Goal: Information Seeking & Learning: Learn about a topic

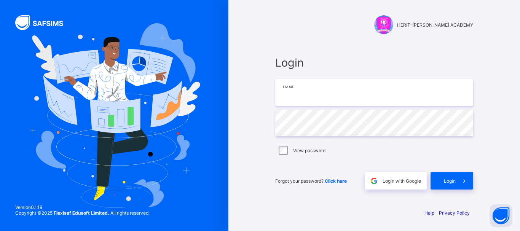
type input "**********"
click at [447, 178] on span "Login" at bounding box center [450, 181] width 12 height 6
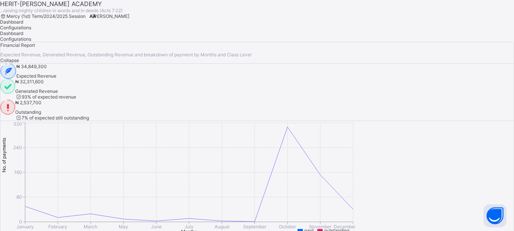
click at [313, 30] on div "Dashboard Configurations" at bounding box center [257, 24] width 514 height 11
click at [129, 18] on span "[PERSON_NAME]" at bounding box center [110, 16] width 37 height 6
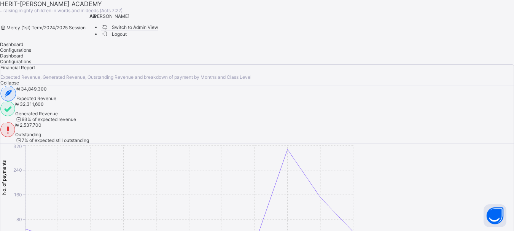
click at [159, 31] on span "Switch to Admin View" at bounding box center [130, 27] width 58 height 8
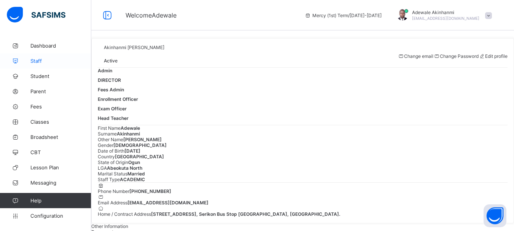
click at [40, 62] on span "Staff" at bounding box center [60, 61] width 61 height 6
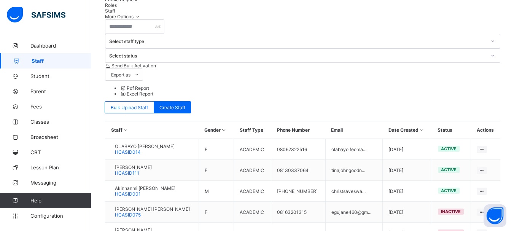
scroll to position [150, 0]
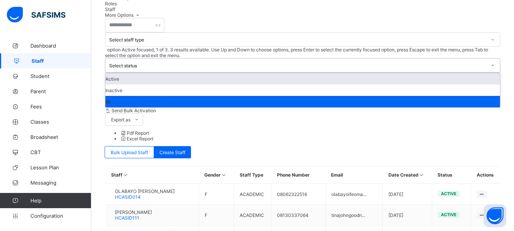
click at [486, 59] on div at bounding box center [492, 65] width 13 height 12
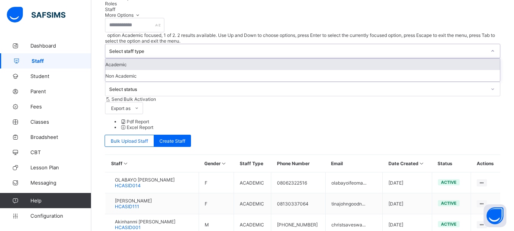
click at [492, 50] on icon at bounding box center [493, 51] width 3 height 2
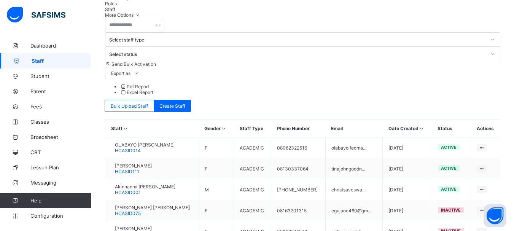
click at [46, 122] on span "Classes" at bounding box center [60, 122] width 61 height 6
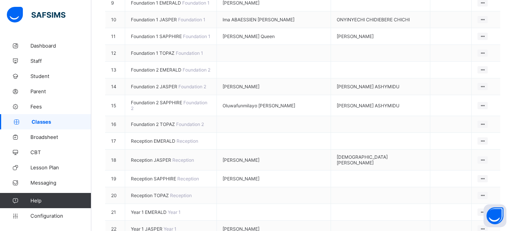
scroll to position [288, 0]
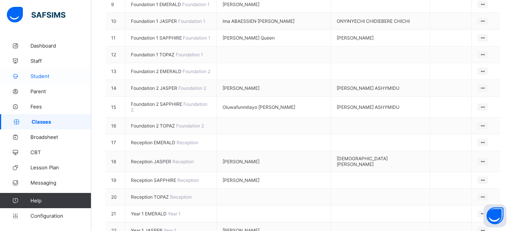
click at [40, 76] on span "Student" at bounding box center [60, 76] width 61 height 6
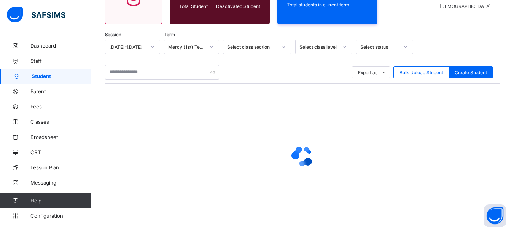
scroll to position [106, 0]
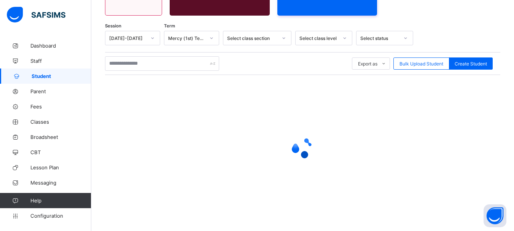
click at [341, 142] on div at bounding box center [302, 147] width 395 height 30
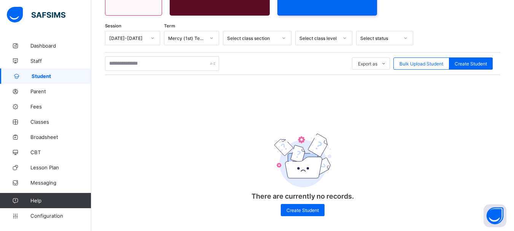
click at [416, 132] on div "Session 2024-2025 Term Mercy (1st) Term Select class section Select class level…" at bounding box center [302, 127] width 395 height 193
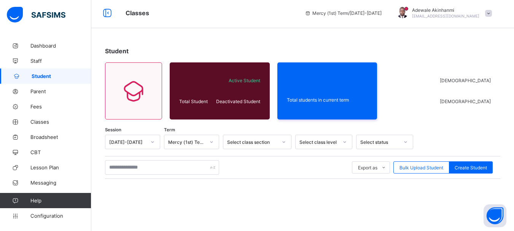
scroll to position [0, 0]
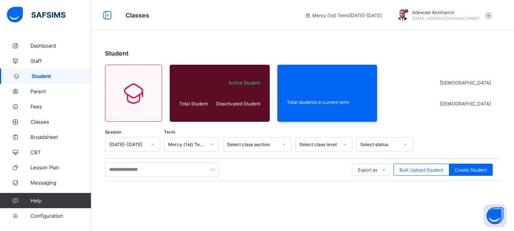
click at [352, 46] on div "Student Total Student Active Student Deactivated Student Total students in curr…" at bounding box center [302, 189] width 423 height 303
click at [492, 13] on span at bounding box center [488, 15] width 7 height 7
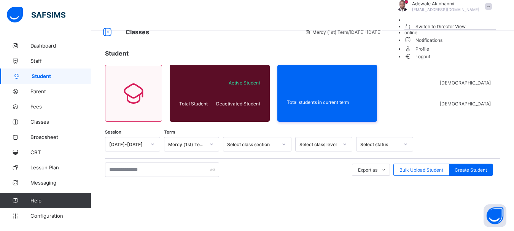
click at [383, 47] on div "Student Total Student Active Student Deactivated Student Total students in curr…" at bounding box center [302, 189] width 423 height 303
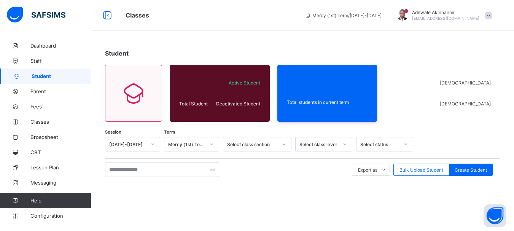
click at [53, 77] on span "Student" at bounding box center [62, 76] width 60 height 6
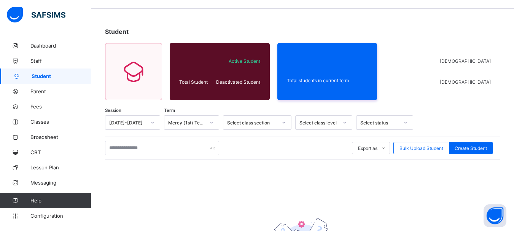
scroll to position [24, 0]
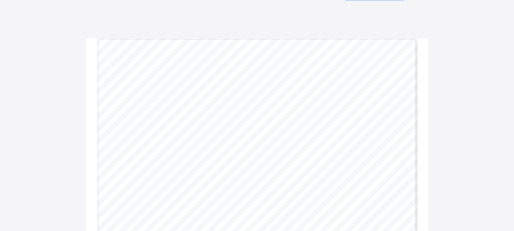
scroll to position [12, 0]
drag, startPoint x: 148, startPoint y: 100, endPoint x: 181, endPoint y: 101, distance: 33.5
click at [181, 101] on div "Term: Mercy (1st) Term Session: 2024-2025 Class: Foundation 2 JASPER Name of Pu…" at bounding box center [257, 170] width 320 height 226
click at [218, 123] on div "Term: Mercy (1st) Term Session: 2024-2025 Class: Foundation 2 JASPER Name of Pu…" at bounding box center [257, 170] width 320 height 226
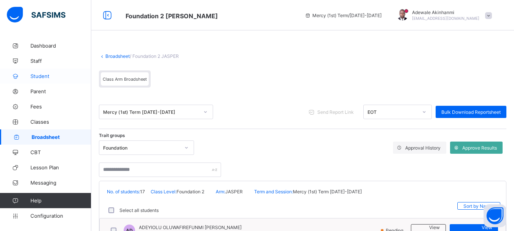
click at [45, 77] on span "Student" at bounding box center [60, 76] width 61 height 6
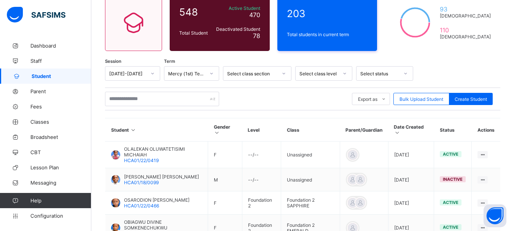
scroll to position [76, 0]
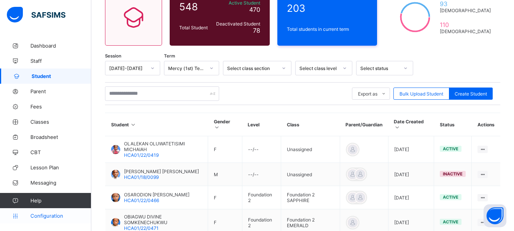
click at [55, 216] on span "Configuration" at bounding box center [60, 216] width 60 height 6
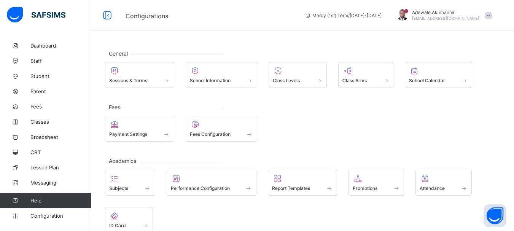
click at [492, 14] on span at bounding box center [488, 15] width 7 height 7
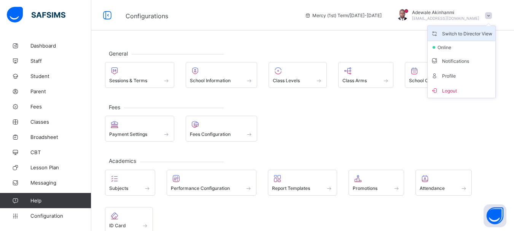
click at [470, 33] on span "Switch to Director View" at bounding box center [462, 33] width 62 height 9
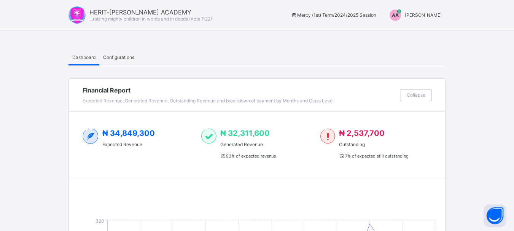
click at [118, 57] on span "Configurations" at bounding box center [118, 57] width 31 height 6
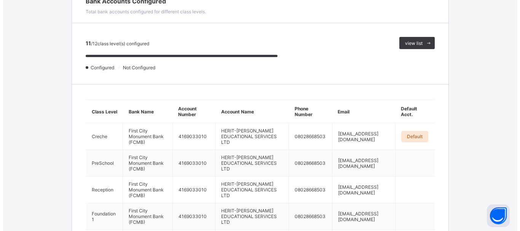
scroll to position [385, 0]
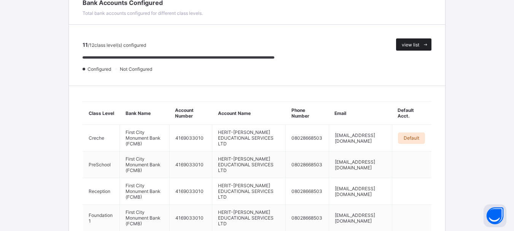
click at [410, 43] on span "view list" at bounding box center [411, 45] width 18 height 6
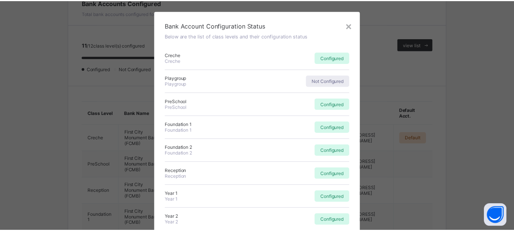
scroll to position [0, 0]
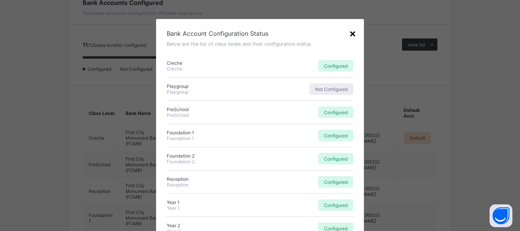
click at [351, 31] on div "×" at bounding box center [352, 33] width 7 height 13
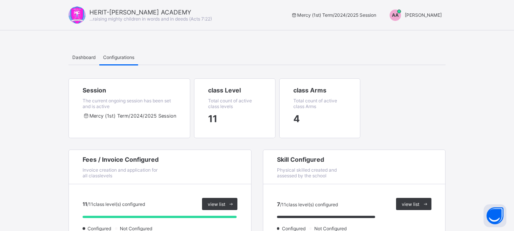
click at [86, 57] on span "Dashboard" at bounding box center [83, 57] width 23 height 6
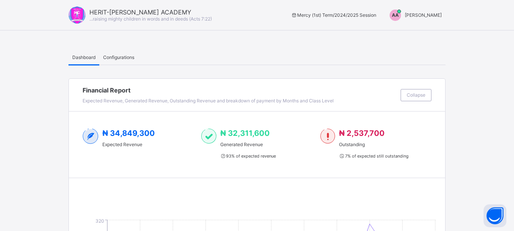
click at [424, 15] on span "[PERSON_NAME]" at bounding box center [423, 15] width 37 height 6
click at [416, 30] on span "Switch to Admin View" at bounding box center [413, 32] width 58 height 9
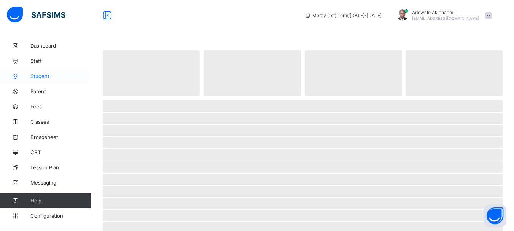
click at [46, 75] on span "Student" at bounding box center [60, 76] width 61 height 6
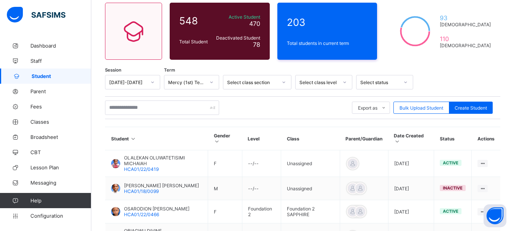
scroll to position [87, 0]
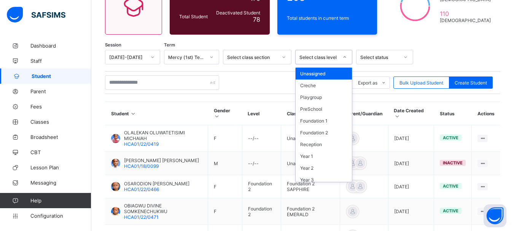
click at [343, 55] on icon at bounding box center [344, 57] width 5 height 8
click at [323, 132] on div "Foundation 2" at bounding box center [324, 133] width 56 height 12
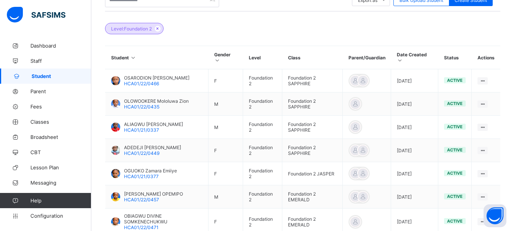
scroll to position [159, 0]
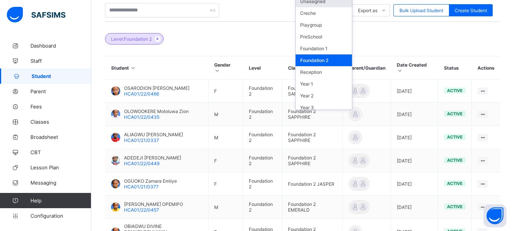
click at [195, 41] on div "Level: Foundation 2" at bounding box center [302, 35] width 395 height 27
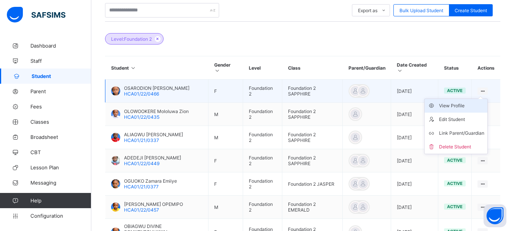
click at [458, 108] on div "View Profile" at bounding box center [461, 106] width 45 height 8
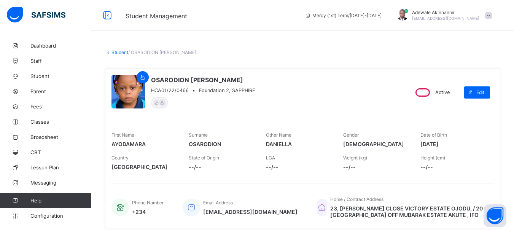
drag, startPoint x: 426, startPoint y: 143, endPoint x: 460, endPoint y: 144, distance: 33.9
click at [460, 144] on span "2021-09-27" at bounding box center [453, 144] width 66 height 6
copy span "2021-09-27"
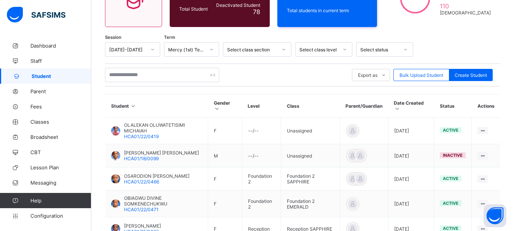
scroll to position [93, 0]
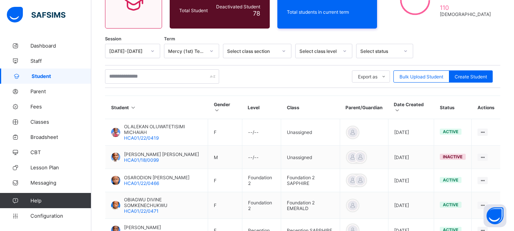
click at [345, 53] on icon at bounding box center [344, 51] width 5 height 8
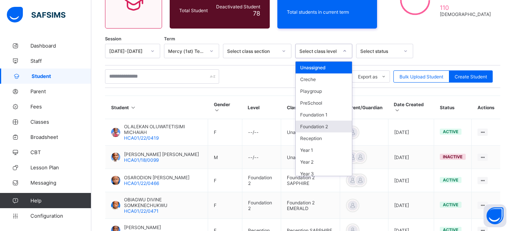
click at [327, 126] on div "Foundation 2" at bounding box center [324, 127] width 56 height 12
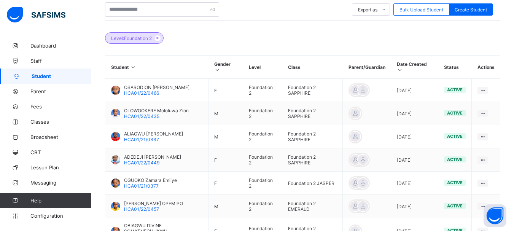
scroll to position [161, 0]
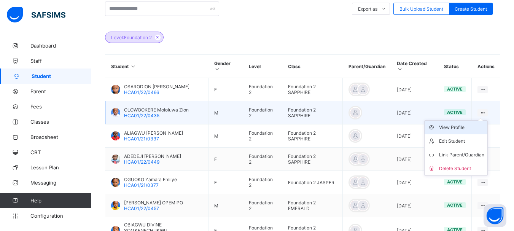
click at [465, 126] on div "View Profile" at bounding box center [461, 128] width 45 height 8
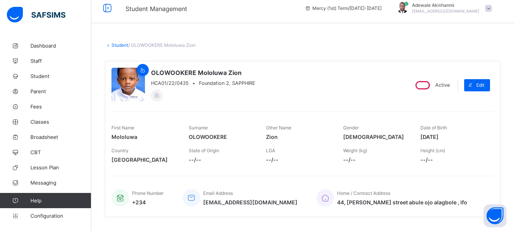
scroll to position [3, 0]
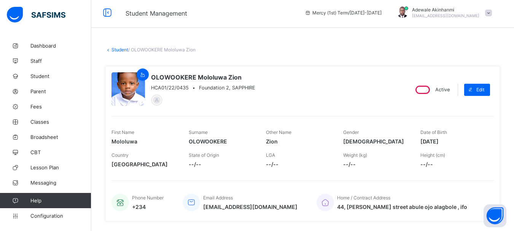
drag, startPoint x: 425, startPoint y: 142, endPoint x: 459, endPoint y: 140, distance: 33.5
click at [459, 140] on span "2021-04-03" at bounding box center [453, 141] width 66 height 6
copy span "2021-04-03"
click at [124, 51] on link "Student" at bounding box center [119, 50] width 17 height 6
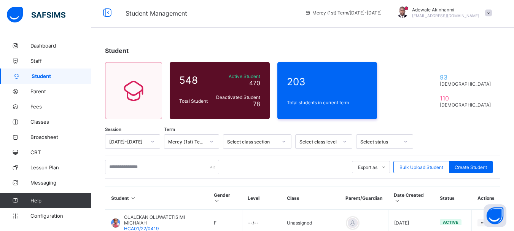
click at [347, 141] on div at bounding box center [344, 141] width 13 height 12
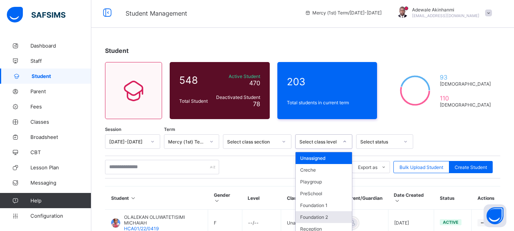
click at [321, 217] on div "Foundation 2" at bounding box center [324, 217] width 56 height 12
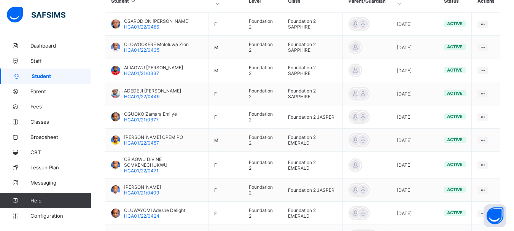
scroll to position [224, 0]
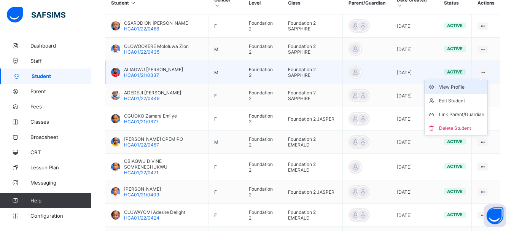
click at [457, 89] on div "View Profile" at bounding box center [461, 87] width 45 height 8
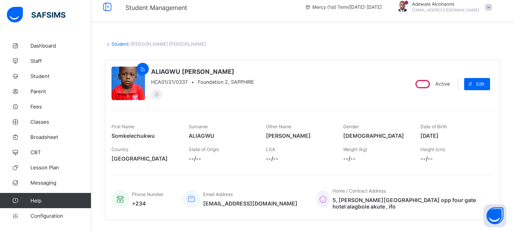
scroll to position [10, 0]
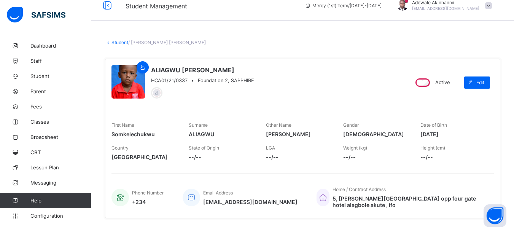
drag, startPoint x: 426, startPoint y: 134, endPoint x: 460, endPoint y: 133, distance: 33.9
click at [460, 133] on span "2021-06-04" at bounding box center [453, 134] width 66 height 6
copy span "2021-06-04"
click at [109, 5] on icon at bounding box center [107, 5] width 13 height 11
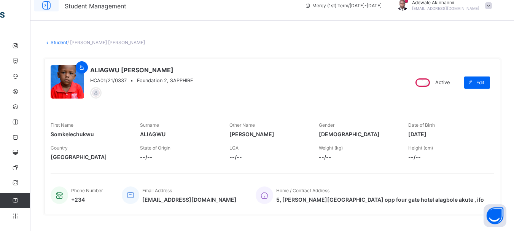
click at [46, 5] on icon at bounding box center [46, 5] width 13 height 11
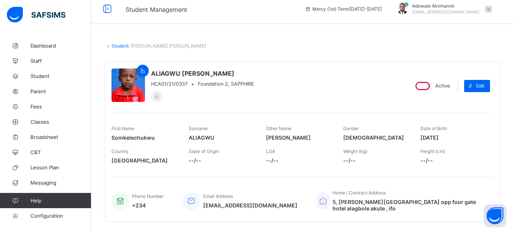
scroll to position [0, 0]
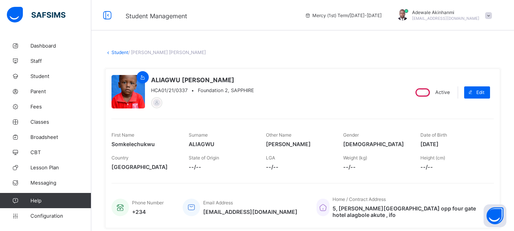
click at [119, 51] on link "Student" at bounding box center [119, 52] width 17 height 6
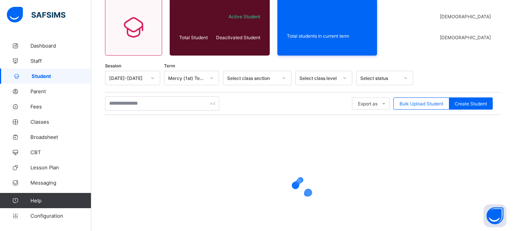
scroll to position [68, 0]
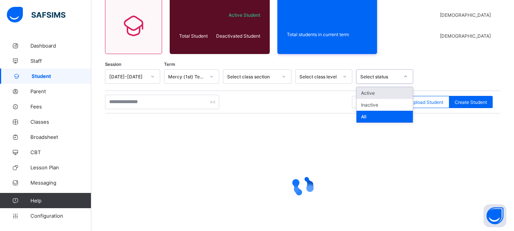
click at [404, 76] on icon at bounding box center [405, 77] width 5 height 8
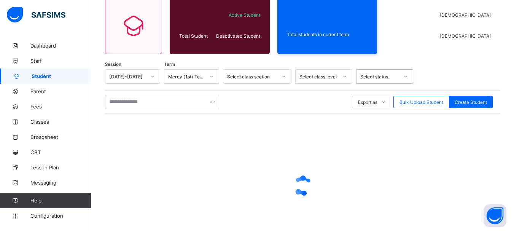
click at [404, 76] on icon at bounding box center [405, 77] width 5 height 8
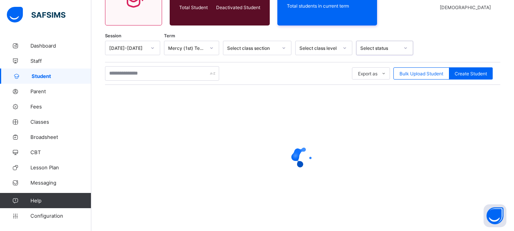
scroll to position [106, 0]
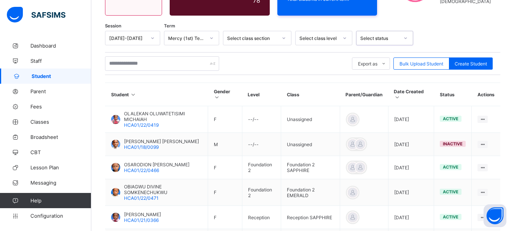
click at [343, 35] on div at bounding box center [344, 38] width 13 height 12
click at [344, 38] on icon at bounding box center [345, 38] width 3 height 2
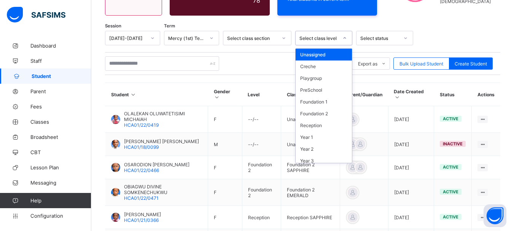
click at [344, 38] on icon at bounding box center [345, 38] width 3 height 2
click at [327, 115] on div "Foundation 2" at bounding box center [324, 114] width 56 height 12
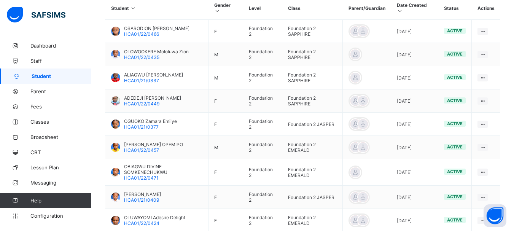
scroll to position [220, 0]
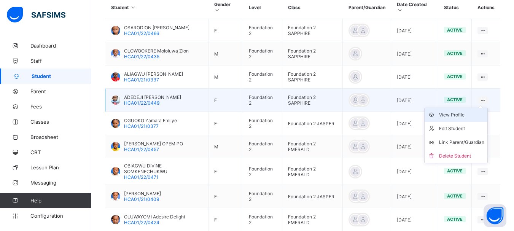
click at [463, 116] on div "View Profile" at bounding box center [461, 115] width 45 height 8
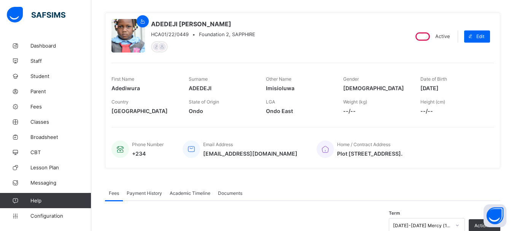
scroll to position [57, 0]
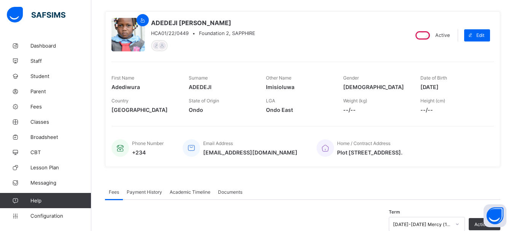
drag, startPoint x: 426, startPoint y: 87, endPoint x: 458, endPoint y: 86, distance: 32.7
click at [458, 86] on span "2021-03-03" at bounding box center [453, 87] width 66 height 6
copy span "2021-03-03"
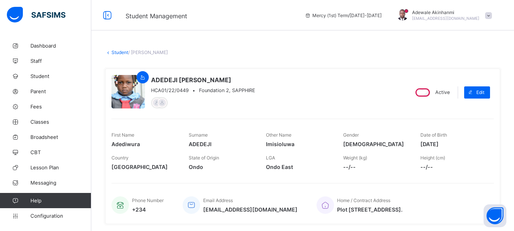
click at [119, 55] on link "Student" at bounding box center [119, 52] width 17 height 6
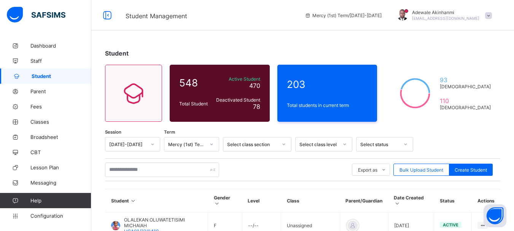
click at [342, 145] on div at bounding box center [344, 144] width 13 height 12
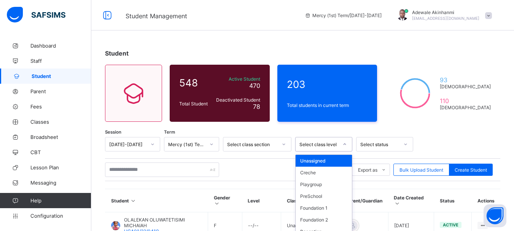
click at [342, 145] on div at bounding box center [344, 144] width 13 height 12
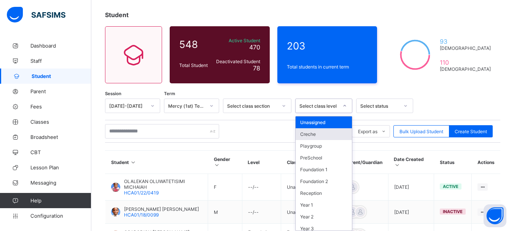
click at [342, 113] on div "option Creche focused, 2 of 13. 13 results available. Use Up and Down to choose…" at bounding box center [323, 106] width 57 height 14
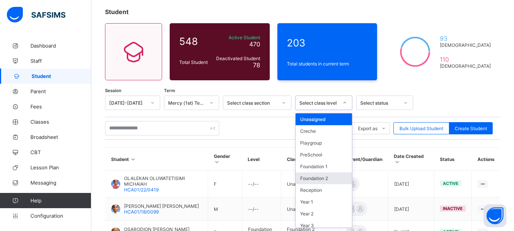
click at [333, 179] on div "Foundation 2" at bounding box center [324, 178] width 56 height 12
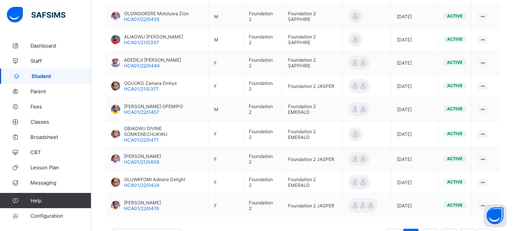
scroll to position [259, 0]
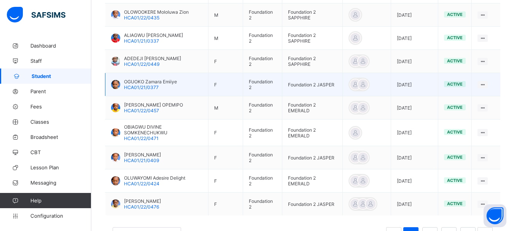
click at [494, 85] on td "View Profile Edit Student Link Parent/Guardian Delete Student" at bounding box center [486, 84] width 29 height 23
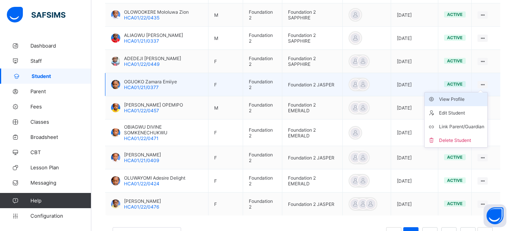
click at [461, 100] on div "View Profile" at bounding box center [461, 99] width 45 height 8
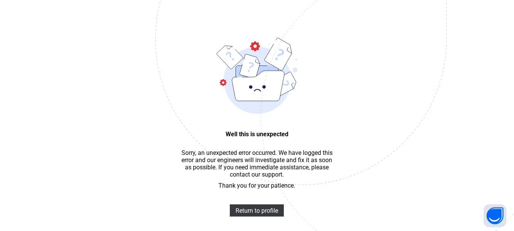
scroll to position [23, 0]
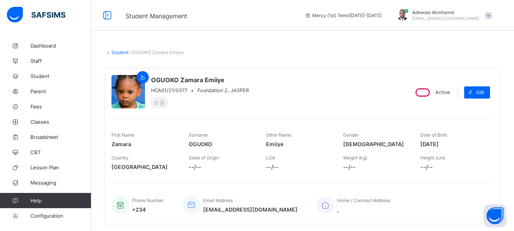
click at [118, 53] on link "Student" at bounding box center [119, 52] width 17 height 6
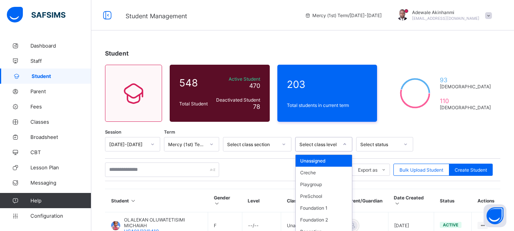
click at [341, 143] on div "option Unassigned focused, 1 of 13. 13 results available. Use Up and Down to ch…" at bounding box center [323, 144] width 57 height 14
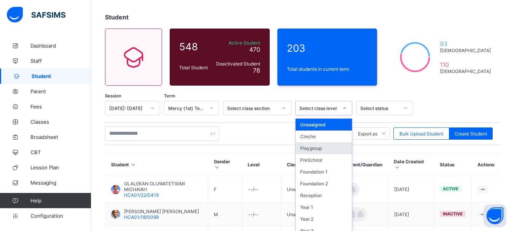
scroll to position [41, 0]
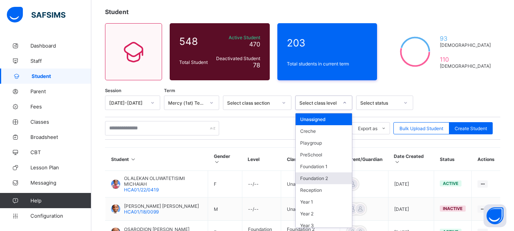
click at [333, 178] on div "Foundation 2" at bounding box center [324, 178] width 56 height 12
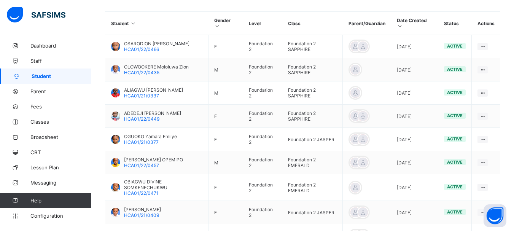
scroll to position [206, 0]
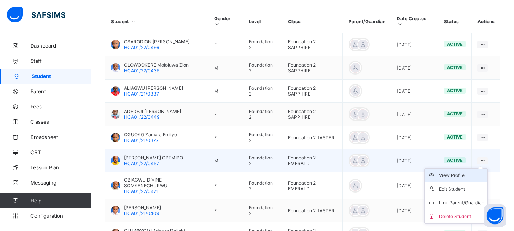
click at [458, 177] on div "View Profile" at bounding box center [461, 176] width 45 height 8
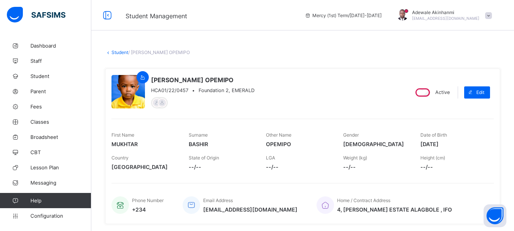
drag, startPoint x: 425, startPoint y: 143, endPoint x: 461, endPoint y: 143, distance: 35.8
click at [461, 143] on span "2021-06-16" at bounding box center [453, 144] width 66 height 6
copy span "2021-06-16"
click at [119, 54] on link "Student" at bounding box center [119, 52] width 17 height 6
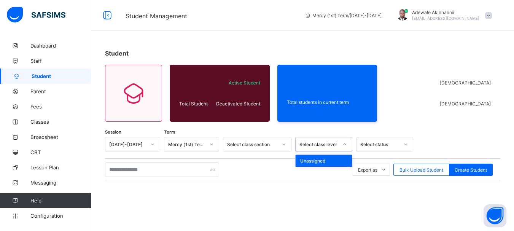
click at [345, 144] on icon at bounding box center [344, 144] width 5 height 8
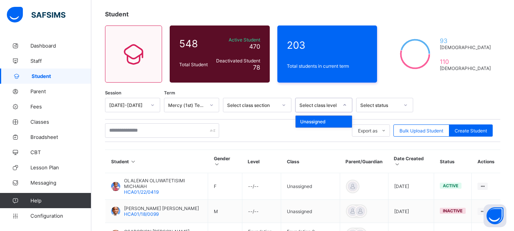
scroll to position [57, 0]
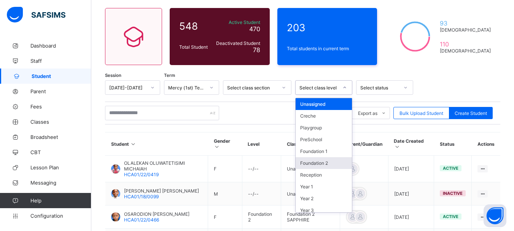
click at [327, 163] on div "Foundation 2" at bounding box center [324, 163] width 56 height 12
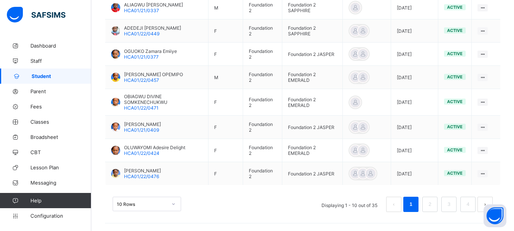
scroll to position [291, 0]
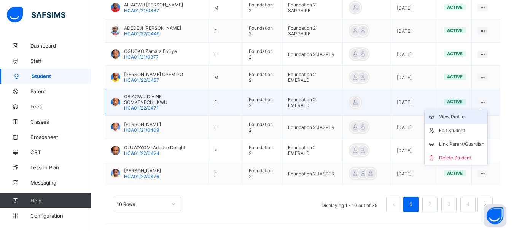
click at [459, 116] on div "View Profile" at bounding box center [461, 117] width 45 height 8
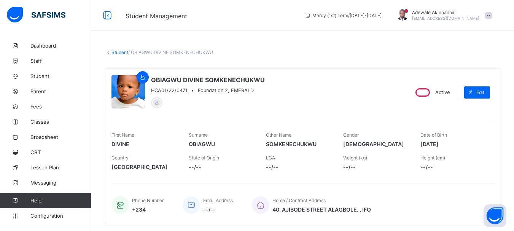
drag, startPoint x: 425, startPoint y: 144, endPoint x: 464, endPoint y: 142, distance: 38.5
click at [464, 142] on span "2021-11-10" at bounding box center [453, 144] width 66 height 6
copy span "2021-11-10"
click at [116, 51] on link "Student" at bounding box center [119, 52] width 17 height 6
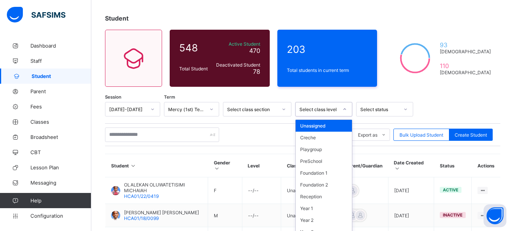
click at [346, 116] on div "option Unassigned focused, 1 of 13. 13 results available. Use Up and Down to ch…" at bounding box center [323, 109] width 57 height 14
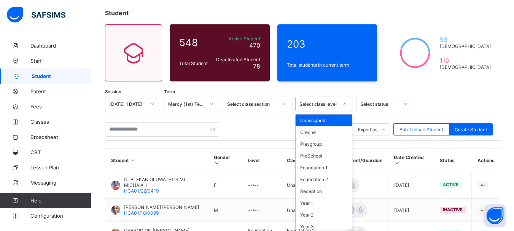
scroll to position [41, 0]
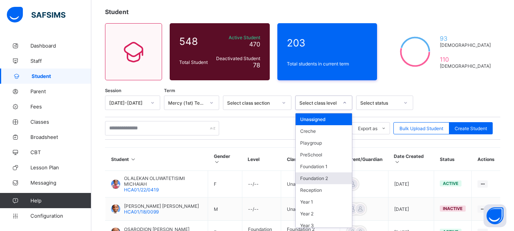
click at [328, 180] on div "Foundation 2" at bounding box center [324, 178] width 56 height 12
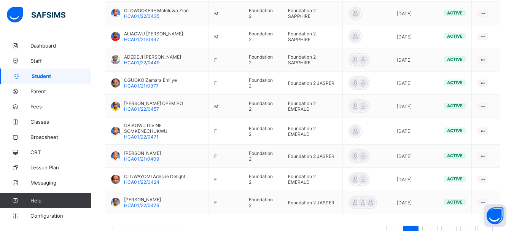
scroll to position [293, 0]
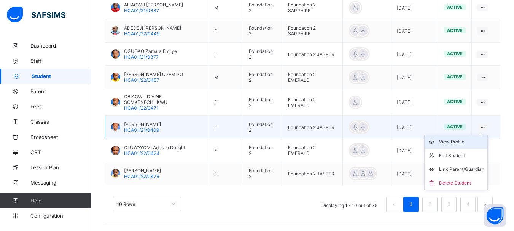
click at [461, 140] on div "View Profile" at bounding box center [461, 142] width 45 height 8
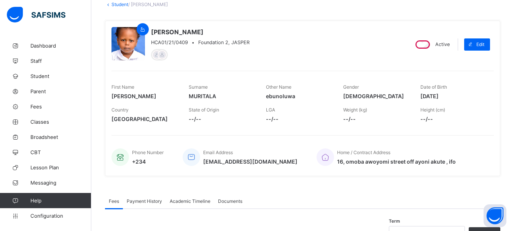
scroll to position [45, 0]
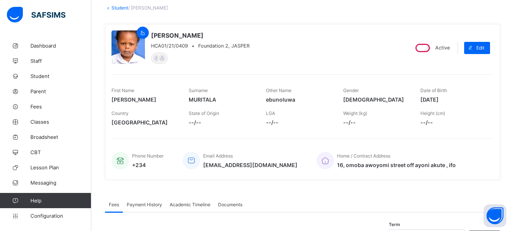
drag, startPoint x: 426, startPoint y: 99, endPoint x: 464, endPoint y: 99, distance: 37.3
click at [464, 99] on span "2021-08-08" at bounding box center [453, 99] width 66 height 6
copy span "2021-08-08"
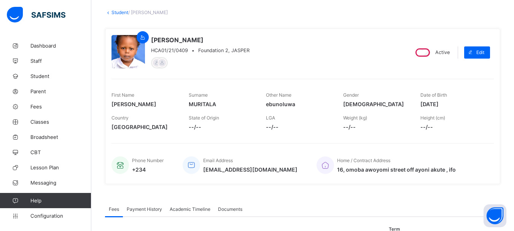
scroll to position [39, 0]
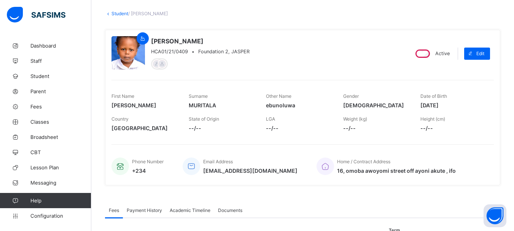
click at [119, 14] on link "Student" at bounding box center [119, 14] width 17 height 6
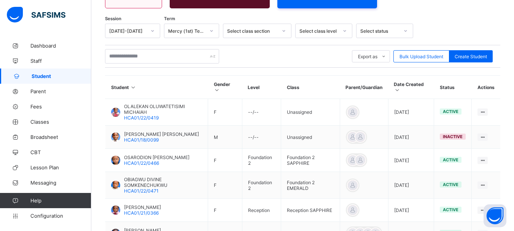
scroll to position [107, 0]
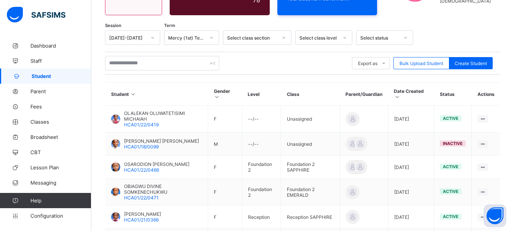
click at [344, 35] on div at bounding box center [344, 38] width 13 height 12
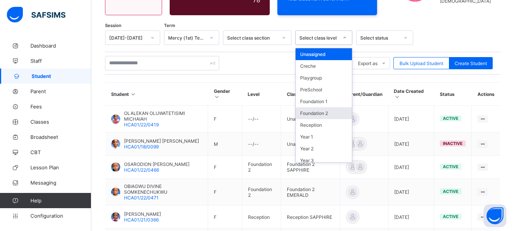
click at [318, 116] on div "Foundation 2" at bounding box center [324, 113] width 56 height 12
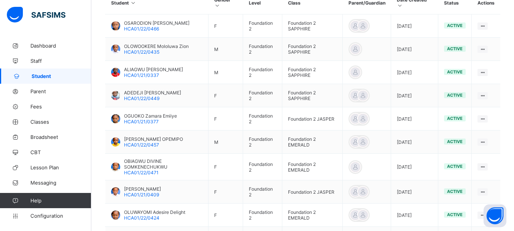
scroll to position [293, 0]
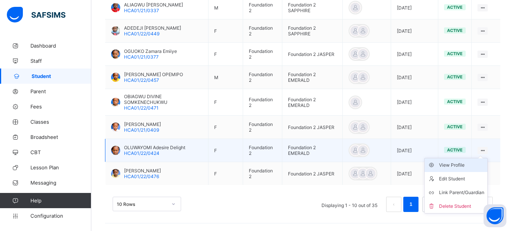
click at [460, 165] on div "View Profile" at bounding box center [461, 165] width 45 height 8
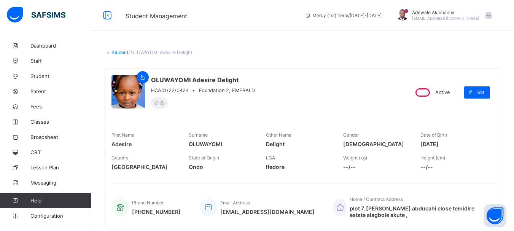
drag, startPoint x: 425, startPoint y: 142, endPoint x: 472, endPoint y: 143, distance: 46.8
click at [472, 143] on span "2021-01-17" at bounding box center [453, 144] width 66 height 6
copy span "2021-01-17"
click at [123, 54] on link "Student" at bounding box center [119, 52] width 17 height 6
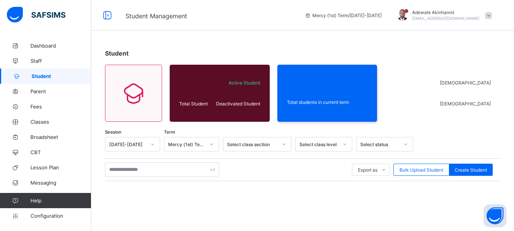
click at [341, 144] on div at bounding box center [344, 144] width 13 height 12
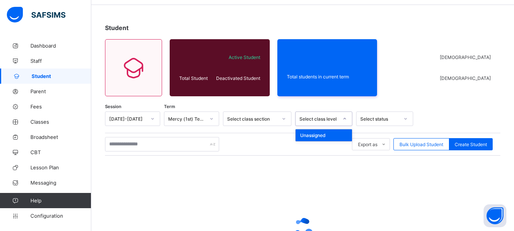
scroll to position [34, 0]
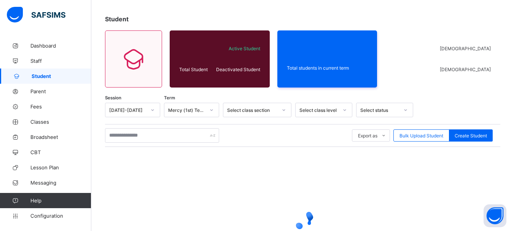
click at [386, 94] on div "Student Total Student Active Student Deactivated Student Total students in curr…" at bounding box center [302, 153] width 423 height 299
click at [345, 108] on icon at bounding box center [344, 110] width 5 height 8
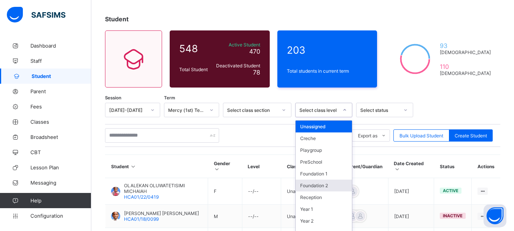
click at [323, 186] on div "Foundation 2" at bounding box center [324, 186] width 56 height 12
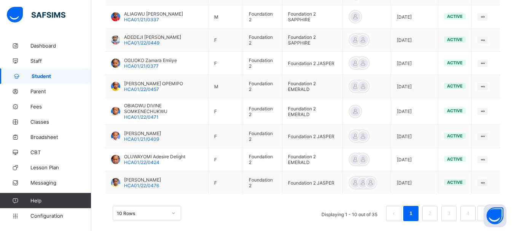
scroll to position [293, 0]
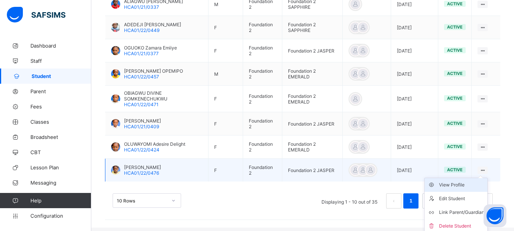
click at [463, 185] on div "View Profile" at bounding box center [461, 185] width 45 height 8
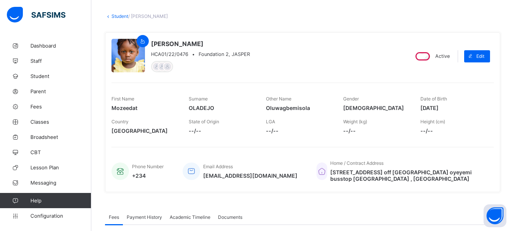
scroll to position [41, 0]
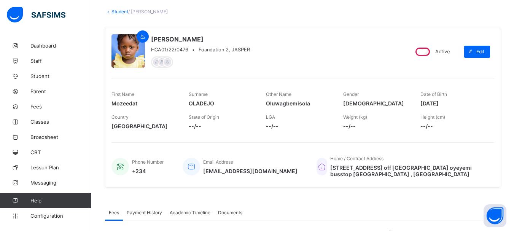
drag, startPoint x: 425, startPoint y: 103, endPoint x: 457, endPoint y: 104, distance: 31.6
click at [457, 104] on span "2021-07-31" at bounding box center [453, 103] width 66 height 6
copy span "2021-07-31"
click at [121, 13] on link "Student" at bounding box center [119, 12] width 17 height 6
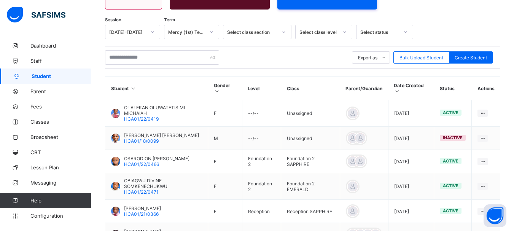
scroll to position [115, 0]
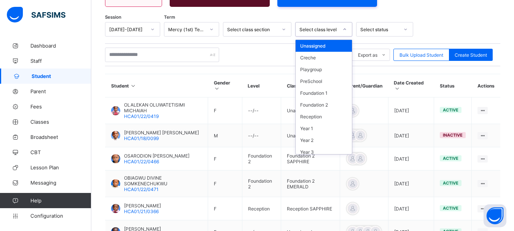
click at [339, 28] on div at bounding box center [344, 29] width 13 height 12
click at [319, 108] on div "Foundation 2" at bounding box center [324, 105] width 56 height 12
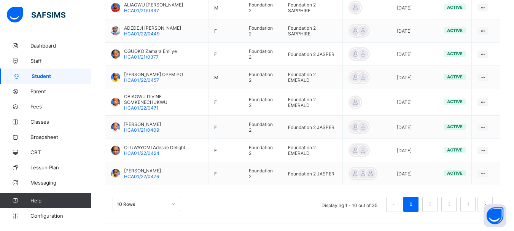
scroll to position [293, 0]
click at [433, 205] on link "2" at bounding box center [429, 204] width 7 height 10
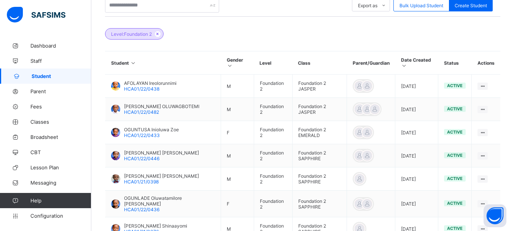
scroll to position [166, 0]
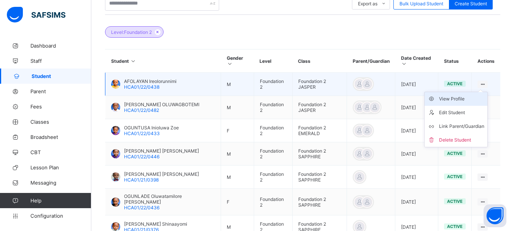
click at [462, 101] on div "View Profile" at bounding box center [461, 99] width 45 height 8
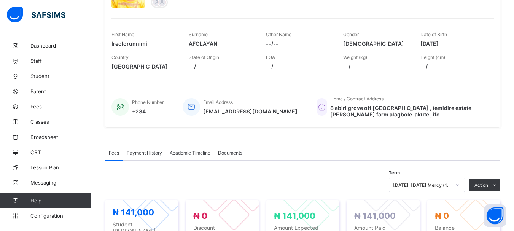
scroll to position [89, 0]
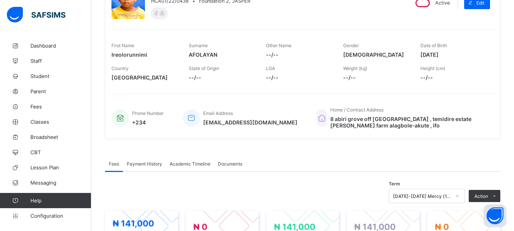
drag, startPoint x: 425, startPoint y: 54, endPoint x: 459, endPoint y: 54, distance: 33.9
click at [459, 54] on span "2021-08-24" at bounding box center [453, 54] width 66 height 6
copy span "2021-08-24"
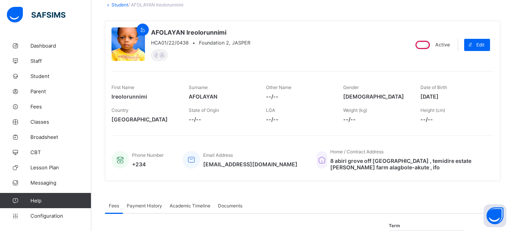
scroll to position [47, 0]
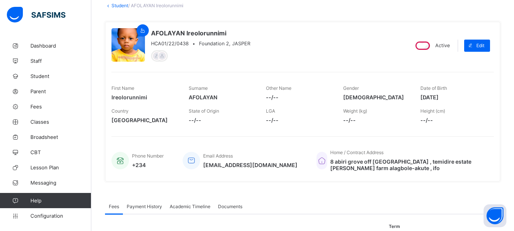
click at [121, 5] on link "Student" at bounding box center [119, 6] width 17 height 6
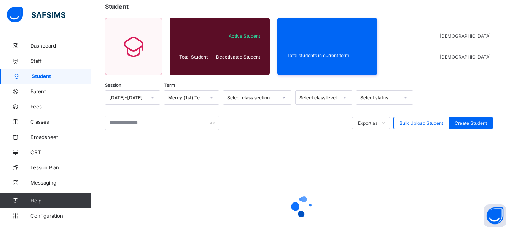
click at [343, 96] on icon at bounding box center [344, 98] width 5 height 8
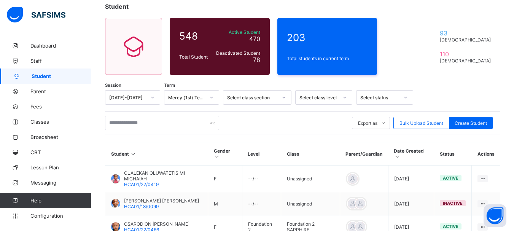
click at [348, 166] on td at bounding box center [364, 178] width 48 height 27
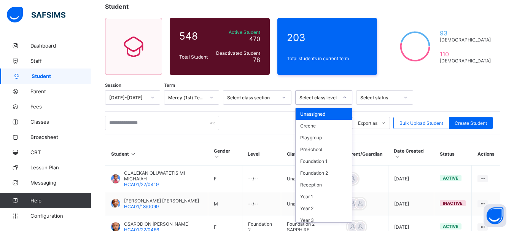
click at [344, 99] on icon at bounding box center [344, 98] width 5 height 8
click at [321, 173] on div "Foundation 2" at bounding box center [324, 173] width 56 height 12
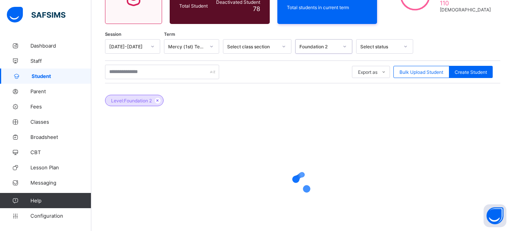
scroll to position [105, 0]
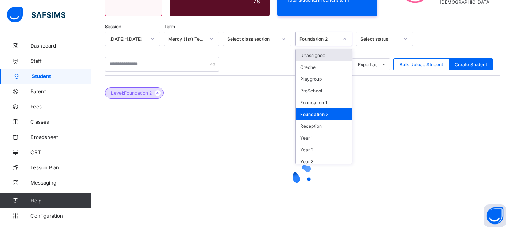
click at [345, 40] on icon at bounding box center [345, 39] width 3 height 2
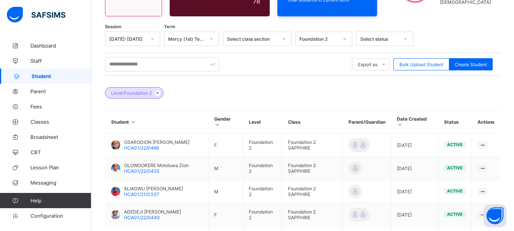
click at [395, 88] on div "Level: Foundation 2" at bounding box center [302, 89] width 395 height 27
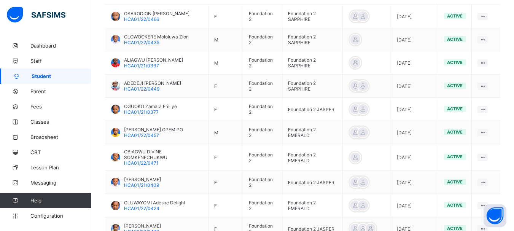
scroll to position [293, 0]
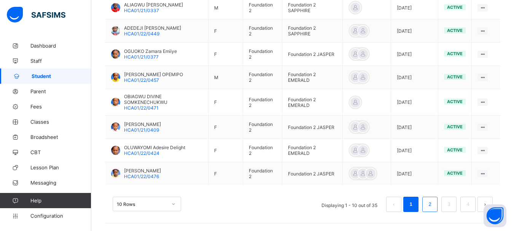
click at [433, 206] on link "2" at bounding box center [429, 204] width 7 height 10
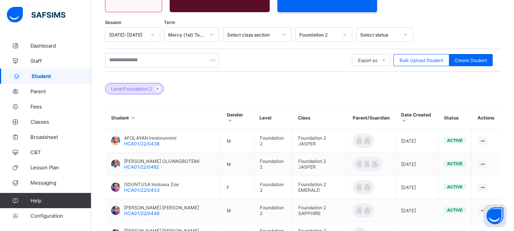
scroll to position [110, 0]
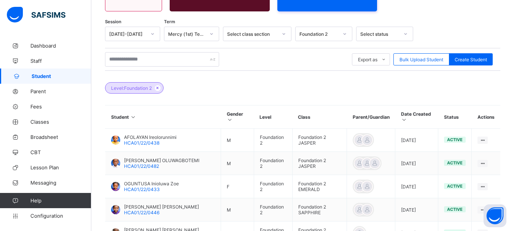
click at [493, 119] on th "Actions" at bounding box center [486, 116] width 29 height 23
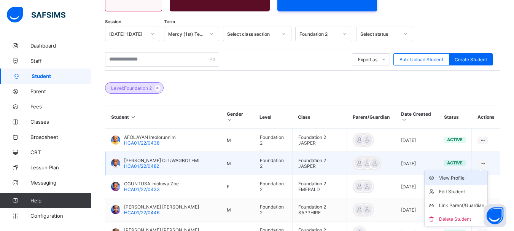
click at [467, 180] on div "View Profile" at bounding box center [461, 178] width 45 height 8
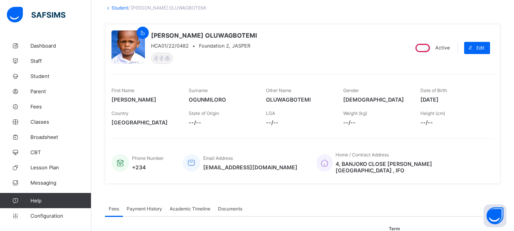
scroll to position [45, 0]
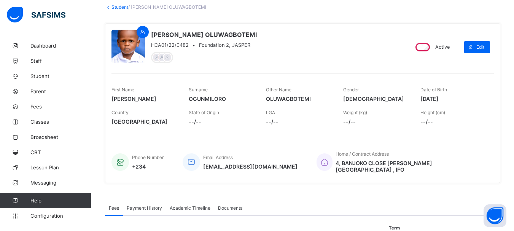
drag, startPoint x: 426, startPoint y: 98, endPoint x: 463, endPoint y: 98, distance: 36.9
click at [463, 98] on span "2021-04-11" at bounding box center [453, 98] width 66 height 6
copy span "2021-04-11"
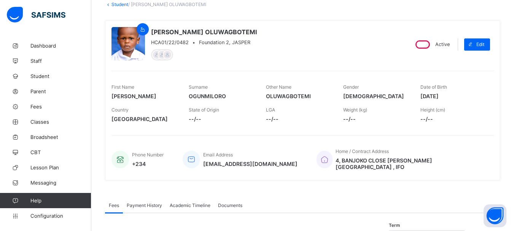
scroll to position [47, 0]
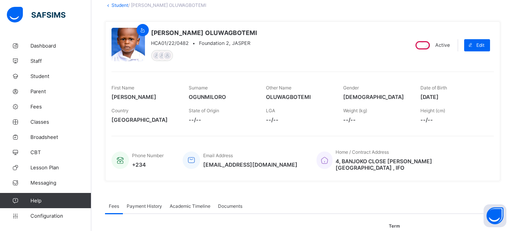
click at [123, 6] on link "Student" at bounding box center [119, 5] width 17 height 6
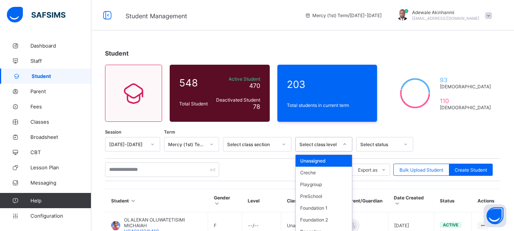
click at [341, 145] on div "option Unassigned focused, 1 of 13. 13 results available. Use Up and Down to ch…" at bounding box center [323, 144] width 57 height 14
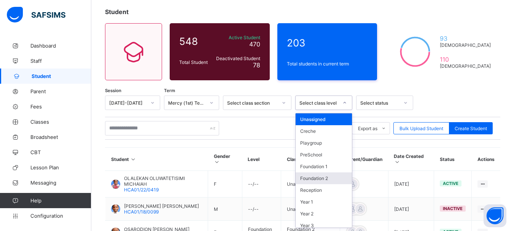
click at [330, 177] on div "Foundation 2" at bounding box center [324, 178] width 56 height 12
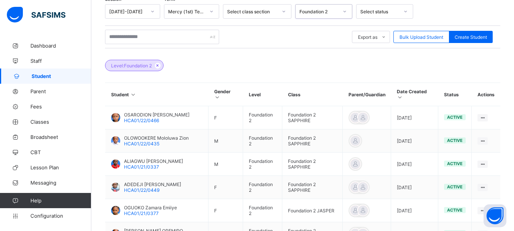
scroll to position [293, 0]
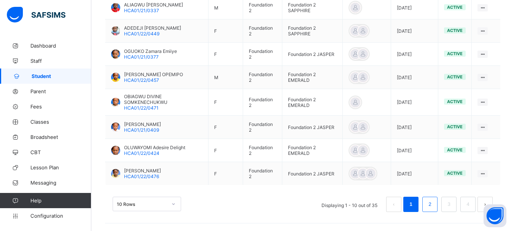
click at [433, 204] on link "2" at bounding box center [429, 204] width 7 height 10
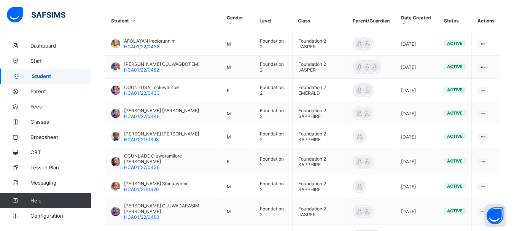
scroll to position [183, 0]
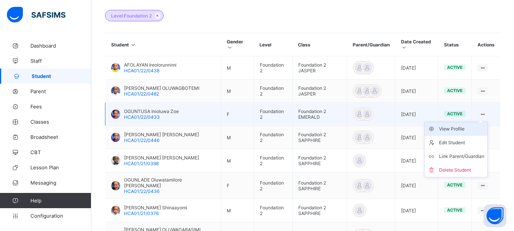
click at [453, 133] on div "View Profile" at bounding box center [461, 129] width 45 height 8
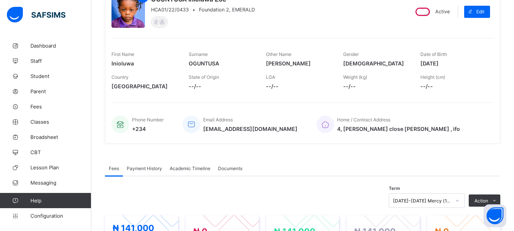
scroll to position [83, 0]
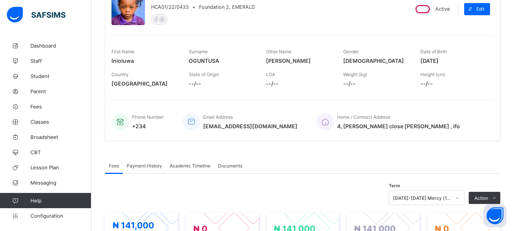
drag, startPoint x: 426, startPoint y: 60, endPoint x: 458, endPoint y: 60, distance: 32.3
click at [458, 60] on span "2020-12-11" at bounding box center [453, 60] width 66 height 6
copy span "2020-12-11"
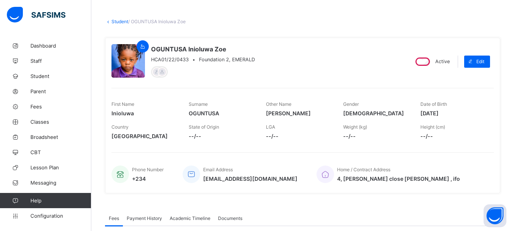
scroll to position [25, 0]
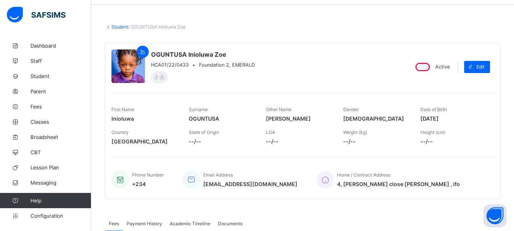
click at [116, 26] on link "Student" at bounding box center [119, 27] width 17 height 6
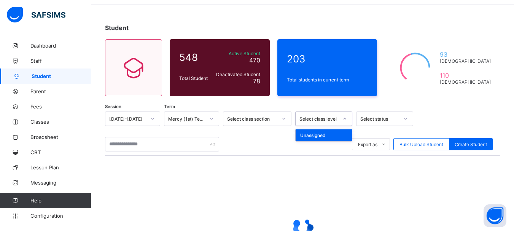
click at [341, 118] on div at bounding box center [344, 119] width 13 height 12
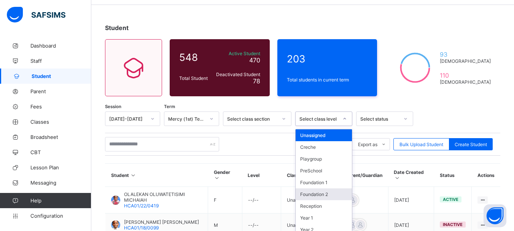
click at [319, 194] on div "Foundation 2" at bounding box center [324, 194] width 56 height 12
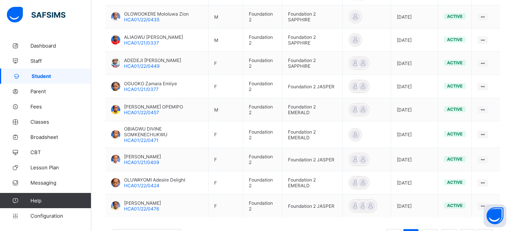
scroll to position [293, 0]
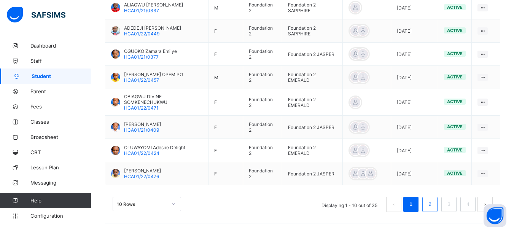
click at [433, 205] on link "2" at bounding box center [429, 204] width 7 height 10
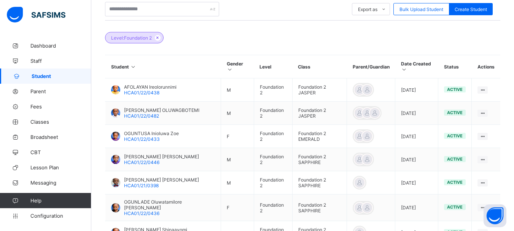
scroll to position [161, 0]
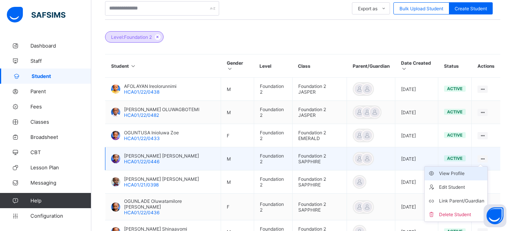
click at [459, 177] on div "View Profile" at bounding box center [461, 174] width 45 height 8
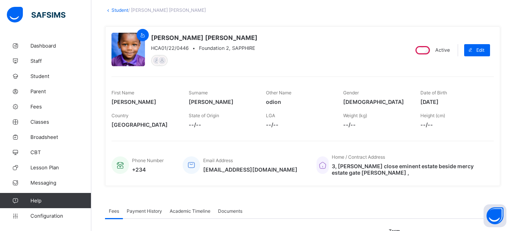
scroll to position [43, 0]
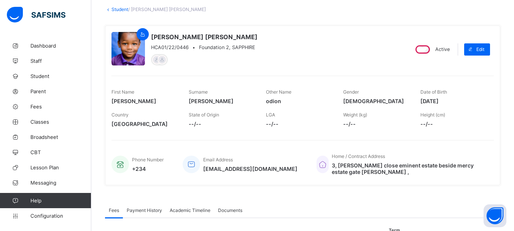
drag, startPoint x: 426, startPoint y: 100, endPoint x: 458, endPoint y: 101, distance: 32.7
click at [458, 101] on span "2021-01-13" at bounding box center [453, 101] width 66 height 6
copy span "2021-01-13"
click at [119, 7] on link "Student" at bounding box center [119, 9] width 17 height 6
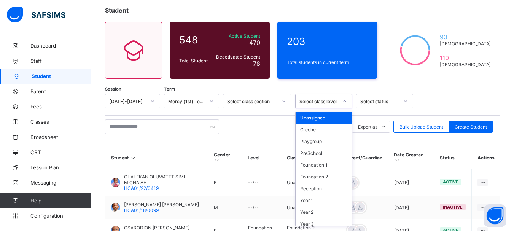
click at [344, 100] on icon at bounding box center [344, 101] width 5 height 8
click at [316, 178] on div "Foundation 2" at bounding box center [324, 177] width 56 height 12
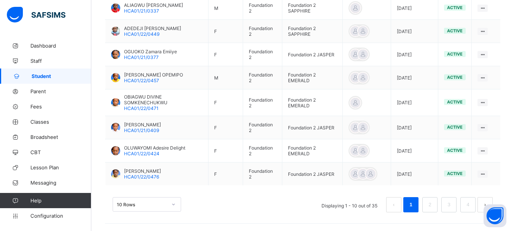
scroll to position [293, 0]
click at [433, 204] on link "2" at bounding box center [429, 204] width 7 height 10
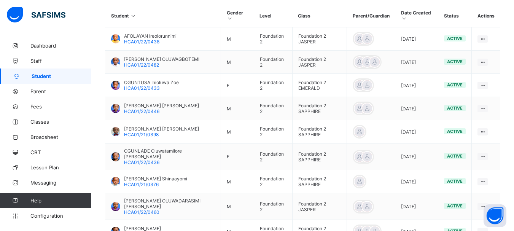
scroll to position [219, 0]
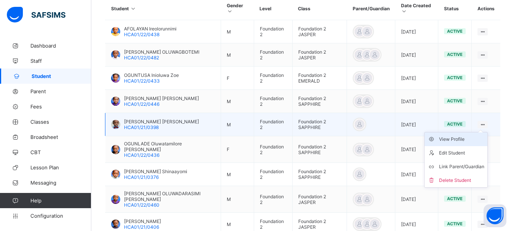
click at [457, 143] on div "View Profile" at bounding box center [461, 139] width 45 height 8
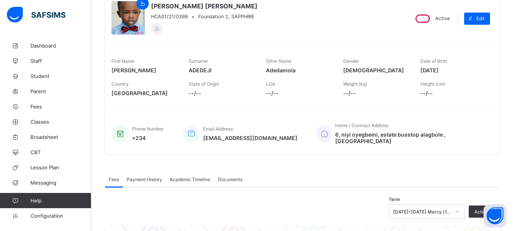
scroll to position [56, 0]
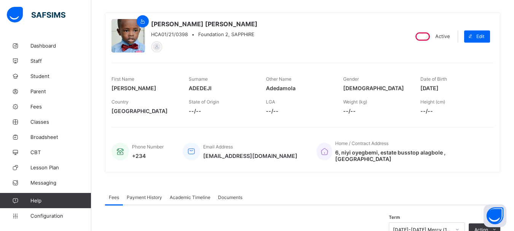
drag, startPoint x: 425, startPoint y: 88, endPoint x: 458, endPoint y: 88, distance: 32.7
click at [458, 88] on span "2021-01-02" at bounding box center [453, 88] width 66 height 6
copy span "2021-01-02"
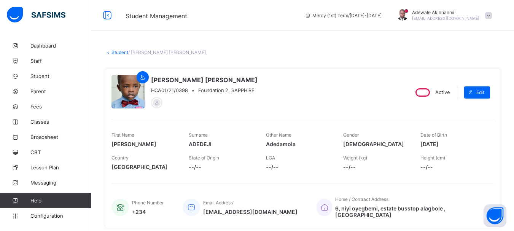
click at [120, 52] on link "Student" at bounding box center [119, 52] width 17 height 6
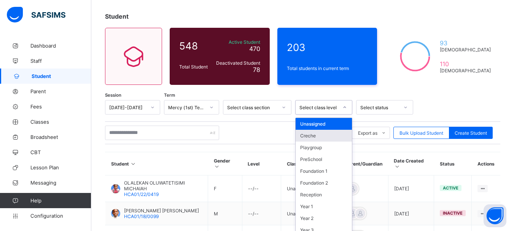
click at [344, 115] on div "option Creche focused, 2 of 13. 13 results available. Use Up and Down to choose…" at bounding box center [323, 107] width 57 height 14
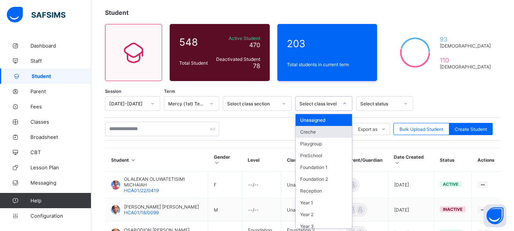
scroll to position [41, 0]
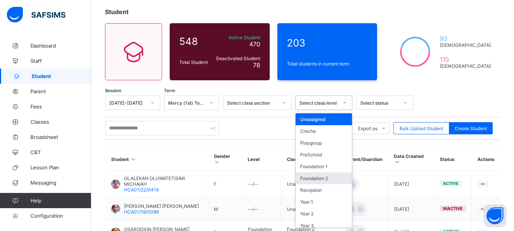
click at [337, 177] on div "Foundation 2" at bounding box center [324, 178] width 56 height 12
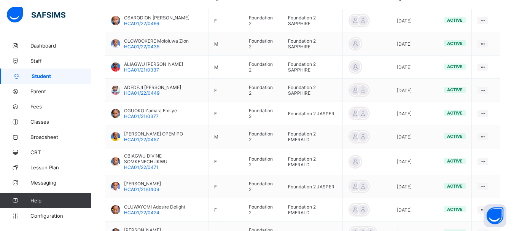
scroll to position [293, 0]
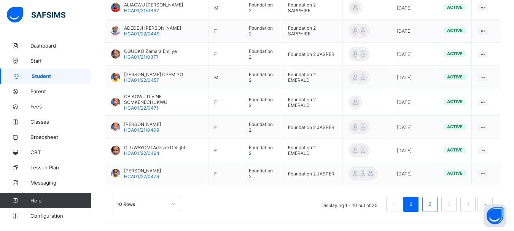
click at [433, 204] on link "2" at bounding box center [429, 204] width 7 height 10
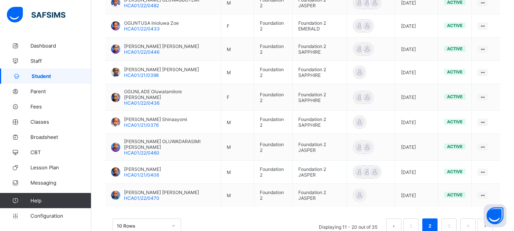
scroll to position [289, 0]
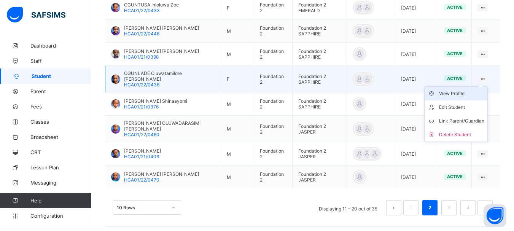
click at [467, 97] on div "View Profile" at bounding box center [461, 94] width 45 height 8
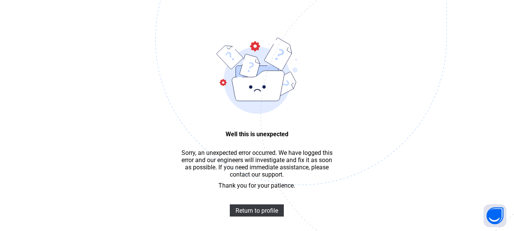
scroll to position [23, 0]
click at [251, 212] on span "Return to profile" at bounding box center [256, 210] width 43 height 7
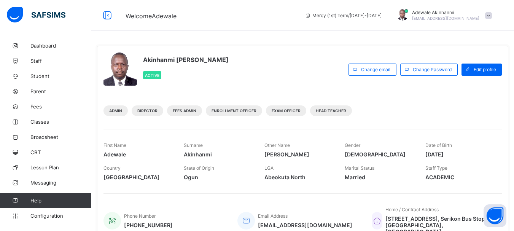
click at [492, 15] on span at bounding box center [488, 15] width 7 height 7
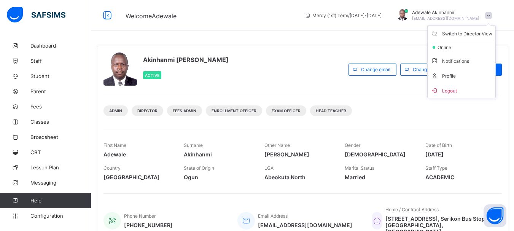
click at [487, 132] on div "First Name [PERSON_NAME] Surname [GEOGRAPHIC_DATA] Other Name [PERSON_NAME] Gen…" at bounding box center [302, 156] width 398 height 55
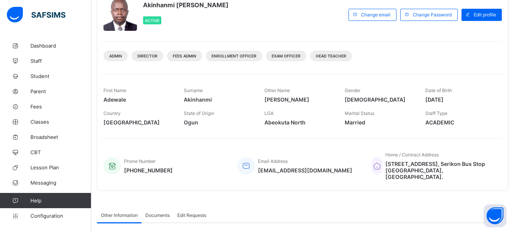
scroll to position [7, 0]
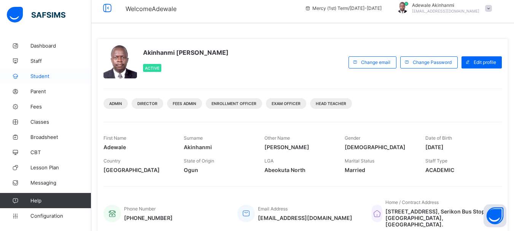
click at [44, 75] on span "Student" at bounding box center [60, 76] width 61 height 6
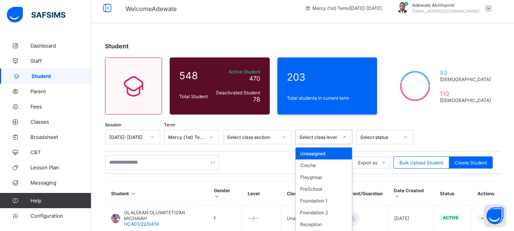
click at [343, 137] on div "option Unassigned focused, 1 of 13. 13 results available. Use Up and Down to ch…" at bounding box center [323, 137] width 57 height 14
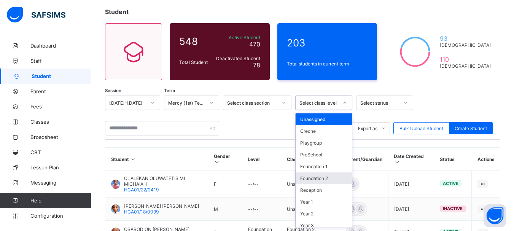
click at [331, 176] on div "Foundation 2" at bounding box center [324, 178] width 56 height 12
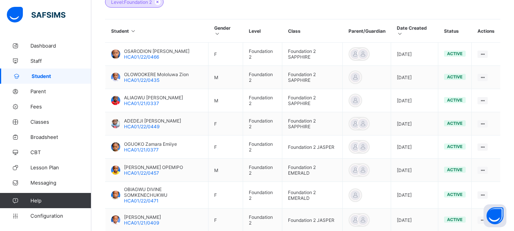
scroll to position [293, 0]
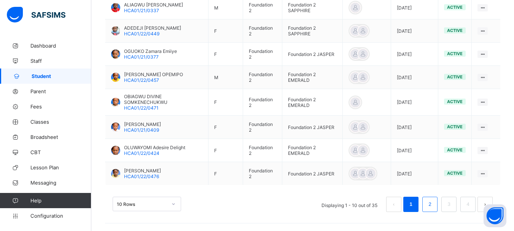
click at [433, 205] on link "2" at bounding box center [429, 204] width 7 height 10
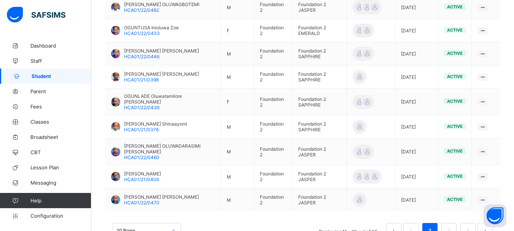
scroll to position [271, 0]
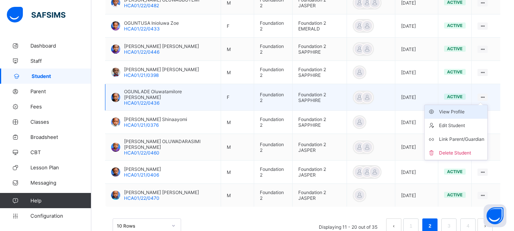
click at [462, 111] on div "View Profile" at bounding box center [461, 112] width 45 height 8
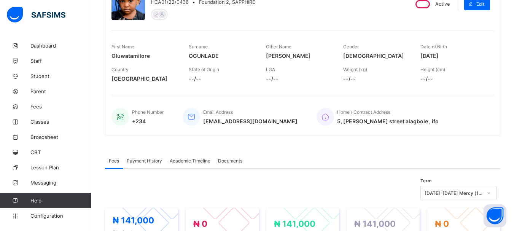
scroll to position [75, 0]
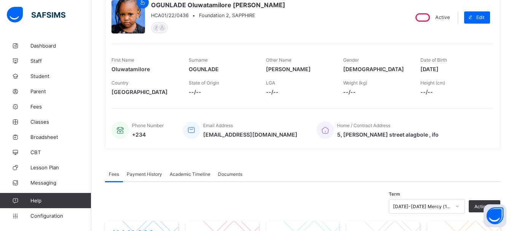
drag, startPoint x: 426, startPoint y: 69, endPoint x: 457, endPoint y: 69, distance: 30.8
click at [457, 69] on span "2021-09-21" at bounding box center [453, 69] width 66 height 6
copy span "2021-09-21"
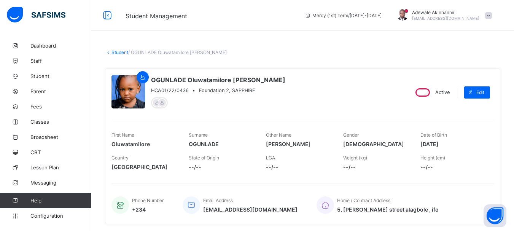
click at [119, 54] on link "Student" at bounding box center [119, 52] width 17 height 6
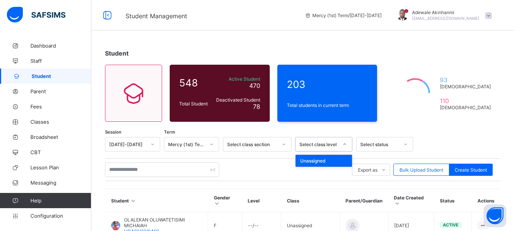
click at [347, 144] on div at bounding box center [344, 144] width 13 height 12
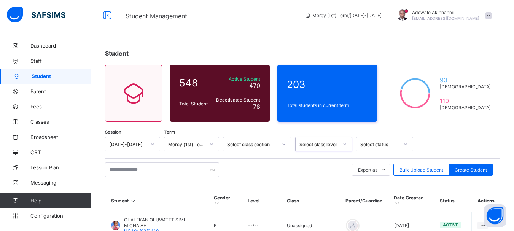
click at [347, 144] on icon at bounding box center [344, 144] width 5 height 8
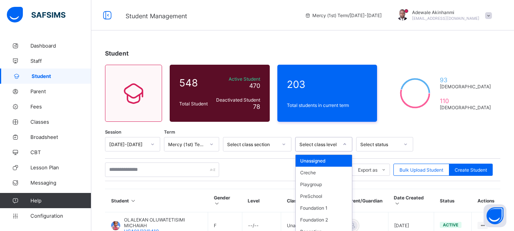
scroll to position [41, 0]
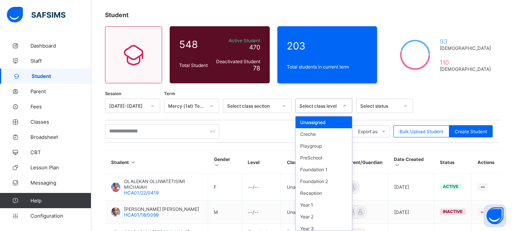
click at [347, 113] on div "option Unassigned focused, 1 of 13. 13 results available. Use Up and Down to ch…" at bounding box center [323, 106] width 57 height 14
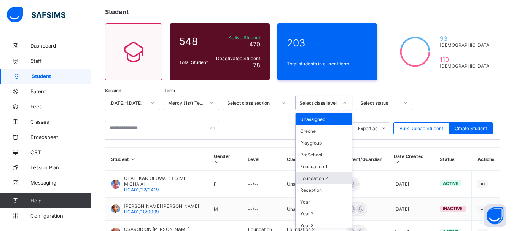
click at [321, 180] on div "Foundation 2" at bounding box center [324, 178] width 56 height 12
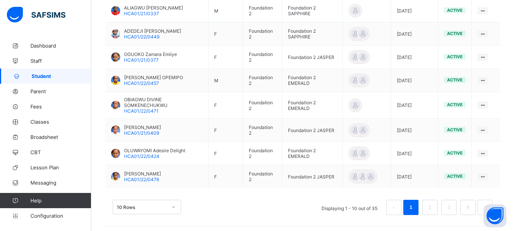
scroll to position [293, 0]
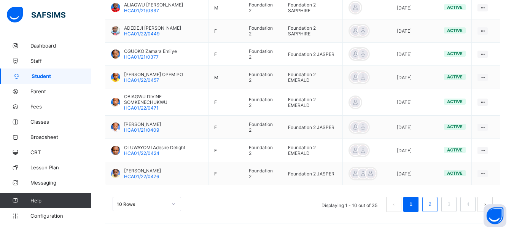
click at [433, 202] on link "2" at bounding box center [429, 204] width 7 height 10
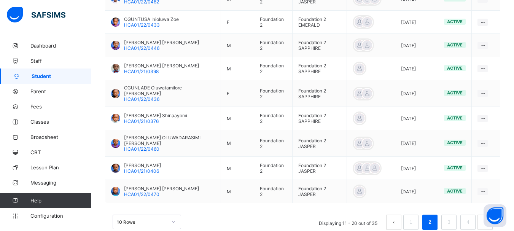
scroll to position [273, 0]
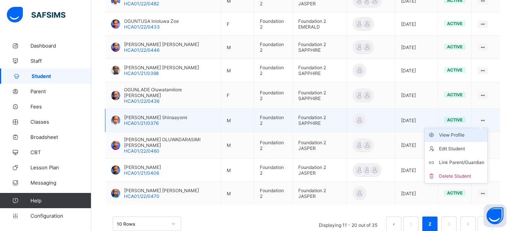
click at [463, 134] on div "View Profile" at bounding box center [461, 135] width 45 height 8
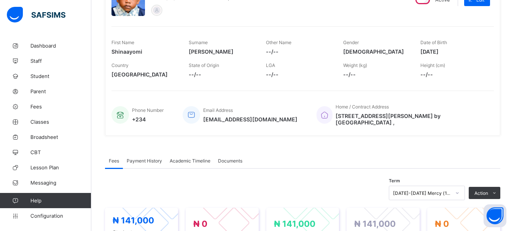
scroll to position [88, 0]
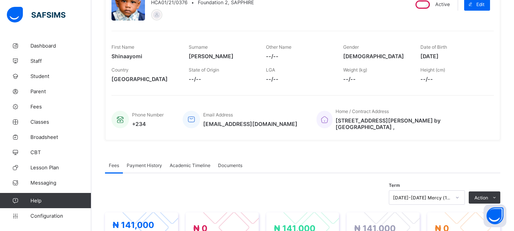
drag, startPoint x: 426, startPoint y: 55, endPoint x: 460, endPoint y: 57, distance: 33.9
click at [460, 57] on span "2021-04-05" at bounding box center [453, 56] width 66 height 6
copy span "2021-04-05"
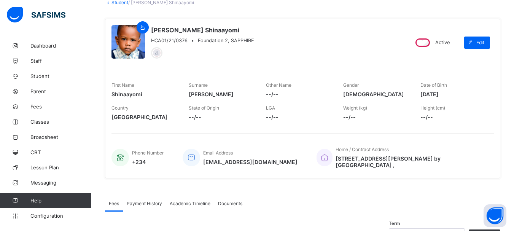
scroll to position [39, 0]
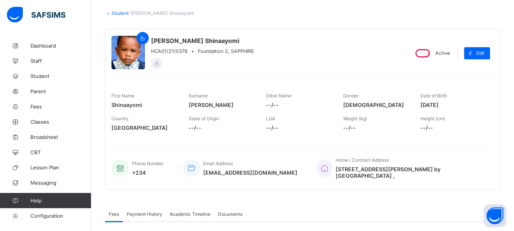
click at [120, 13] on link "Student" at bounding box center [119, 13] width 17 height 6
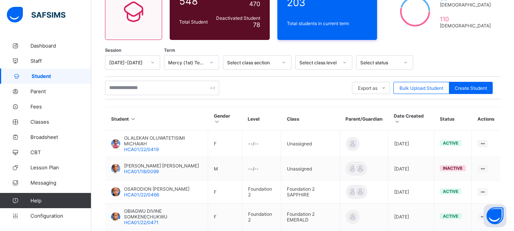
scroll to position [78, 0]
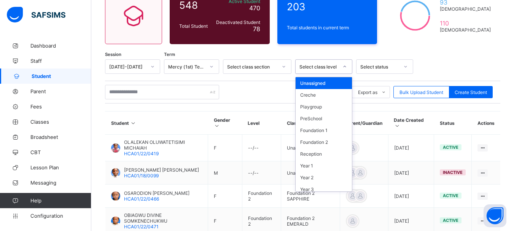
click at [342, 66] on icon at bounding box center [344, 67] width 5 height 8
click at [323, 143] on div "Foundation 2" at bounding box center [324, 142] width 56 height 12
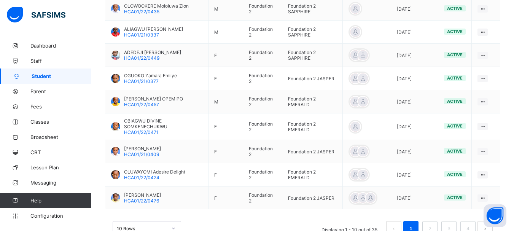
scroll to position [293, 0]
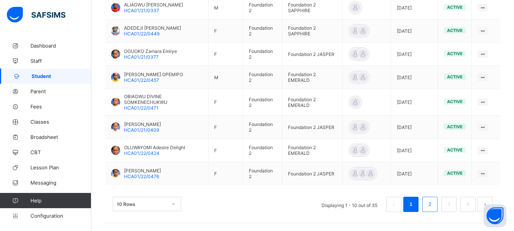
click at [433, 201] on link "2" at bounding box center [429, 204] width 7 height 10
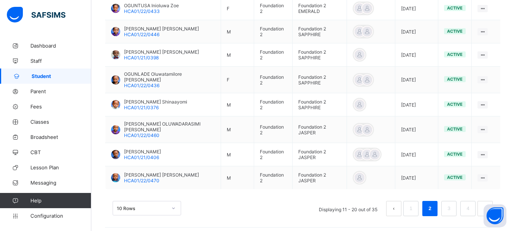
scroll to position [289, 0]
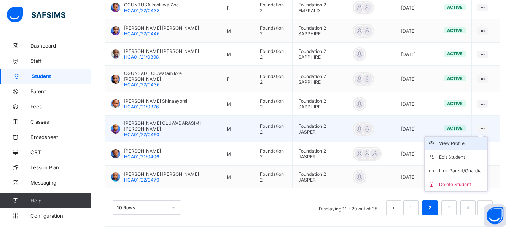
click at [465, 141] on div "View Profile" at bounding box center [461, 144] width 45 height 8
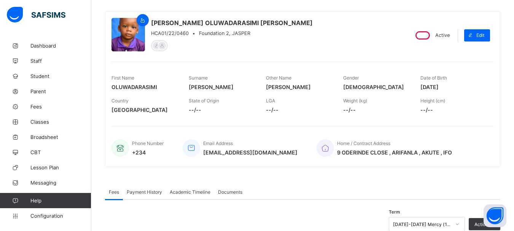
scroll to position [49, 0]
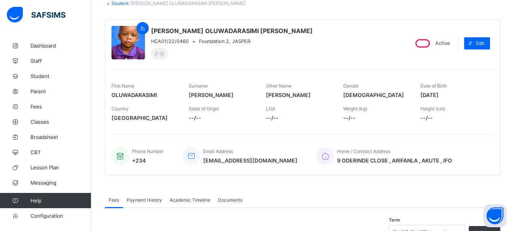
drag, startPoint x: 425, startPoint y: 95, endPoint x: 457, endPoint y: 94, distance: 32.3
click at [457, 94] on span "2021-01-28" at bounding box center [453, 95] width 66 height 6
copy span "2021-01-28"
click at [122, 3] on link "Student" at bounding box center [119, 3] width 17 height 6
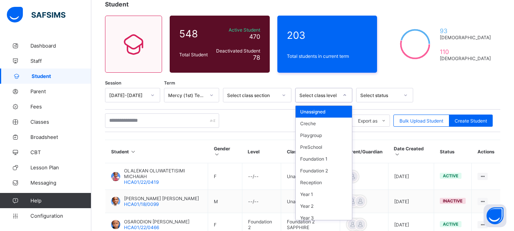
click at [345, 95] on icon at bounding box center [344, 95] width 5 height 8
click at [320, 172] on div "Foundation 2" at bounding box center [324, 171] width 56 height 12
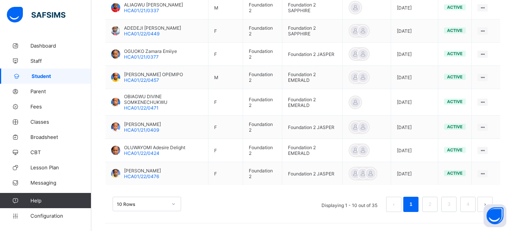
scroll to position [293, 0]
click at [433, 204] on link "2" at bounding box center [429, 204] width 7 height 10
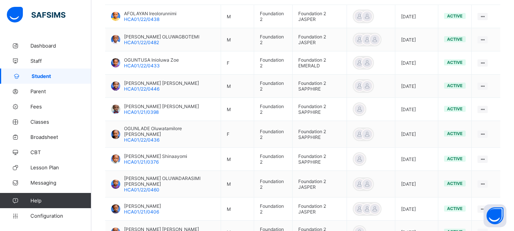
scroll to position [289, 0]
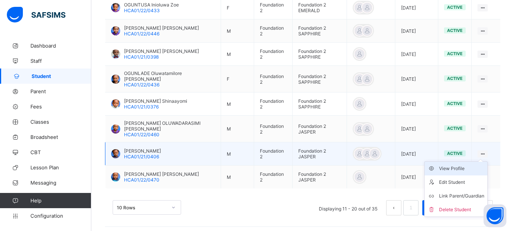
click at [464, 165] on div "View Profile" at bounding box center [461, 169] width 45 height 8
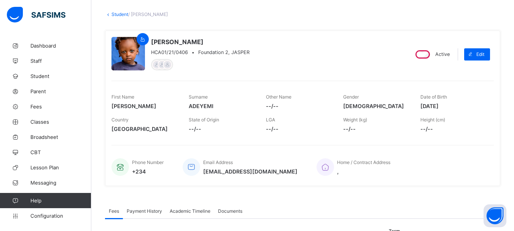
scroll to position [39, 0]
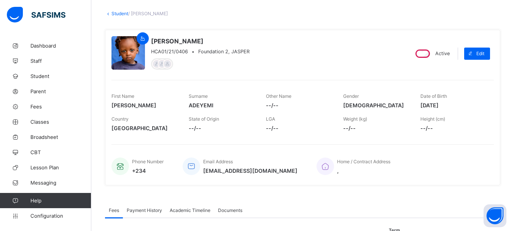
drag, startPoint x: 425, startPoint y: 104, endPoint x: 458, endPoint y: 105, distance: 32.4
click at [458, 105] on span "2021-08-08" at bounding box center [453, 105] width 66 height 6
copy span "2021-08-08"
click at [121, 14] on link "Student" at bounding box center [119, 14] width 17 height 6
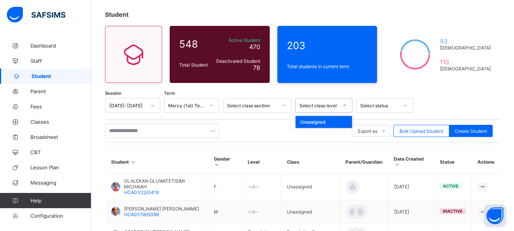
click at [344, 104] on icon at bounding box center [344, 106] width 5 height 8
click at [343, 106] on icon at bounding box center [344, 106] width 5 height 8
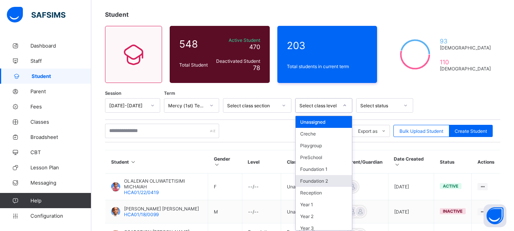
click at [327, 180] on div "Foundation 2" at bounding box center [324, 181] width 56 height 12
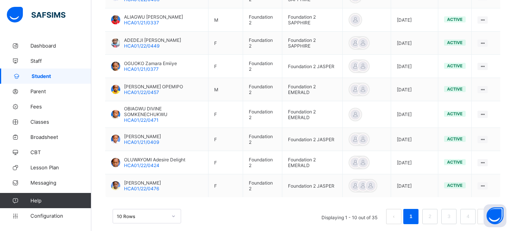
scroll to position [293, 0]
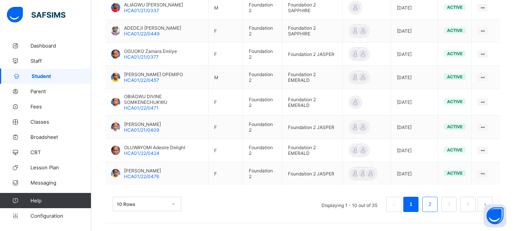
click at [433, 206] on link "2" at bounding box center [429, 204] width 7 height 10
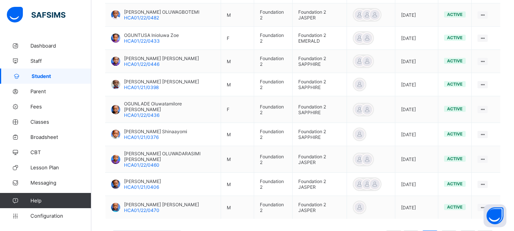
scroll to position [289, 0]
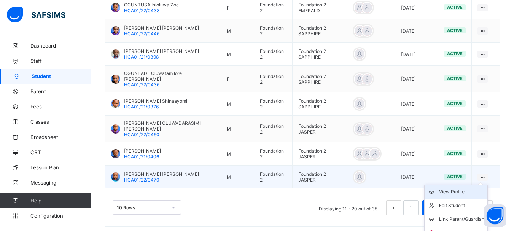
click at [447, 188] on div "View Profile" at bounding box center [461, 192] width 45 height 8
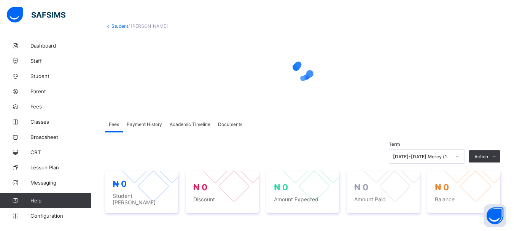
scroll to position [25, 0]
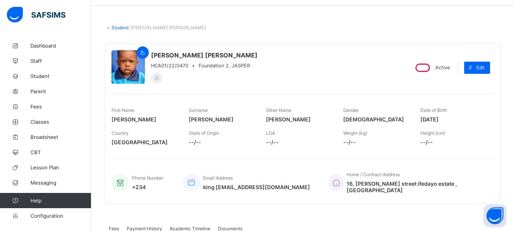
drag, startPoint x: 425, startPoint y: 118, endPoint x: 458, endPoint y: 120, distance: 33.2
click at [458, 120] on span "2021-06-24" at bounding box center [453, 119] width 66 height 6
copy span "2021-06-24"
click at [120, 28] on link "Student" at bounding box center [119, 28] width 17 height 6
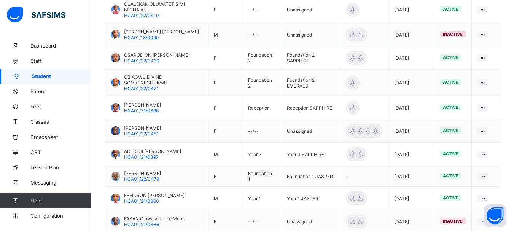
scroll to position [267, 0]
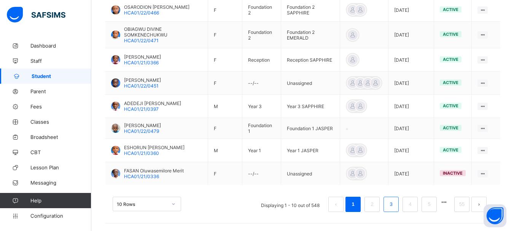
click at [395, 205] on link "3" at bounding box center [390, 204] width 7 height 10
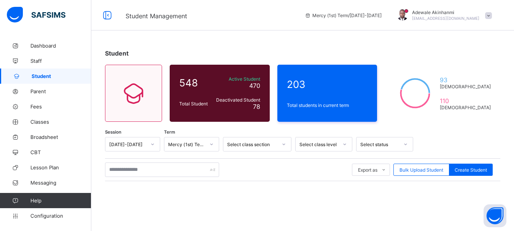
scroll to position [106, 0]
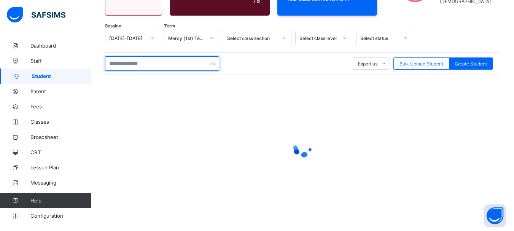
click at [214, 64] on div at bounding box center [162, 63] width 114 height 14
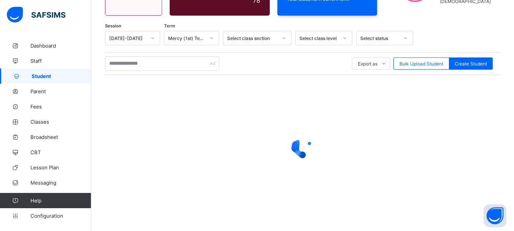
click at [214, 64] on div at bounding box center [162, 63] width 114 height 14
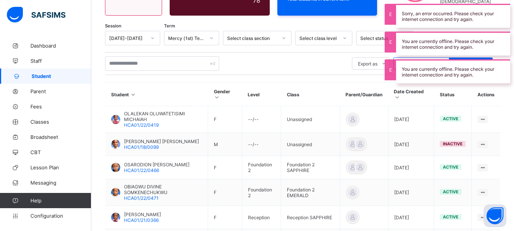
click at [320, 85] on th "Class" at bounding box center [310, 94] width 59 height 23
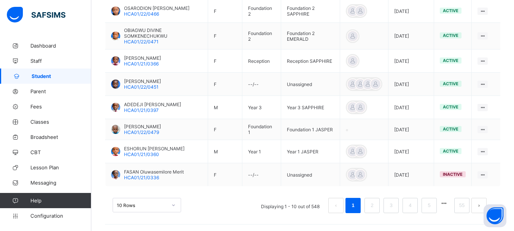
scroll to position [267, 0]
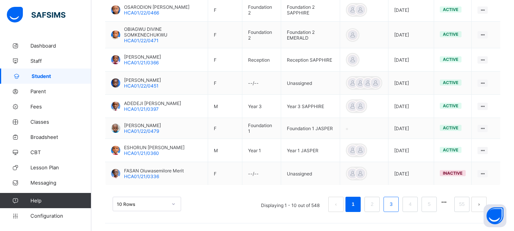
click at [395, 204] on link "3" at bounding box center [390, 204] width 7 height 10
click at [395, 203] on link "3" at bounding box center [390, 204] width 7 height 10
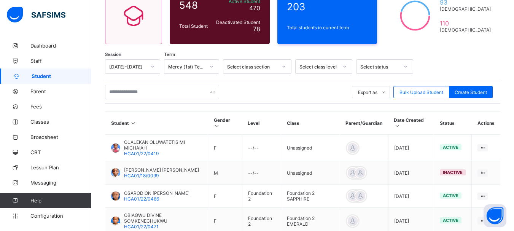
scroll to position [78, 0]
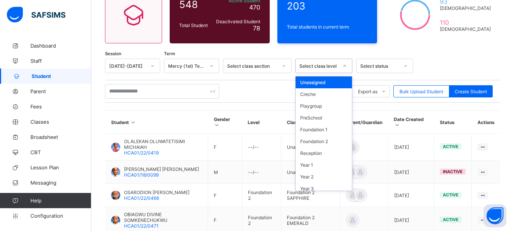
click at [343, 65] on icon at bounding box center [344, 66] width 5 height 8
click at [322, 142] on div "Foundation 2" at bounding box center [324, 141] width 56 height 12
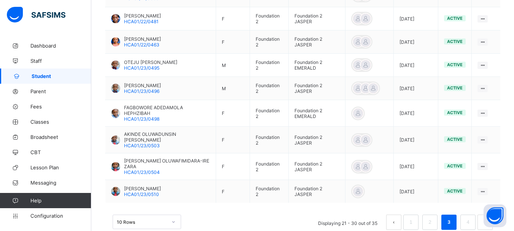
scroll to position [289, 0]
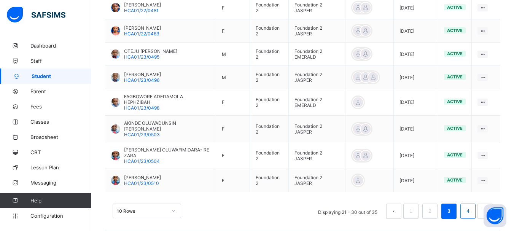
click at [471, 206] on link "4" at bounding box center [467, 211] width 7 height 10
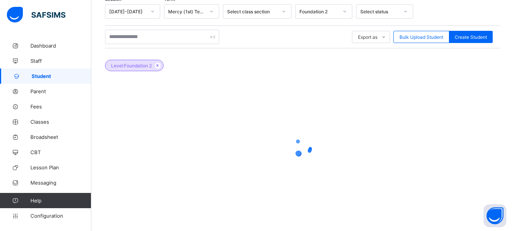
scroll to position [171, 0]
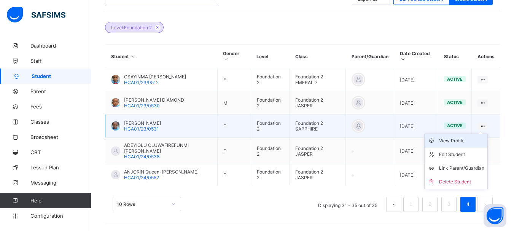
click at [460, 141] on div "View Profile" at bounding box center [461, 141] width 45 height 8
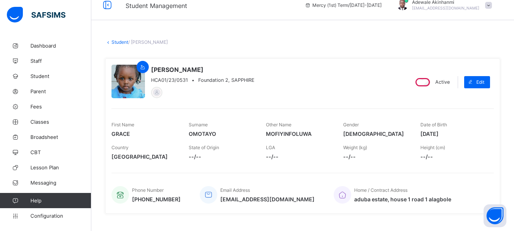
scroll to position [11, 0]
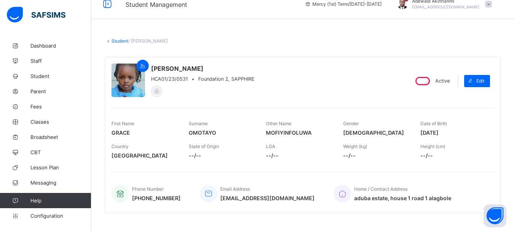
drag, startPoint x: 426, startPoint y: 132, endPoint x: 461, endPoint y: 132, distance: 35.8
click at [461, 132] on span "2021-09-16" at bounding box center [453, 132] width 66 height 6
copy span "2021-09-16"
click at [122, 39] on link "Student" at bounding box center [119, 41] width 17 height 6
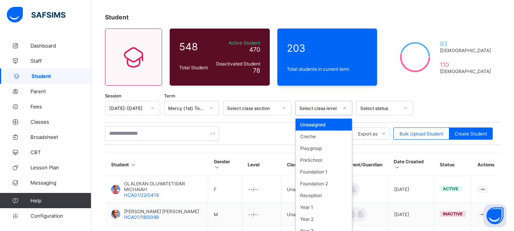
scroll to position [41, 0]
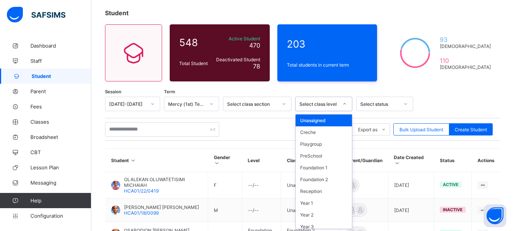
click at [341, 111] on div "option Unassigned focused, 1 of 13. 13 results available. Use Up and Down to ch…" at bounding box center [323, 104] width 57 height 14
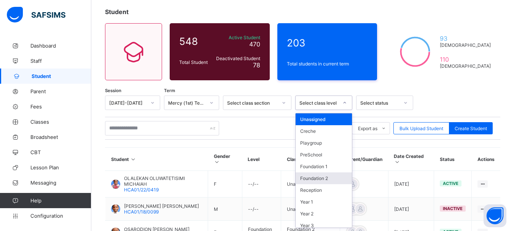
click at [333, 176] on div "Foundation 2" at bounding box center [324, 178] width 56 height 12
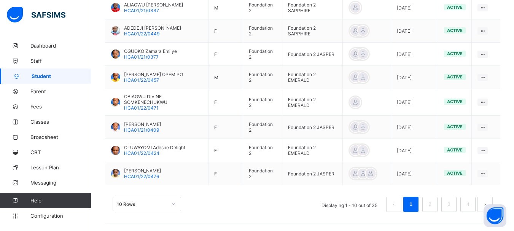
scroll to position [293, 0]
click at [469, 203] on li "4" at bounding box center [467, 204] width 15 height 15
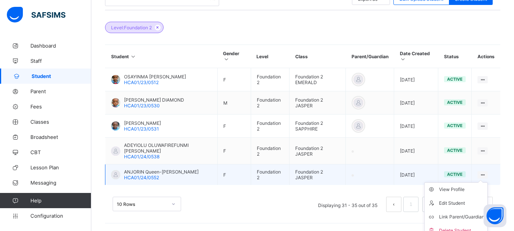
scroll to position [178, 0]
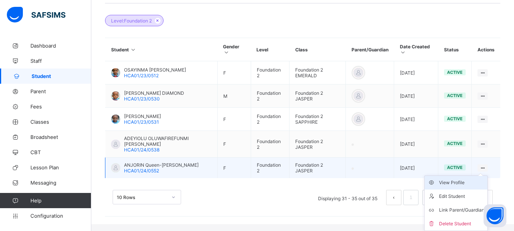
click at [461, 184] on div "View Profile" at bounding box center [461, 183] width 45 height 8
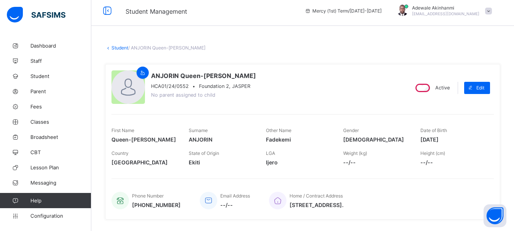
scroll to position [9, 0]
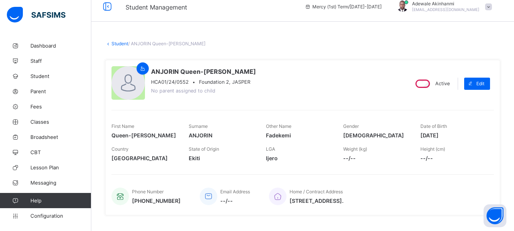
drag, startPoint x: 426, startPoint y: 136, endPoint x: 457, endPoint y: 134, distance: 30.5
click at [457, 134] on span "2021-05-27" at bounding box center [453, 135] width 66 height 6
copy span "2021-05-27"
click at [115, 42] on link "Student" at bounding box center [119, 44] width 17 height 6
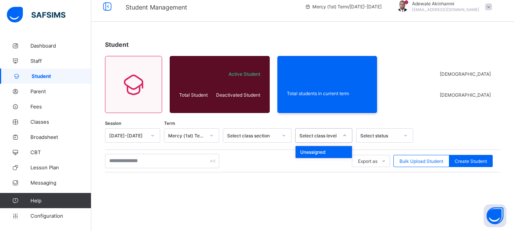
click at [343, 133] on icon at bounding box center [344, 136] width 5 height 8
click at [343, 133] on div at bounding box center [344, 135] width 13 height 12
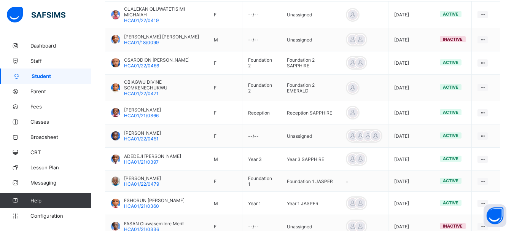
scroll to position [9, 0]
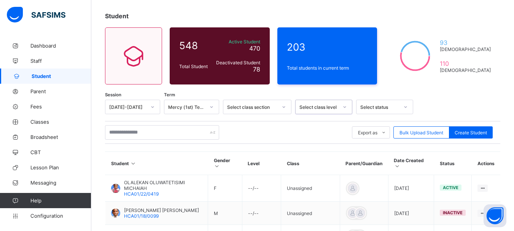
click at [344, 114] on div "0 results available. Select is focused ,type to refine list, press Down to open…" at bounding box center [323, 107] width 57 height 14
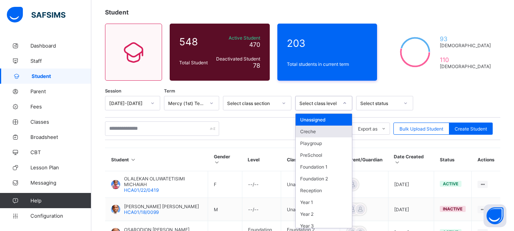
scroll to position [41, 0]
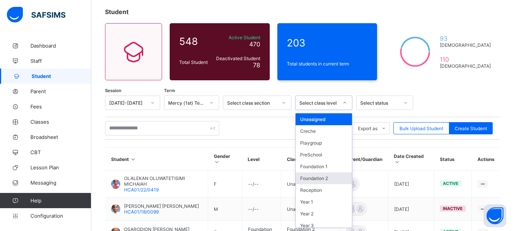
click at [331, 176] on div "Foundation 2" at bounding box center [324, 178] width 56 height 12
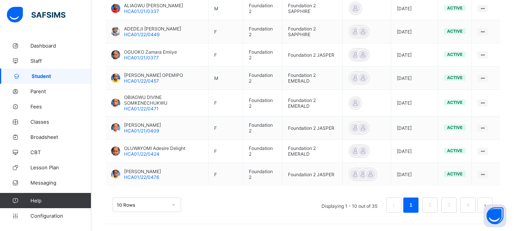
scroll to position [293, 0]
click at [470, 202] on link "4" at bounding box center [467, 204] width 7 height 10
click at [280, 202] on div "10 Rows Displaying 1 - 10 out of 35 1 2 3 4" at bounding box center [303, 204] width 380 height 15
click at [471, 202] on link "4" at bounding box center [467, 204] width 7 height 10
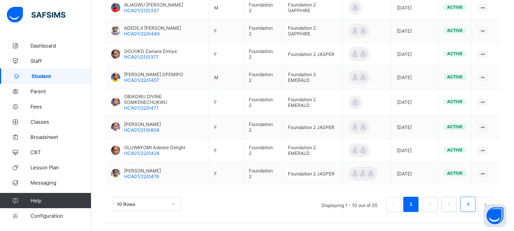
click at [471, 207] on link "4" at bounding box center [467, 204] width 7 height 10
click at [452, 200] on link "3" at bounding box center [448, 204] width 7 height 10
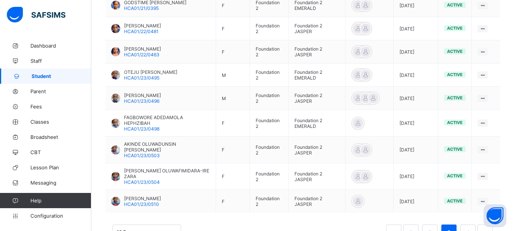
scroll to position [269, 0]
click at [471, 226] on link "4" at bounding box center [467, 231] width 7 height 10
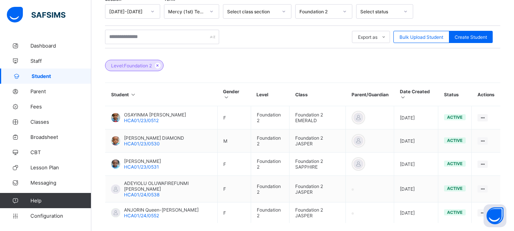
scroll to position [171, 0]
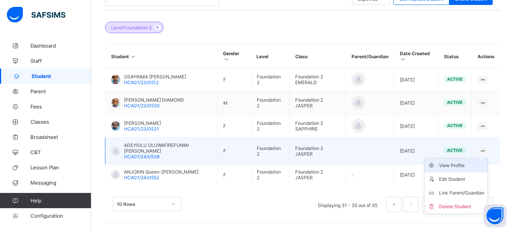
click at [456, 167] on div "View Profile" at bounding box center [461, 166] width 45 height 8
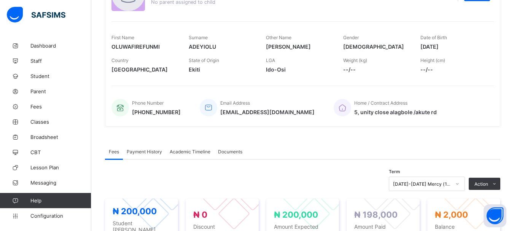
scroll to position [78, 0]
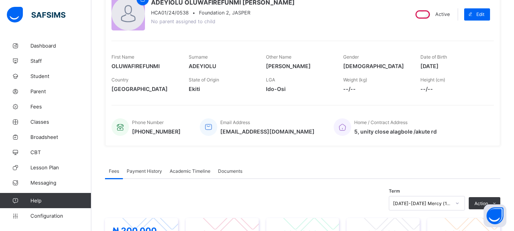
drag, startPoint x: 426, startPoint y: 66, endPoint x: 459, endPoint y: 66, distance: 33.1
click at [459, 66] on span "2021-09-04" at bounding box center [453, 66] width 66 height 6
copy span "2021-09-04"
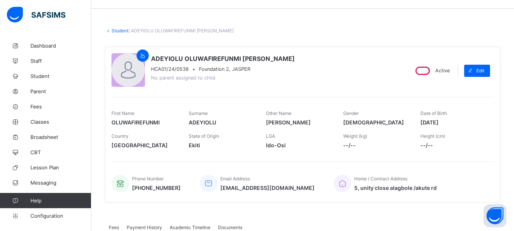
scroll to position [24, 0]
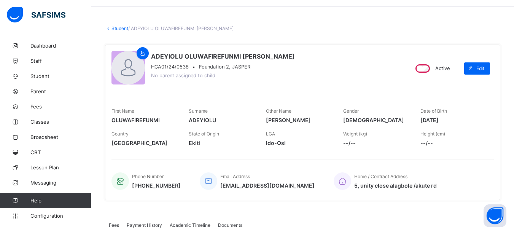
click at [119, 29] on link "Student" at bounding box center [119, 28] width 17 height 6
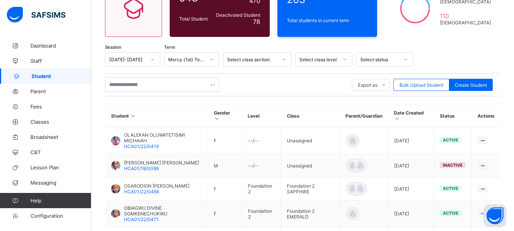
scroll to position [80, 0]
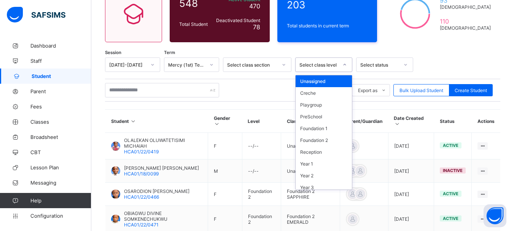
click at [345, 62] on icon at bounding box center [344, 65] width 5 height 8
click at [333, 141] on div "Foundation 2" at bounding box center [324, 140] width 56 height 12
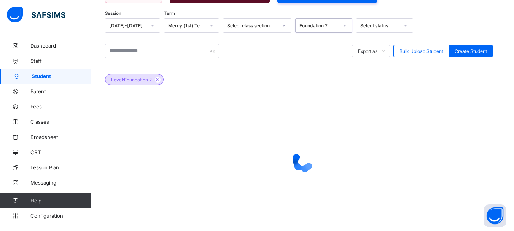
scroll to position [133, 0]
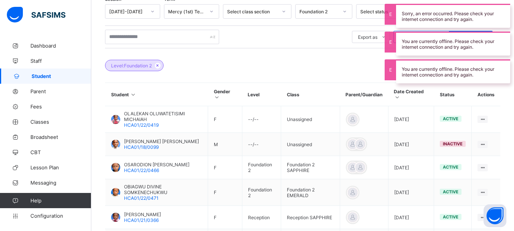
click at [359, 65] on div "Level: Foundation 2" at bounding box center [302, 61] width 395 height 27
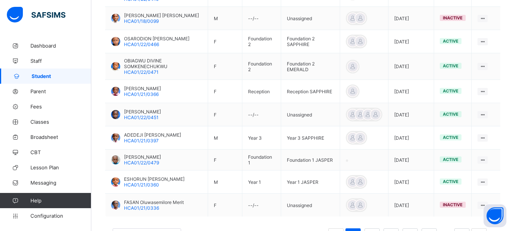
scroll to position [294, 0]
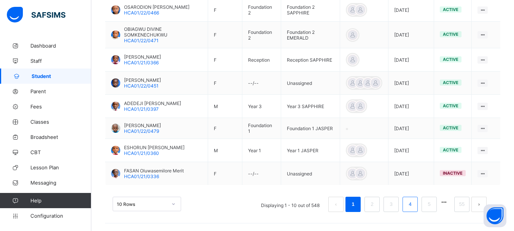
click at [414, 203] on link "4" at bounding box center [409, 204] width 7 height 10
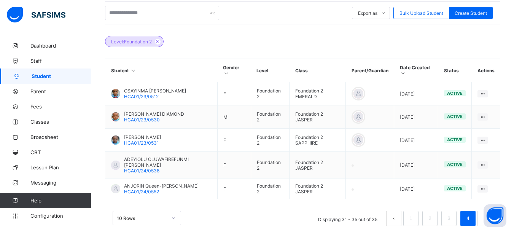
scroll to position [171, 0]
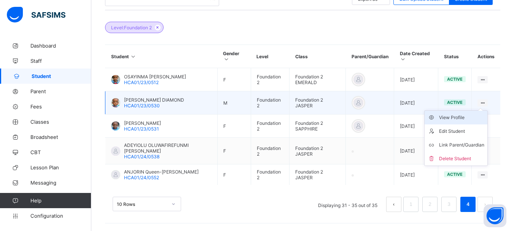
click at [455, 119] on div "View Profile" at bounding box center [461, 118] width 45 height 8
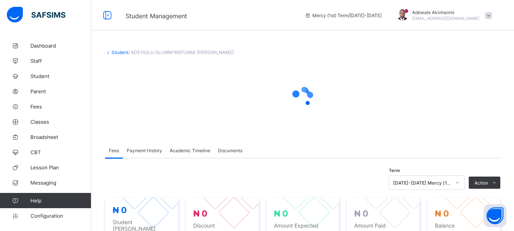
click at [353, 75] on div at bounding box center [302, 97] width 395 height 68
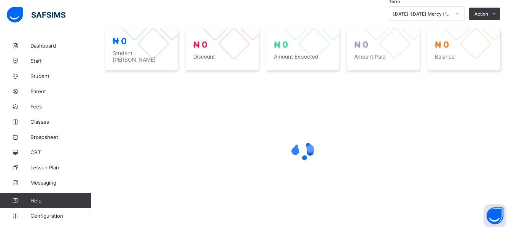
scroll to position [170, 0]
click at [370, 89] on div at bounding box center [302, 149] width 395 height 145
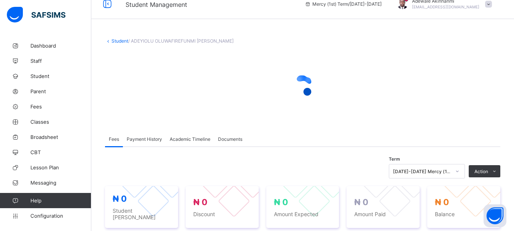
scroll to position [0, 0]
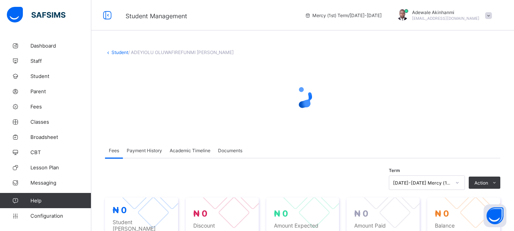
click at [334, 82] on div at bounding box center [302, 97] width 395 height 30
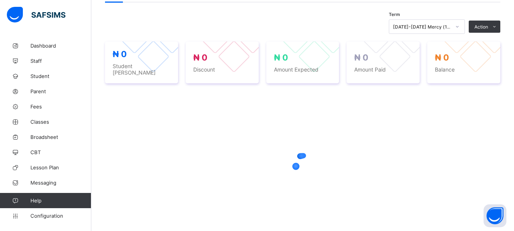
scroll to position [183, 0]
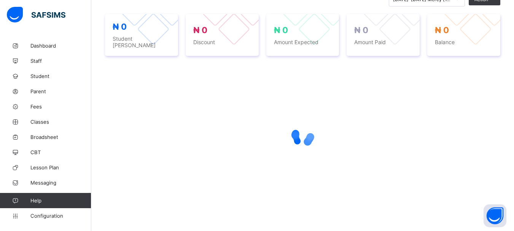
click at [355, 83] on div at bounding box center [302, 136] width 395 height 145
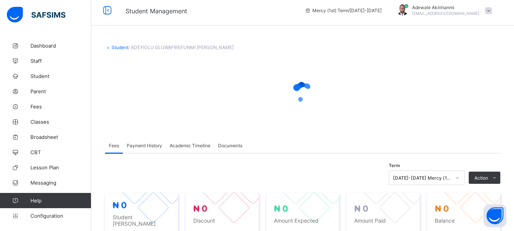
scroll to position [0, 0]
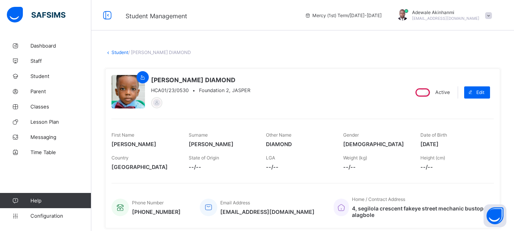
click at [116, 52] on link "Student" at bounding box center [119, 52] width 17 height 6
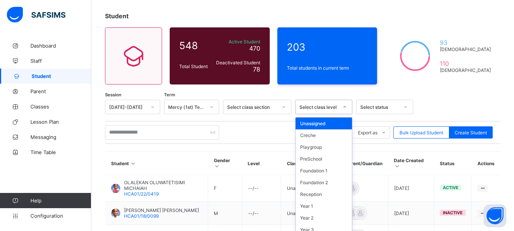
click at [346, 114] on div "option Unassigned focused, 1 of 13. 13 results available. Use Up and Down to ch…" at bounding box center [323, 107] width 57 height 14
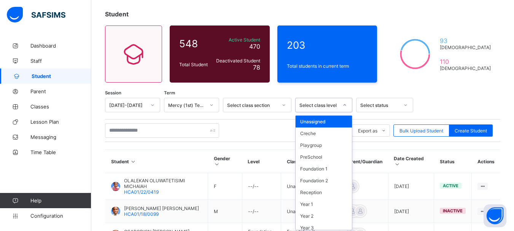
scroll to position [41, 0]
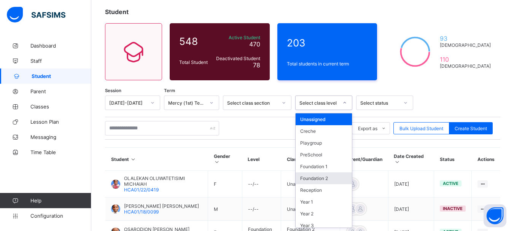
click at [326, 181] on div "Foundation 2" at bounding box center [324, 178] width 56 height 12
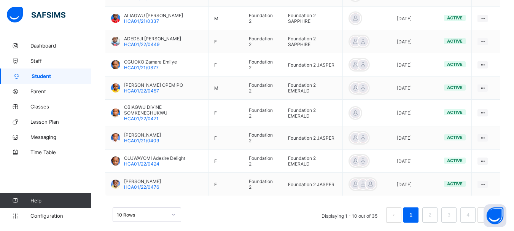
scroll to position [293, 0]
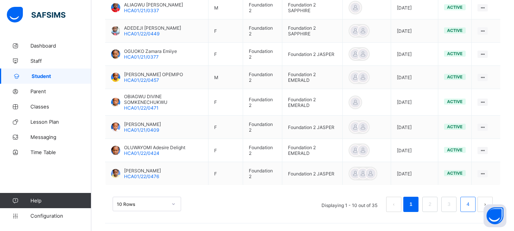
click at [471, 204] on link "4" at bounding box center [467, 204] width 7 height 10
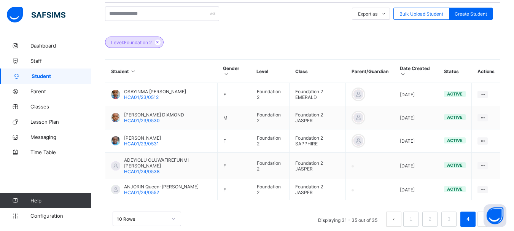
scroll to position [158, 0]
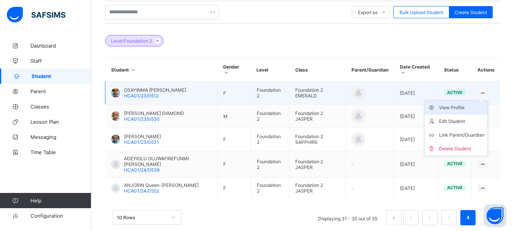
click at [465, 107] on div "View Profile" at bounding box center [461, 108] width 45 height 8
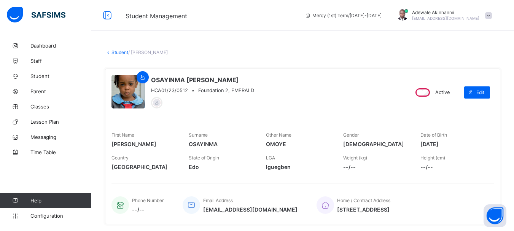
drag, startPoint x: 425, startPoint y: 144, endPoint x: 457, endPoint y: 144, distance: 32.3
click at [457, 144] on span "[DATE]" at bounding box center [453, 144] width 66 height 6
copy span "[DATE]"
click at [120, 54] on link "Student" at bounding box center [119, 52] width 17 height 6
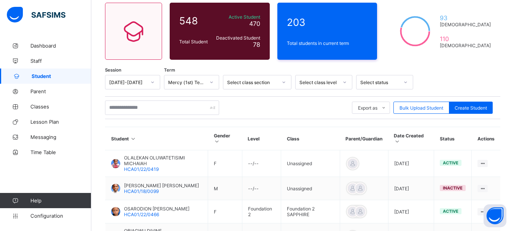
scroll to position [73, 0]
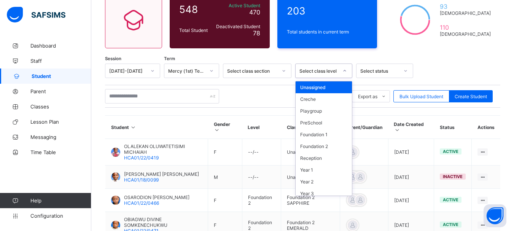
click at [351, 72] on div at bounding box center [344, 71] width 13 height 12
click at [332, 147] on div "Foundation 2" at bounding box center [324, 146] width 56 height 12
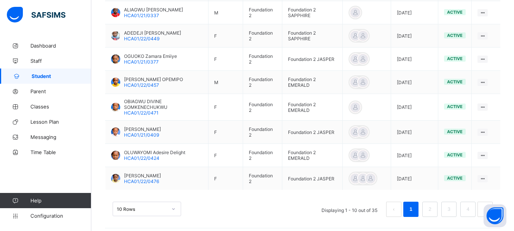
scroll to position [293, 0]
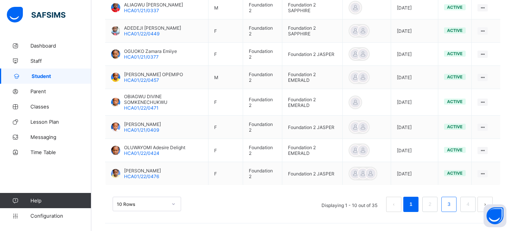
click at [452, 204] on link "3" at bounding box center [448, 204] width 7 height 10
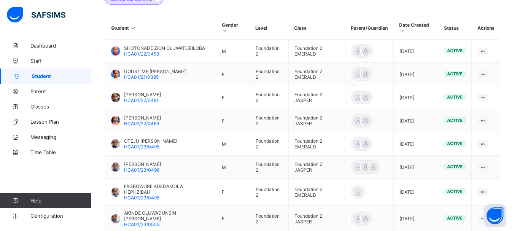
scroll to position [289, 0]
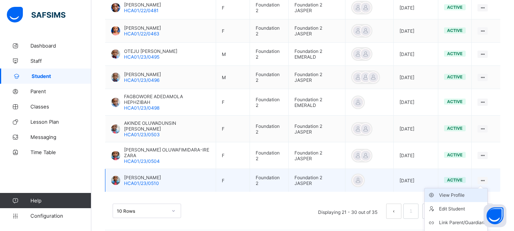
click at [459, 191] on div "View Profile" at bounding box center [461, 195] width 45 height 8
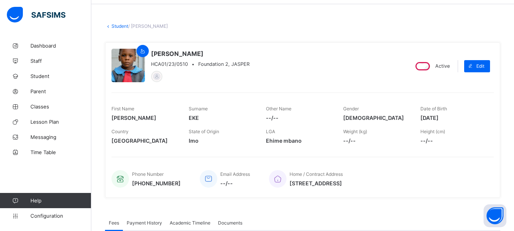
scroll to position [27, 0]
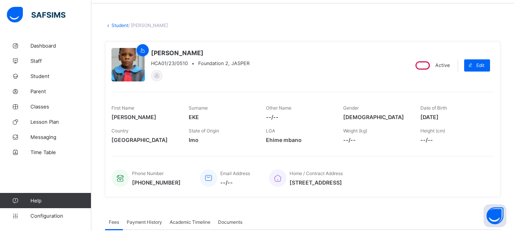
drag, startPoint x: 426, startPoint y: 116, endPoint x: 461, endPoint y: 116, distance: 35.0
click at [461, 116] on span "[DATE]" at bounding box center [453, 117] width 66 height 6
copy span "[DATE]"
click at [123, 24] on link "Student" at bounding box center [119, 25] width 17 height 6
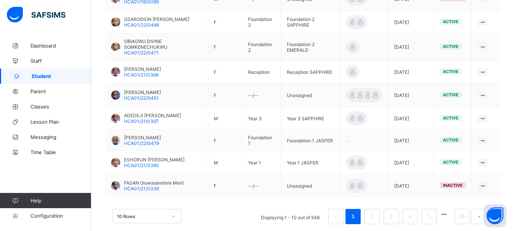
scroll to position [267, 0]
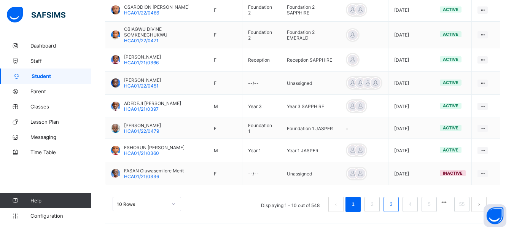
click at [395, 204] on link "3" at bounding box center [390, 204] width 7 height 10
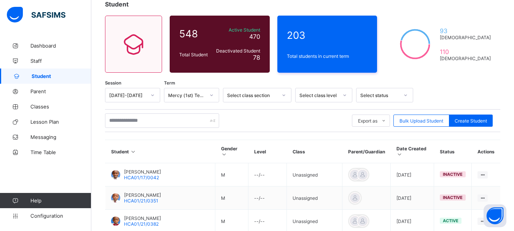
scroll to position [47, 0]
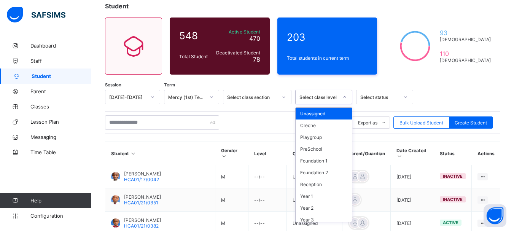
click at [345, 98] on icon at bounding box center [345, 97] width 3 height 2
click at [323, 174] on div "Foundation 2" at bounding box center [324, 173] width 56 height 12
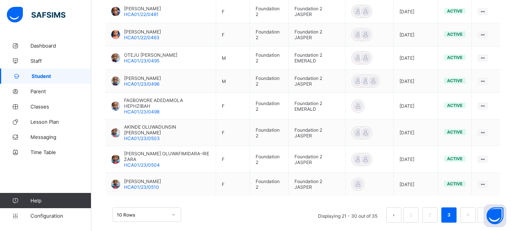
scroll to position [267, 0]
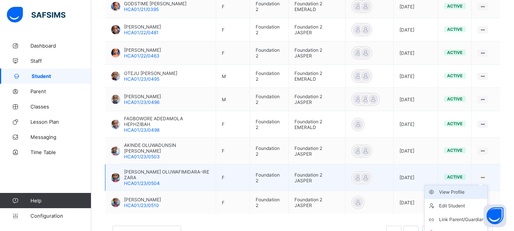
click at [459, 189] on div "View Profile" at bounding box center [461, 192] width 45 height 8
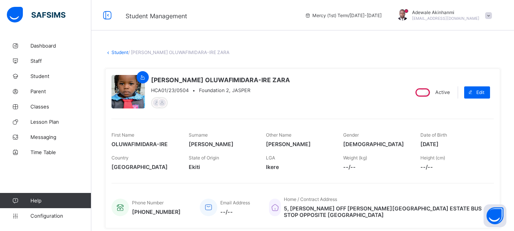
drag, startPoint x: 425, startPoint y: 143, endPoint x: 460, endPoint y: 146, distance: 34.7
click at [460, 146] on span "[DATE]" at bounding box center [453, 144] width 66 height 6
copy span "[DATE]"
click at [123, 53] on link "Student" at bounding box center [119, 52] width 17 height 6
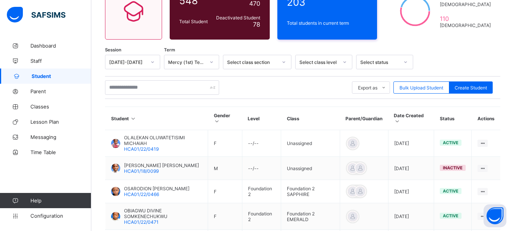
scroll to position [106, 0]
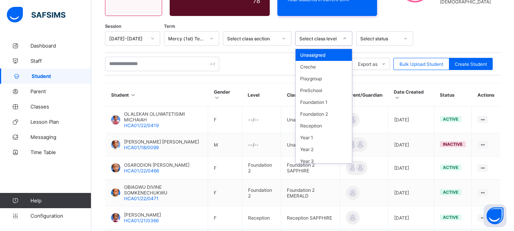
click at [344, 39] on icon at bounding box center [344, 39] width 5 height 8
click at [325, 117] on div "Foundation 2" at bounding box center [324, 114] width 56 height 12
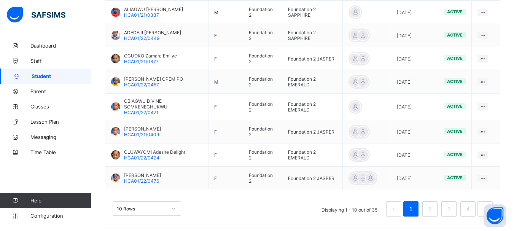
scroll to position [290, 0]
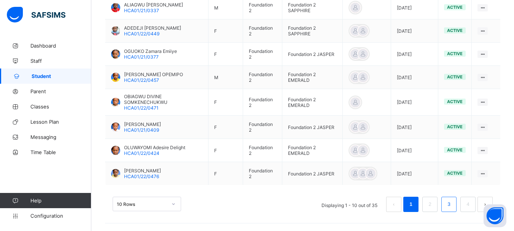
click at [452, 208] on link "3" at bounding box center [448, 204] width 7 height 10
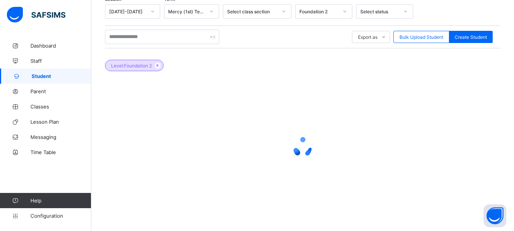
scroll to position [289, 0]
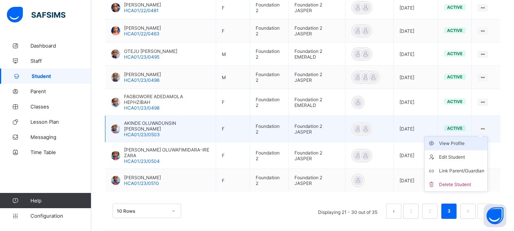
click at [463, 144] on div "View Profile" at bounding box center [461, 144] width 45 height 8
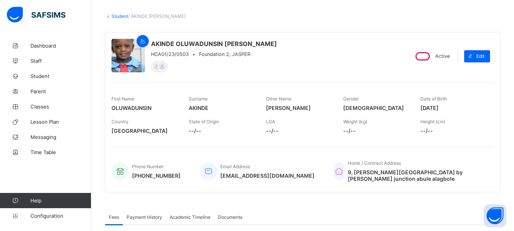
scroll to position [33, 0]
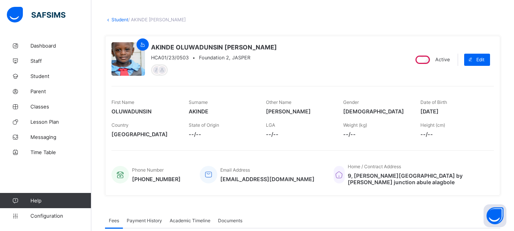
drag, startPoint x: 425, startPoint y: 110, endPoint x: 461, endPoint y: 111, distance: 36.2
click at [461, 111] on span "2021-08-17" at bounding box center [453, 111] width 66 height 6
copy span "2021-08-17"
click at [122, 20] on link "Student" at bounding box center [119, 20] width 17 height 6
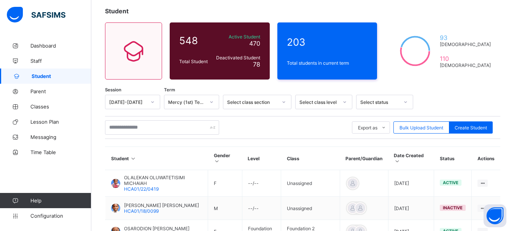
scroll to position [60, 0]
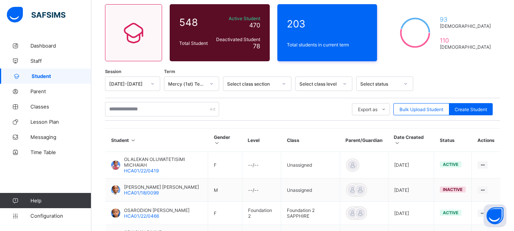
click at [343, 80] on div at bounding box center [344, 84] width 13 height 12
click at [347, 84] on div at bounding box center [344, 84] width 13 height 12
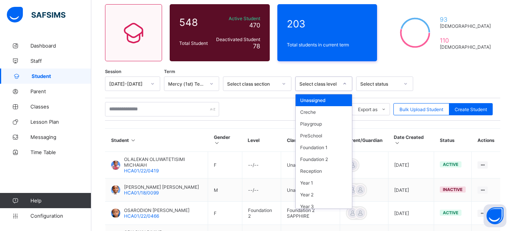
click at [344, 84] on icon at bounding box center [345, 84] width 3 height 2
click at [323, 159] on div "Foundation 2" at bounding box center [324, 159] width 56 height 12
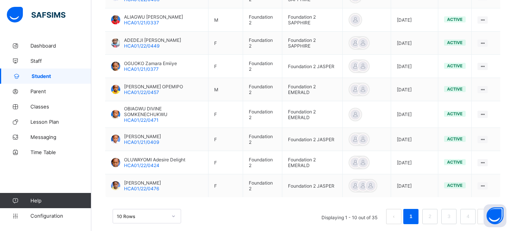
scroll to position [293, 0]
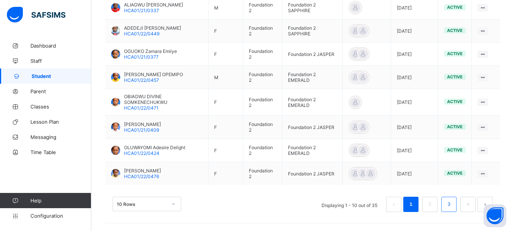
click at [452, 205] on link "3" at bounding box center [448, 204] width 7 height 10
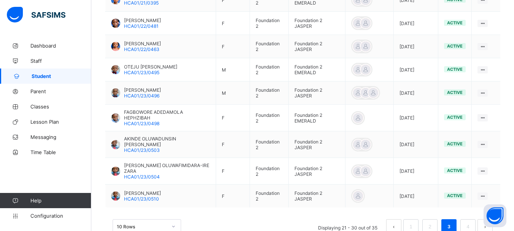
scroll to position [273, 0]
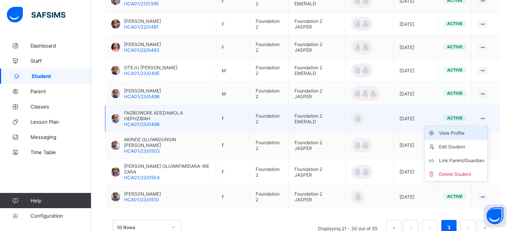
click at [471, 132] on div "View Profile" at bounding box center [461, 133] width 45 height 8
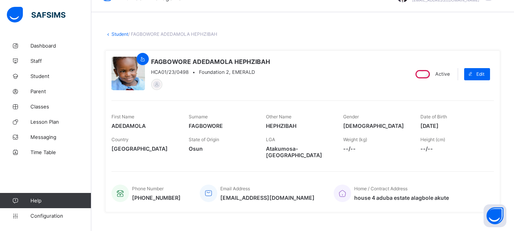
scroll to position [18, 0]
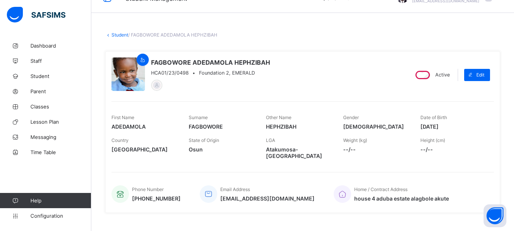
drag, startPoint x: 426, startPoint y: 126, endPoint x: 462, endPoint y: 128, distance: 36.2
click at [462, 128] on span "2021-09-29" at bounding box center [453, 126] width 66 height 6
copy span "2021-09-29"
click at [123, 36] on link "Student" at bounding box center [119, 35] width 17 height 6
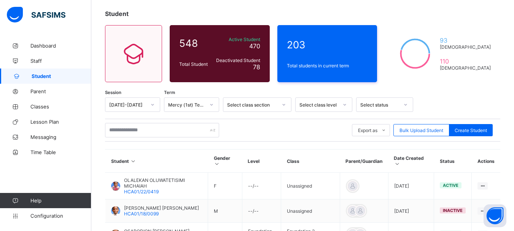
click at [347, 112] on div "Select class level" at bounding box center [323, 104] width 57 height 14
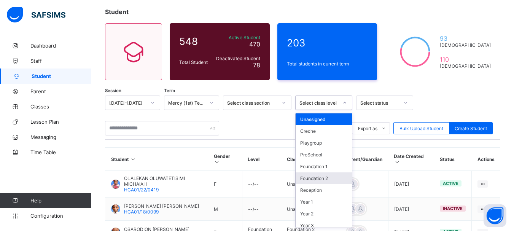
click at [329, 178] on div "Foundation 2" at bounding box center [324, 178] width 56 height 12
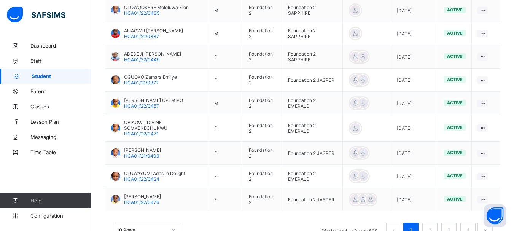
scroll to position [285, 0]
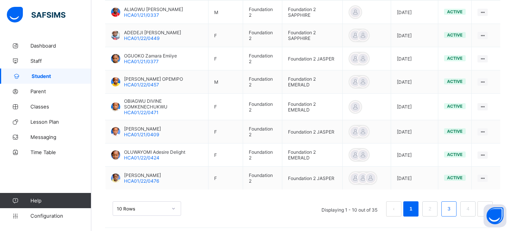
click at [452, 213] on link "3" at bounding box center [448, 209] width 7 height 10
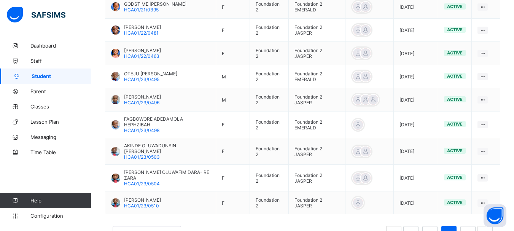
scroll to position [267, 0]
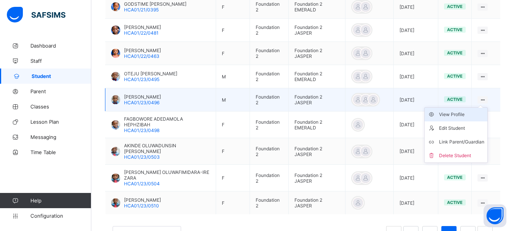
click at [465, 116] on div "View Profile" at bounding box center [461, 115] width 45 height 8
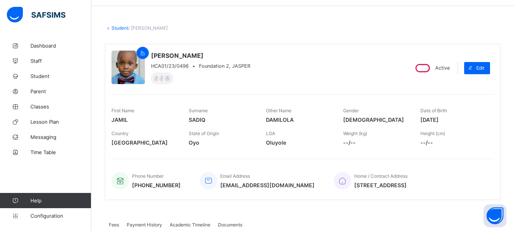
scroll to position [26, 0]
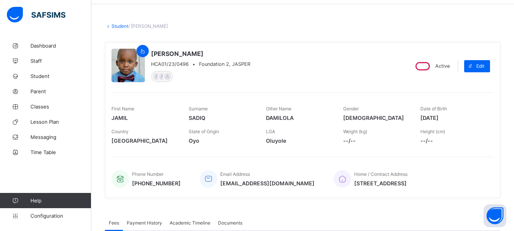
drag, startPoint x: 426, startPoint y: 118, endPoint x: 458, endPoint y: 116, distance: 32.0
click at [458, 116] on span "2020-08-27" at bounding box center [453, 118] width 66 height 6
copy span "2020-08-27"
click at [123, 26] on link "Student" at bounding box center [119, 26] width 17 height 6
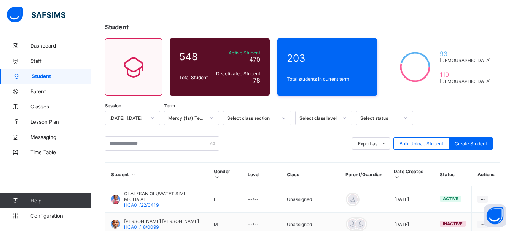
scroll to position [58, 0]
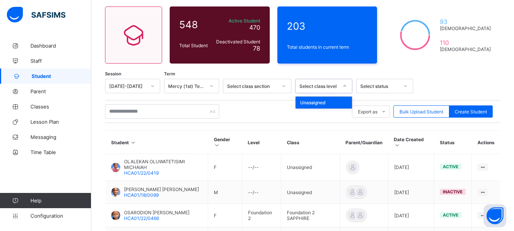
click at [343, 83] on icon at bounding box center [344, 86] width 5 height 8
click at [345, 87] on icon at bounding box center [344, 86] width 5 height 8
click at [377, 70] on div "Student 548 Total Student Active Student 470 Deactivated Student 78 203 Total s…" at bounding box center [302, 208] width 423 height 457
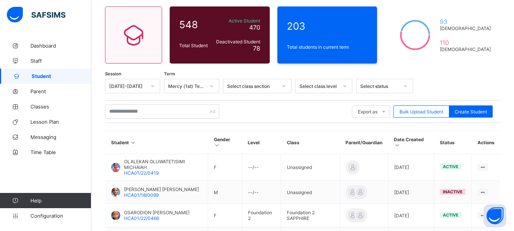
click at [344, 86] on icon at bounding box center [345, 86] width 3 height 2
click at [344, 86] on icon at bounding box center [344, 86] width 5 height 8
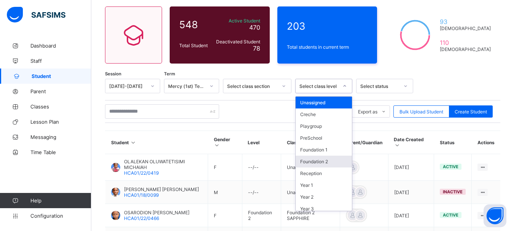
click at [321, 163] on div "Foundation 2" at bounding box center [324, 162] width 56 height 12
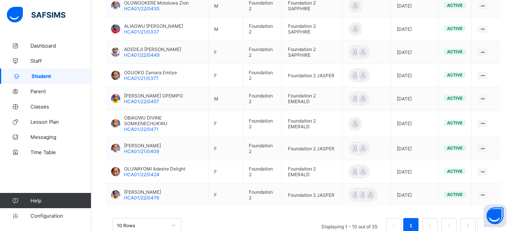
scroll to position [293, 0]
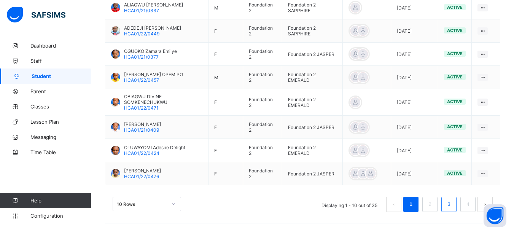
click at [452, 204] on link "3" at bounding box center [448, 204] width 7 height 10
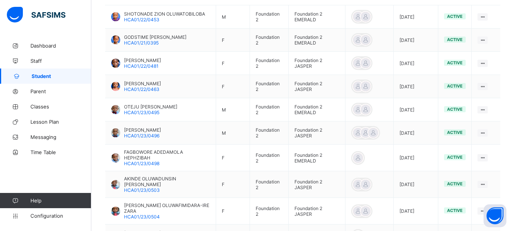
scroll to position [220, 0]
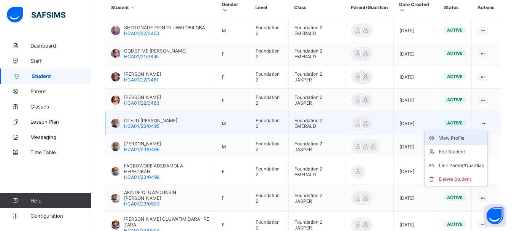
click at [468, 140] on div "View Profile" at bounding box center [461, 138] width 45 height 8
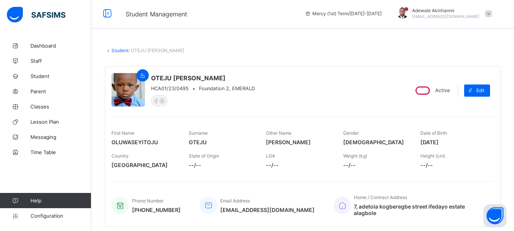
scroll to position [8, 0]
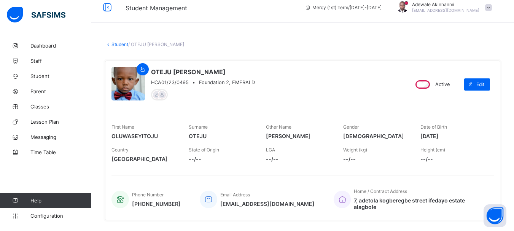
drag, startPoint x: 426, startPoint y: 135, endPoint x: 458, endPoint y: 135, distance: 32.3
click at [458, 135] on span "2021-09-19" at bounding box center [453, 136] width 66 height 6
copy span "2021-09-19"
click at [120, 43] on link "Student" at bounding box center [119, 44] width 17 height 6
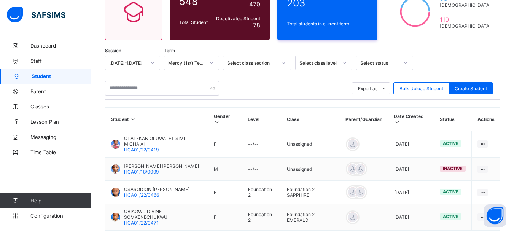
scroll to position [83, 0]
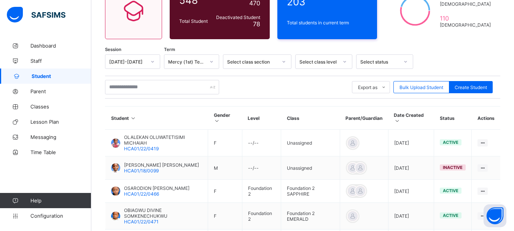
click at [345, 63] on icon at bounding box center [344, 62] width 5 height 8
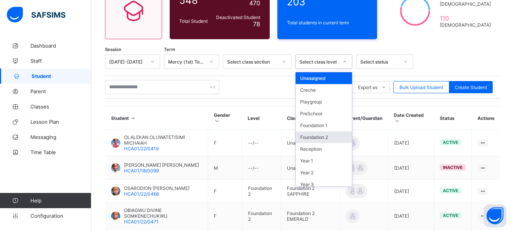
click at [323, 134] on div "Foundation 2" at bounding box center [324, 137] width 56 height 12
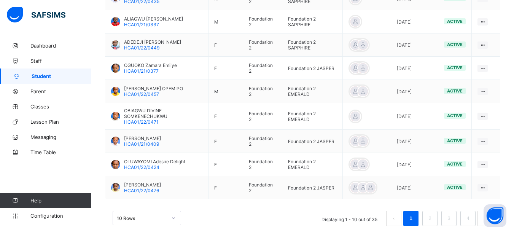
scroll to position [293, 0]
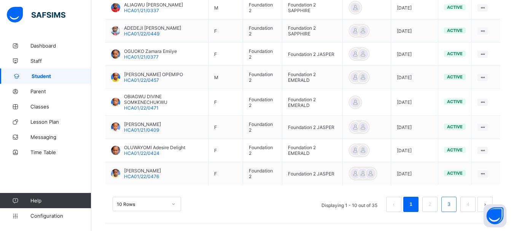
click at [452, 204] on link "3" at bounding box center [448, 204] width 7 height 10
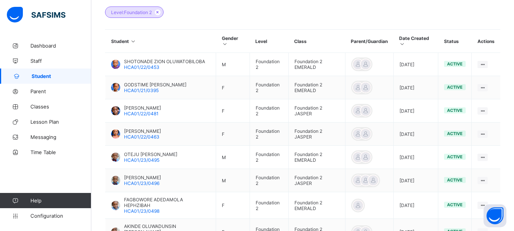
scroll to position [158, 0]
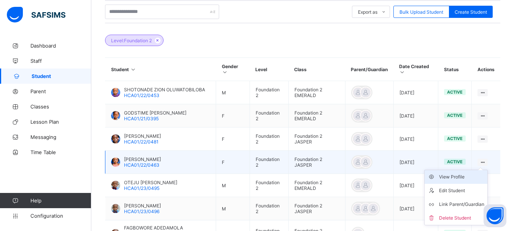
click at [461, 176] on div "View Profile" at bounding box center [461, 177] width 45 height 8
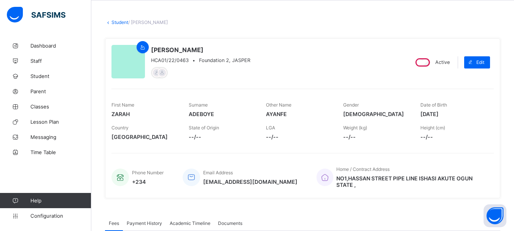
scroll to position [16, 0]
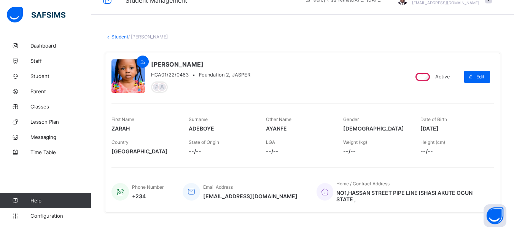
drag, startPoint x: 426, startPoint y: 127, endPoint x: 461, endPoint y: 127, distance: 35.0
click at [461, 127] on span "2021-07-02" at bounding box center [453, 128] width 66 height 6
copy span "2021-07-02"
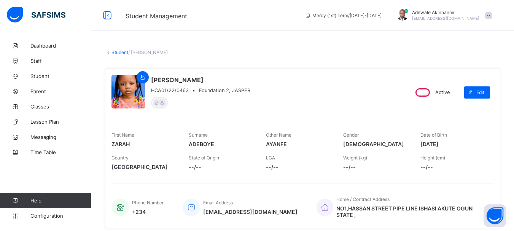
click at [120, 53] on link "Student" at bounding box center [119, 52] width 17 height 6
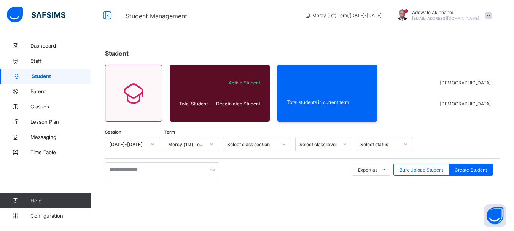
click at [343, 142] on icon at bounding box center [344, 144] width 5 height 8
click at [416, 118] on div "Male Female" at bounding box center [443, 93] width 116 height 57
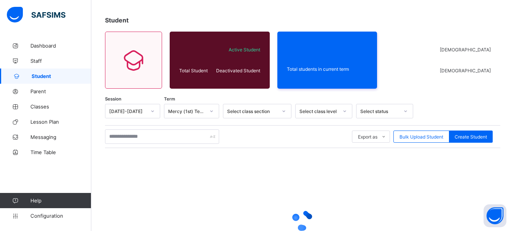
scroll to position [37, 0]
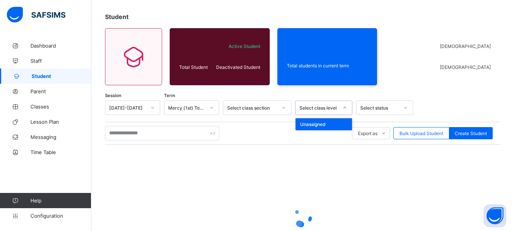
click at [344, 108] on icon at bounding box center [344, 108] width 5 height 8
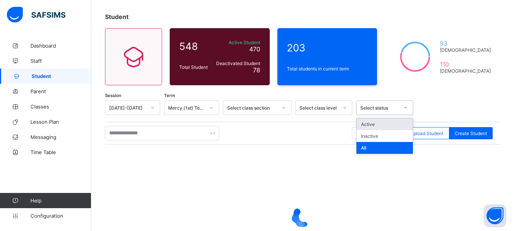
click at [383, 109] on div "Select status" at bounding box center [379, 108] width 39 height 6
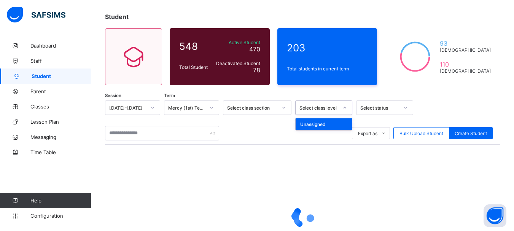
click at [347, 110] on div at bounding box center [344, 108] width 13 height 12
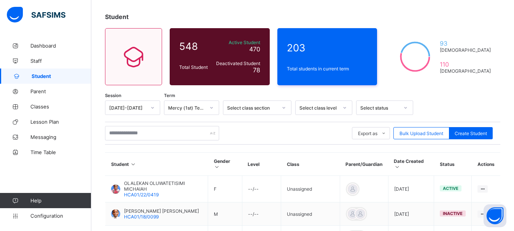
click at [373, 91] on div "Student 548 Total Student Active Student 470 Deactivated Student 78 203 Total s…" at bounding box center [302, 230] width 423 height 457
click at [344, 106] on icon at bounding box center [344, 108] width 5 height 8
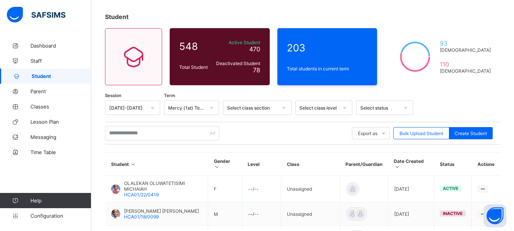
click at [344, 93] on div "Student 548 Total Student Active Student 470 Deactivated Student 78 203 Total s…" at bounding box center [302, 230] width 423 height 457
click at [245, 136] on div "Export as Pdf Report Excel Report Excel Report (LMS) Bulk Upload Student Create…" at bounding box center [302, 133] width 395 height 14
click at [346, 106] on icon at bounding box center [344, 108] width 5 height 8
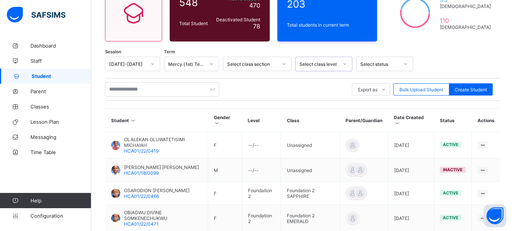
scroll to position [80, 0]
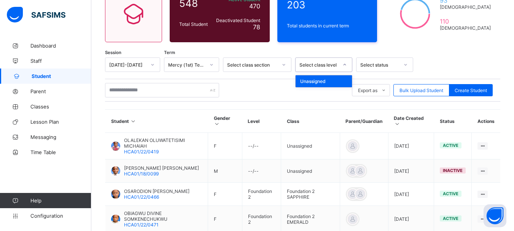
click at [343, 64] on icon at bounding box center [344, 65] width 5 height 8
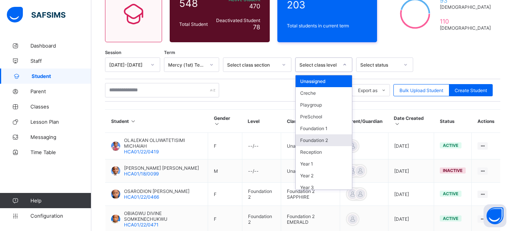
click at [328, 140] on div "Foundation 2" at bounding box center [324, 140] width 56 height 12
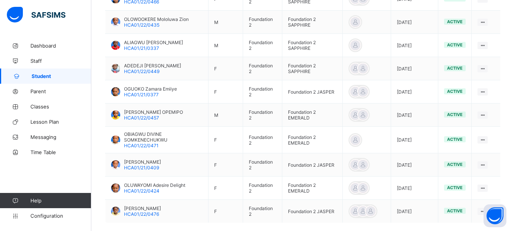
scroll to position [293, 0]
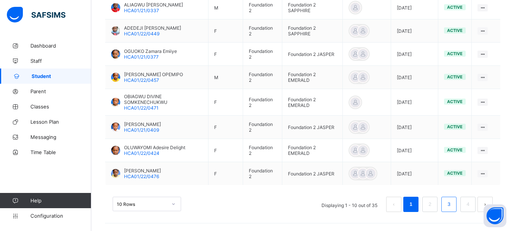
click at [452, 202] on link "3" at bounding box center [448, 204] width 7 height 10
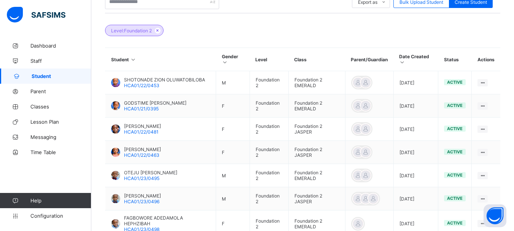
scroll to position [170, 0]
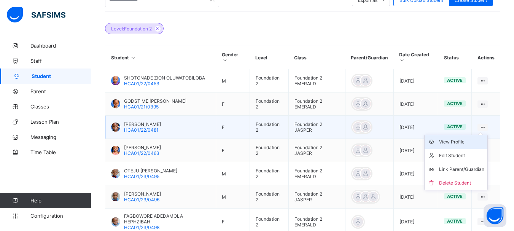
click at [469, 141] on div "View Profile" at bounding box center [461, 142] width 45 height 8
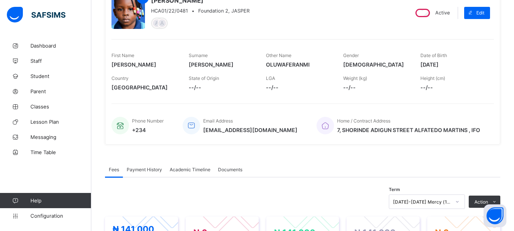
scroll to position [84, 0]
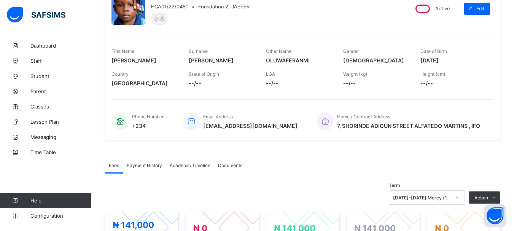
drag, startPoint x: 426, startPoint y: 59, endPoint x: 460, endPoint y: 61, distance: 33.9
click at [460, 61] on span "2021-03-02" at bounding box center [453, 60] width 66 height 6
copy span "2021-03-02"
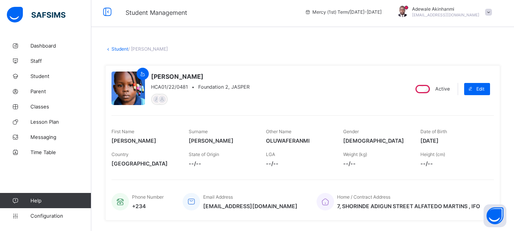
scroll to position [0, 0]
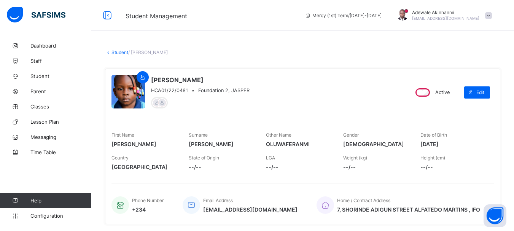
click at [119, 53] on link "Student" at bounding box center [119, 52] width 17 height 6
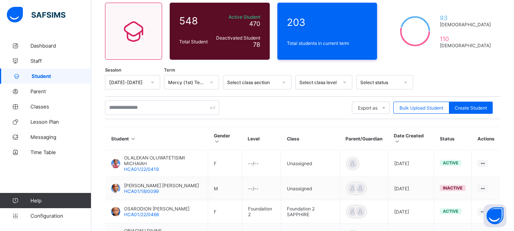
scroll to position [36, 0]
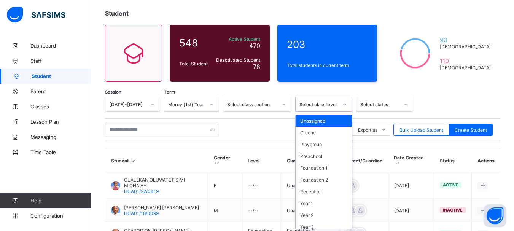
scroll to position [41, 0]
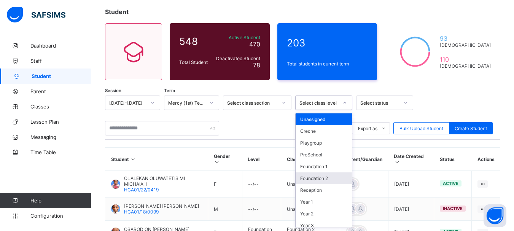
click at [328, 177] on div "Foundation 2" at bounding box center [324, 178] width 56 height 12
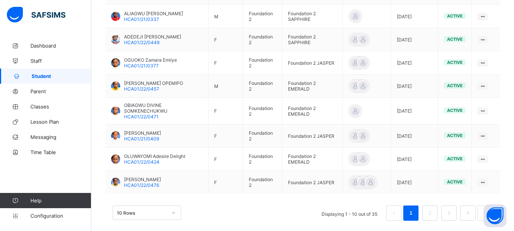
scroll to position [293, 0]
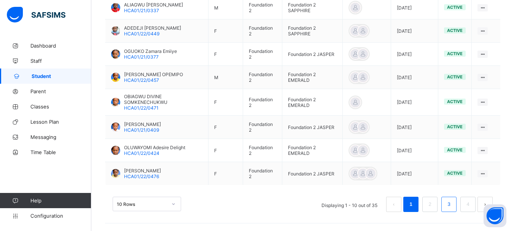
click at [452, 204] on link "3" at bounding box center [448, 204] width 7 height 10
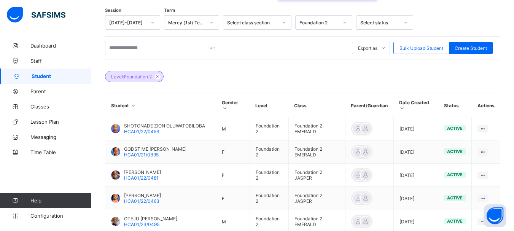
scroll to position [123, 0]
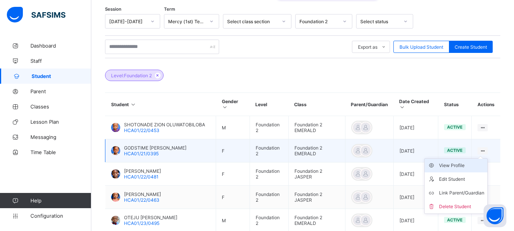
click at [456, 165] on div "View Profile" at bounding box center [461, 166] width 45 height 8
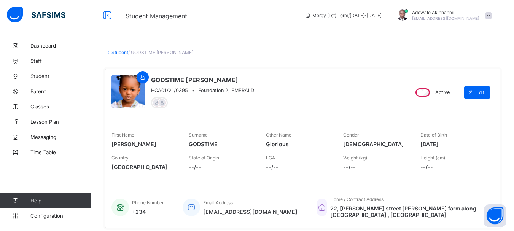
drag, startPoint x: 425, startPoint y: 143, endPoint x: 462, endPoint y: 144, distance: 36.5
click at [462, 144] on span "2021-05-04" at bounding box center [453, 144] width 66 height 6
copy span "2021-05-04"
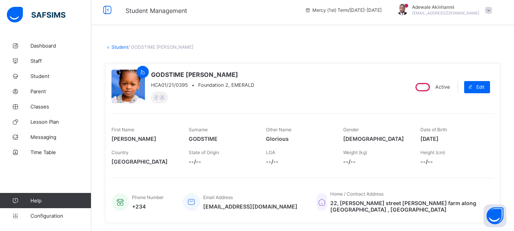
scroll to position [4, 0]
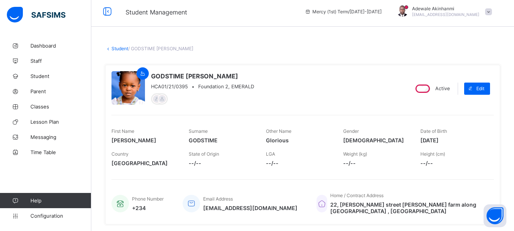
click at [124, 49] on link "Student" at bounding box center [119, 49] width 17 height 6
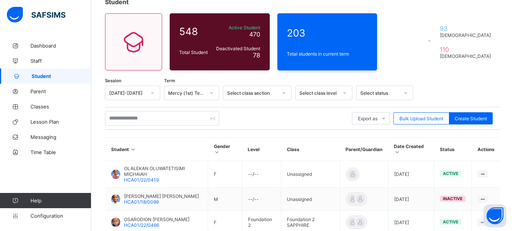
scroll to position [53, 0]
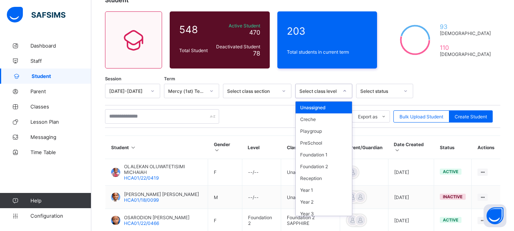
click at [346, 93] on icon at bounding box center [344, 91] width 5 height 8
click at [330, 164] on div "Foundation 2" at bounding box center [324, 167] width 56 height 12
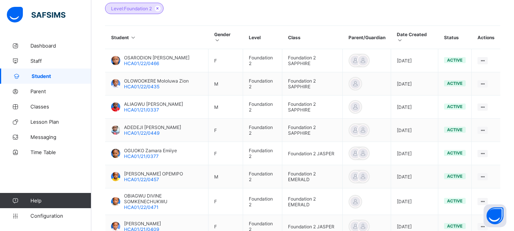
scroll to position [293, 0]
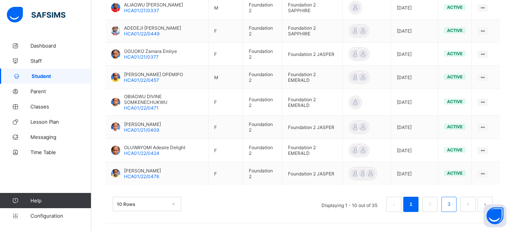
click at [452, 207] on link "3" at bounding box center [448, 204] width 7 height 10
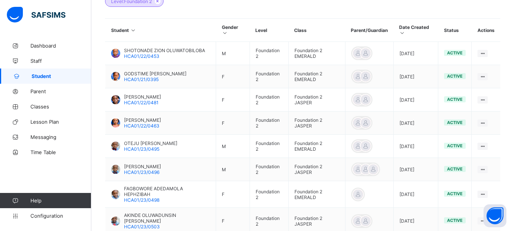
scroll to position [198, 0]
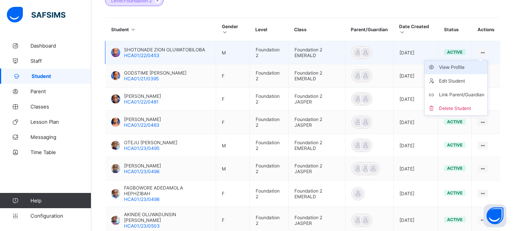
click at [460, 68] on div "View Profile" at bounding box center [461, 68] width 45 height 8
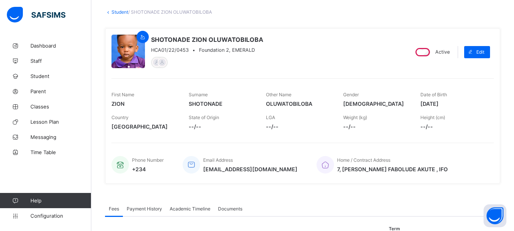
scroll to position [38, 0]
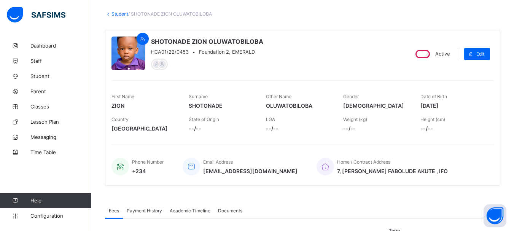
drag, startPoint x: 425, startPoint y: 104, endPoint x: 461, endPoint y: 105, distance: 35.8
click at [461, 105] on span "2021-09-06" at bounding box center [453, 105] width 66 height 6
click at [123, 13] on link "Student" at bounding box center [119, 14] width 17 height 6
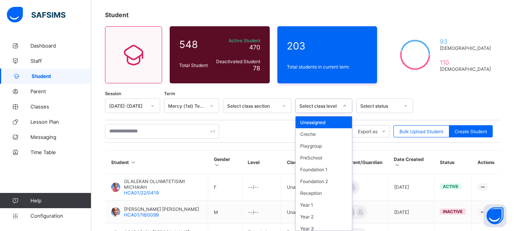
click at [344, 106] on icon at bounding box center [345, 106] width 3 height 2
click at [317, 209] on div "Year 1" at bounding box center [324, 205] width 56 height 12
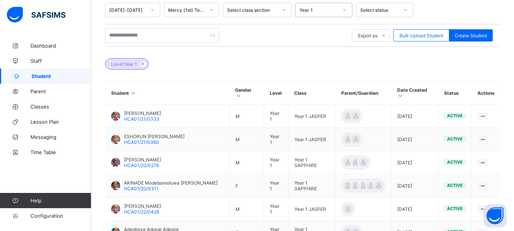
scroll to position [140, 0]
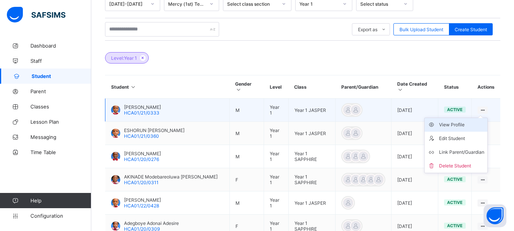
click at [465, 121] on div "View Profile" at bounding box center [461, 125] width 45 height 8
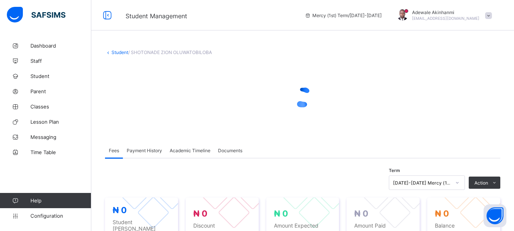
click at [345, 48] on div "× Delete Document This action would delete the document with name: from the sys…" at bounding box center [302, 230] width 423 height 384
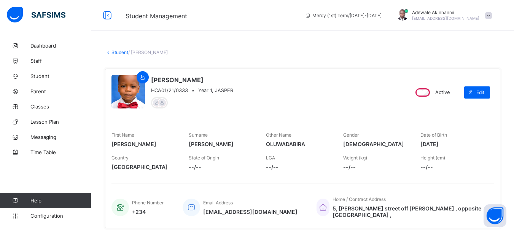
drag, startPoint x: 425, startPoint y: 142, endPoint x: 462, endPoint y: 141, distance: 36.9
click at [462, 141] on span "2021-11-28" at bounding box center [453, 144] width 66 height 6
click at [119, 53] on link "Student" at bounding box center [119, 52] width 17 height 6
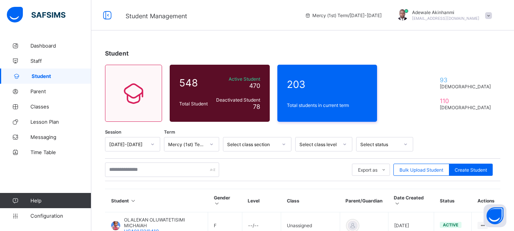
click at [340, 145] on div at bounding box center [344, 144] width 13 height 12
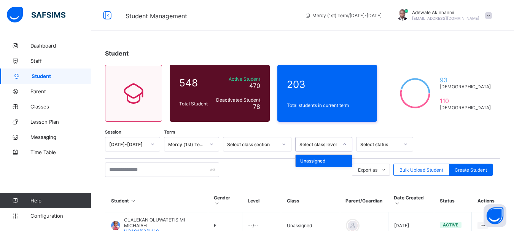
click at [344, 140] on div at bounding box center [344, 144] width 13 height 12
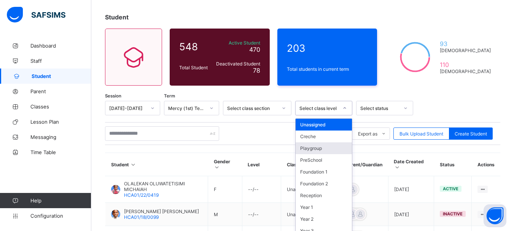
click at [344, 115] on div "option Playgroup focused, 3 of 13. 13 results available. Use Up and Down to cho…" at bounding box center [323, 108] width 57 height 14
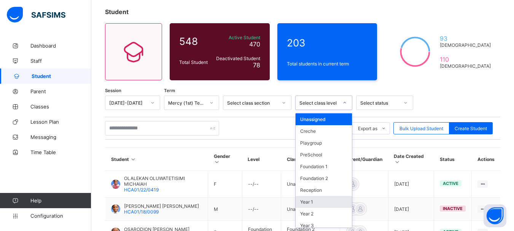
click at [328, 204] on div "Year 1" at bounding box center [324, 202] width 56 height 12
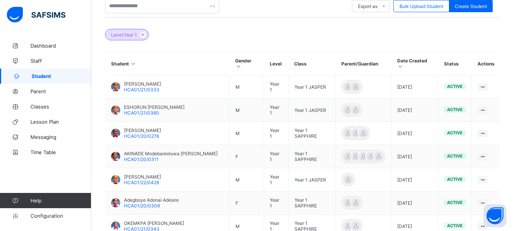
scroll to position [171, 0]
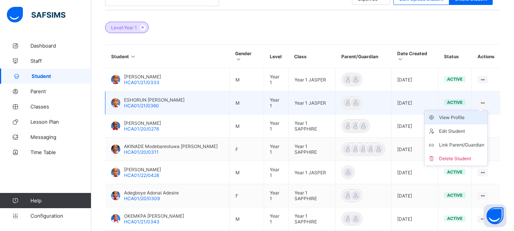
click at [464, 115] on div "View Profile" at bounding box center [461, 118] width 45 height 8
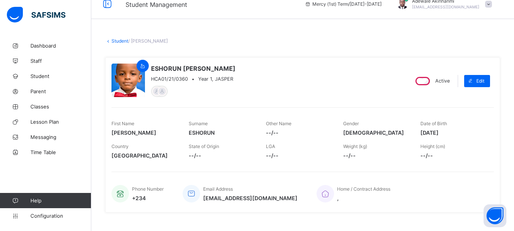
scroll to position [16, 0]
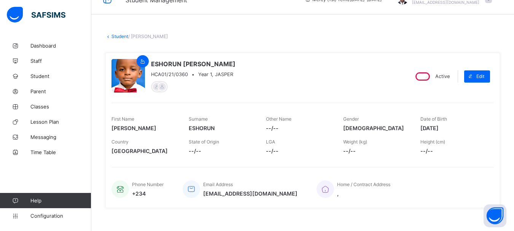
drag, startPoint x: 425, startPoint y: 127, endPoint x: 461, endPoint y: 127, distance: 35.8
click at [461, 127] on span "2019-09-06" at bounding box center [453, 128] width 66 height 6
click at [119, 37] on link "Student" at bounding box center [119, 36] width 17 height 6
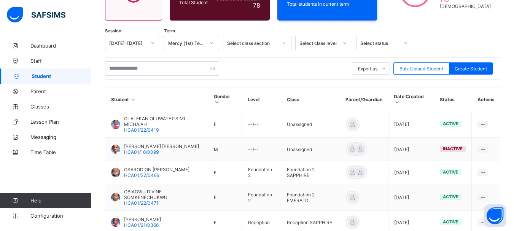
scroll to position [100, 0]
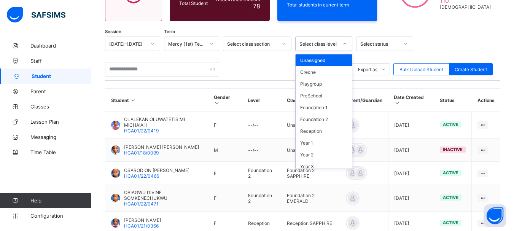
click at [344, 40] on div at bounding box center [344, 44] width 13 height 12
click at [316, 145] on div "Year 1" at bounding box center [324, 143] width 56 height 12
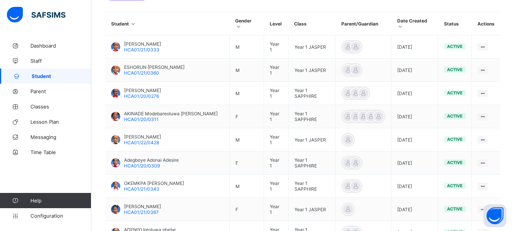
scroll to position [204, 0]
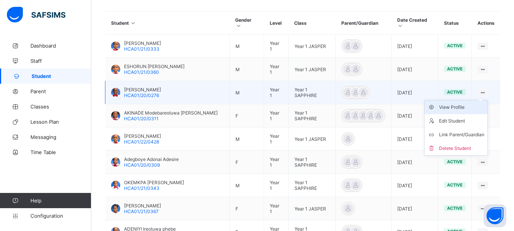
click at [463, 103] on div "View Profile" at bounding box center [461, 107] width 45 height 8
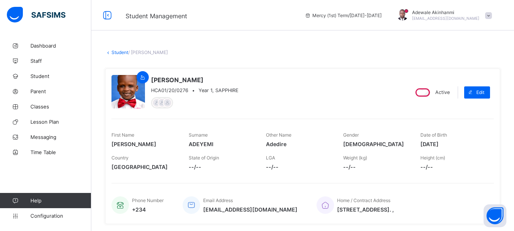
drag, startPoint x: 425, startPoint y: 143, endPoint x: 457, endPoint y: 142, distance: 32.0
click at [457, 142] on span "2019-11-10" at bounding box center [453, 144] width 66 height 6
click at [117, 53] on link "Student" at bounding box center [119, 52] width 17 height 6
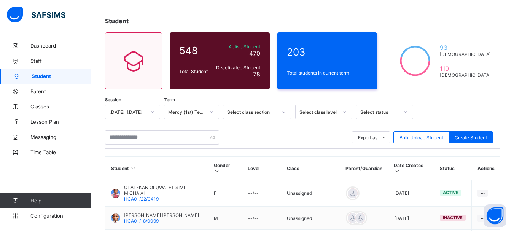
scroll to position [34, 0]
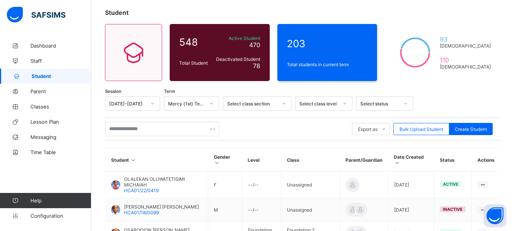
click at [348, 109] on div at bounding box center [344, 104] width 14 height 14
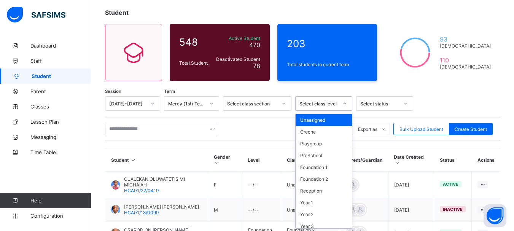
scroll to position [41, 0]
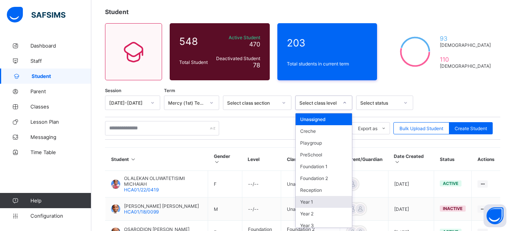
click at [323, 204] on div "Year 1" at bounding box center [324, 202] width 56 height 12
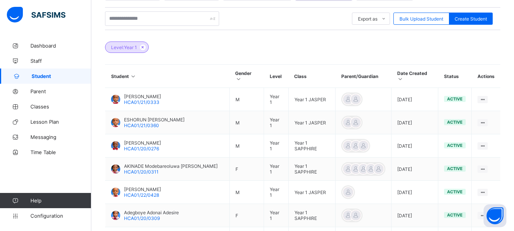
scroll to position [152, 0]
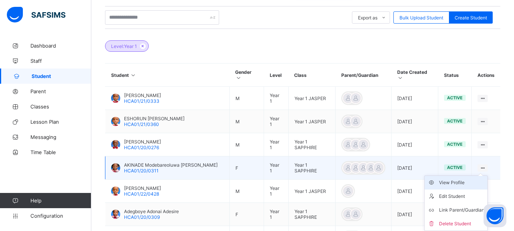
click at [460, 179] on div "View Profile" at bounding box center [461, 183] width 45 height 8
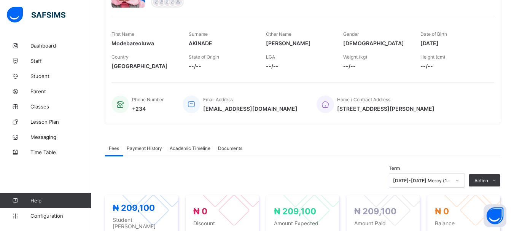
scroll to position [103, 0]
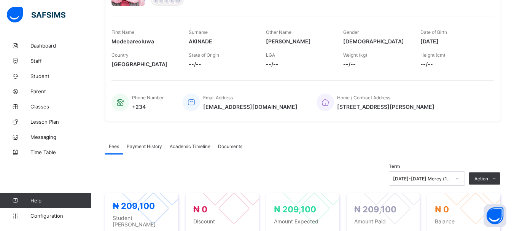
drag, startPoint x: 426, startPoint y: 42, endPoint x: 460, endPoint y: 43, distance: 33.5
click at [460, 43] on span "2019-06-23" at bounding box center [453, 41] width 66 height 6
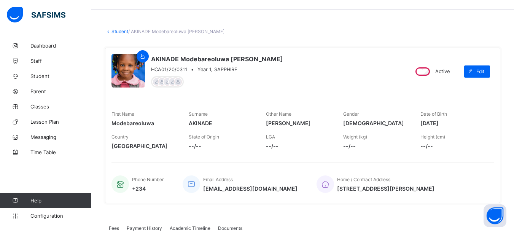
scroll to position [19, 0]
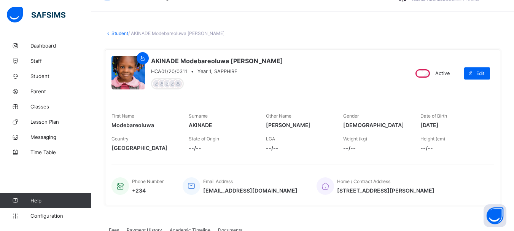
click at [121, 33] on link "Student" at bounding box center [119, 33] width 17 height 6
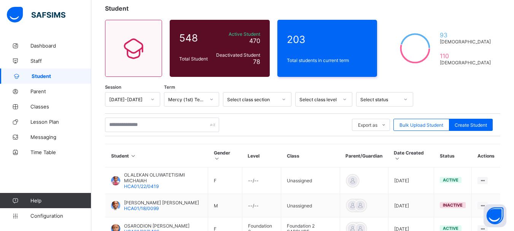
scroll to position [50, 0]
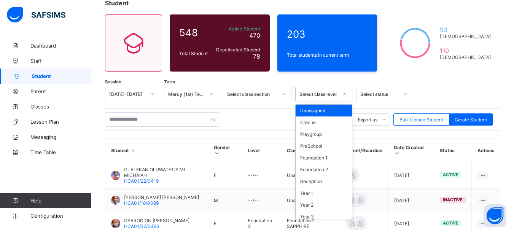
click at [342, 94] on div at bounding box center [344, 94] width 13 height 12
click at [324, 193] on div "Year 1" at bounding box center [324, 193] width 56 height 12
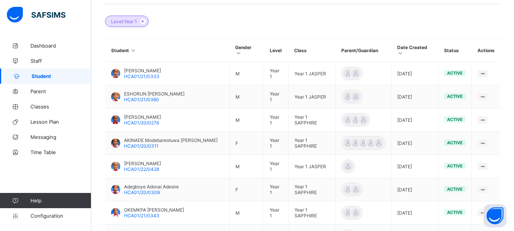
scroll to position [182, 0]
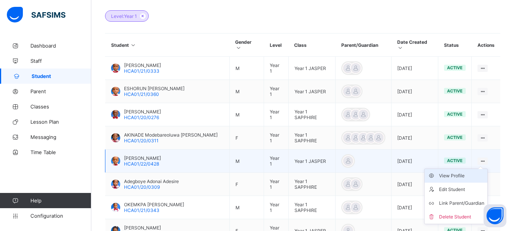
click at [465, 172] on div "View Profile" at bounding box center [461, 176] width 45 height 8
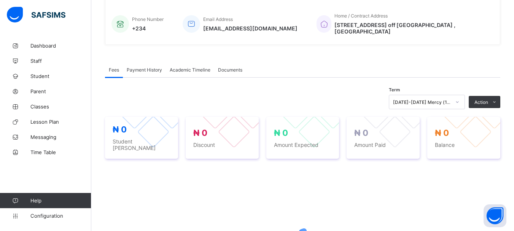
scroll to position [282, 0]
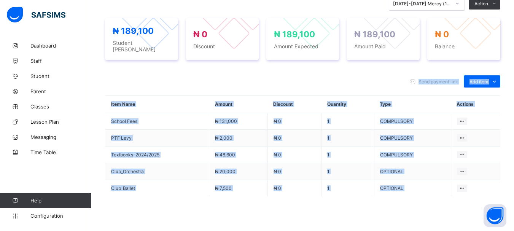
drag, startPoint x: 511, startPoint y: 134, endPoint x: 515, endPoint y: 94, distance: 39.7
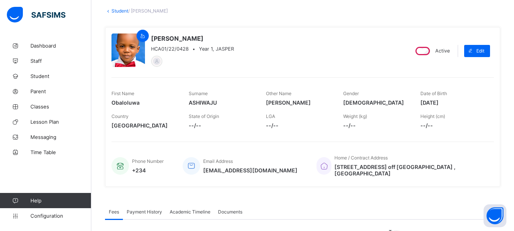
scroll to position [33, 0]
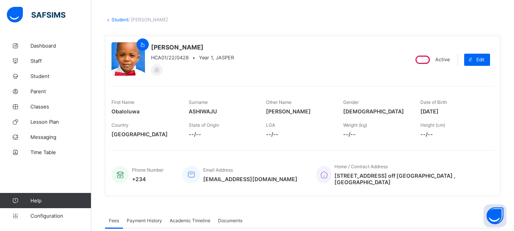
drag, startPoint x: 426, startPoint y: 110, endPoint x: 469, endPoint y: 110, distance: 42.2
click at [469, 110] on span "2019-05-09" at bounding box center [453, 111] width 66 height 6
click at [122, 18] on link "Student" at bounding box center [119, 20] width 17 height 6
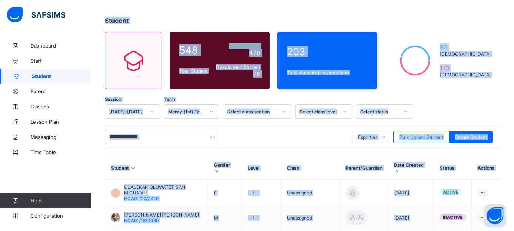
scroll to position [41, 0]
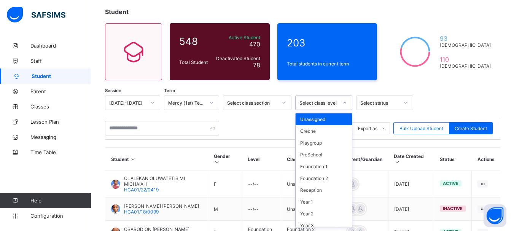
click at [344, 103] on icon at bounding box center [345, 103] width 3 height 2
click at [328, 201] on div "Year 1" at bounding box center [324, 202] width 56 height 12
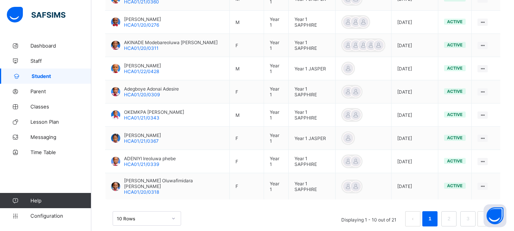
scroll to position [280, 0]
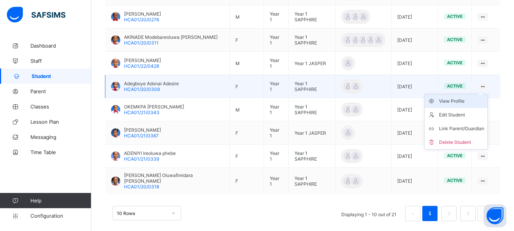
click at [466, 97] on div "View Profile" at bounding box center [461, 101] width 45 height 8
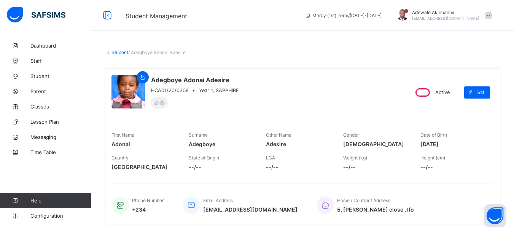
scroll to position [1, 0]
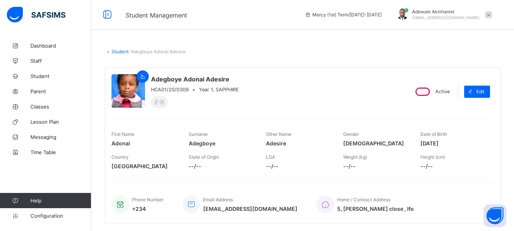
drag, startPoint x: 426, startPoint y: 143, endPoint x: 461, endPoint y: 140, distance: 35.5
click at [461, 140] on span "2019-12-24" at bounding box center [453, 143] width 66 height 6
click at [121, 51] on link "Student" at bounding box center [119, 52] width 17 height 6
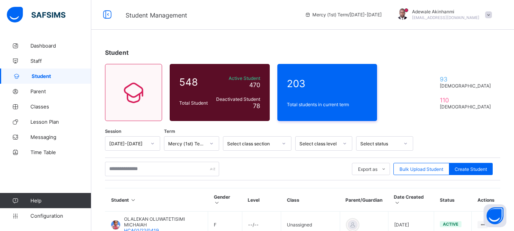
click at [342, 144] on div at bounding box center [344, 143] width 13 height 12
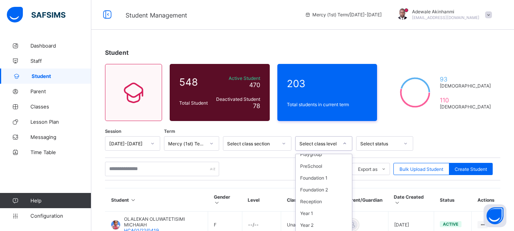
scroll to position [39, 0]
click at [315, 206] on div "Year 1" at bounding box center [324, 203] width 56 height 12
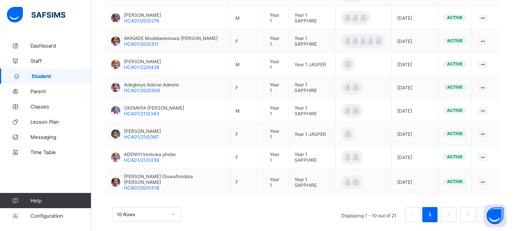
scroll to position [280, 0]
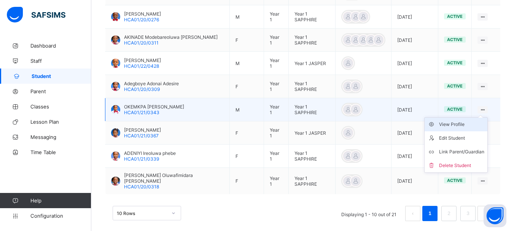
click at [457, 121] on div "View Profile" at bounding box center [461, 125] width 45 height 8
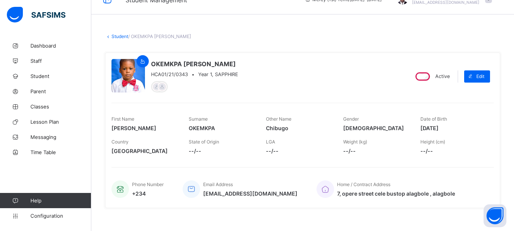
scroll to position [15, 0]
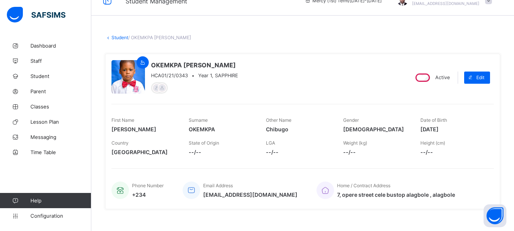
drag, startPoint x: 425, startPoint y: 129, endPoint x: 458, endPoint y: 129, distance: 33.5
click at [458, 129] on div "First Name Henry Surname OKEMKPA Other Name Chibugo Gender MALE Date of Birth 2…" at bounding box center [302, 124] width 382 height 23
click at [120, 37] on link "Student" at bounding box center [119, 38] width 17 height 6
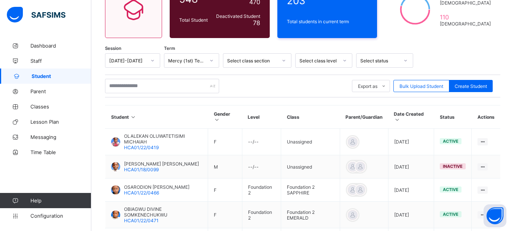
scroll to position [78, 0]
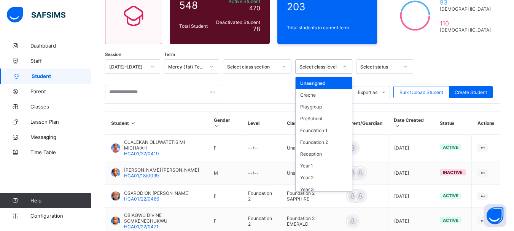
click at [342, 69] on div at bounding box center [344, 66] width 13 height 12
click at [315, 166] on div "Year 1" at bounding box center [324, 166] width 56 height 12
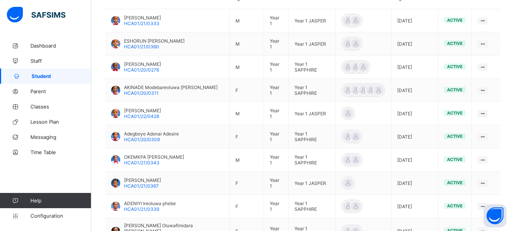
scroll to position [280, 0]
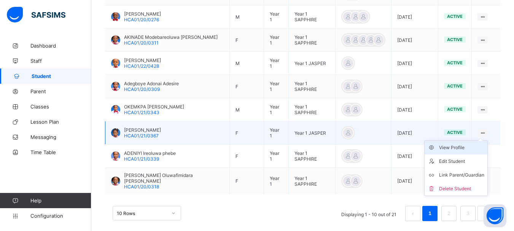
click at [454, 144] on div "View Profile" at bounding box center [461, 148] width 45 height 8
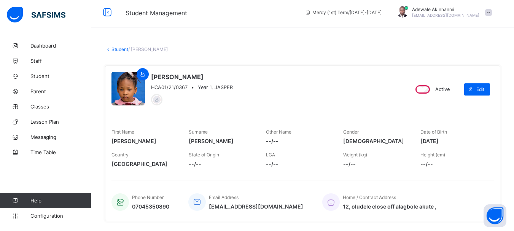
scroll to position [5, 0]
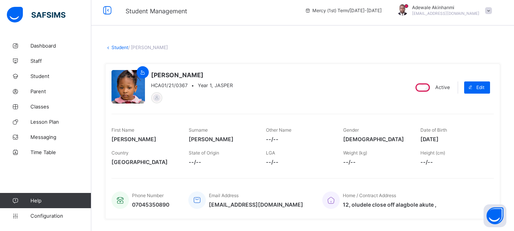
drag, startPoint x: 425, startPoint y: 138, endPoint x: 471, endPoint y: 136, distance: 45.3
click at [471, 136] on span "2019-10-05" at bounding box center [453, 139] width 66 height 6
click at [120, 46] on link "Student" at bounding box center [119, 48] width 17 height 6
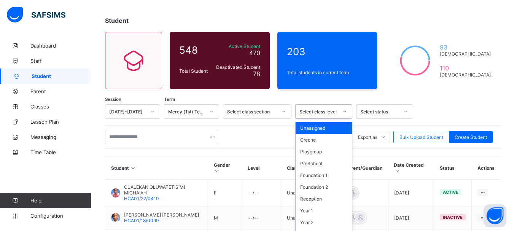
click at [347, 119] on div "option Unassigned focused, 1 of 13. 13 results available. Use Up and Down to ch…" at bounding box center [323, 111] width 57 height 14
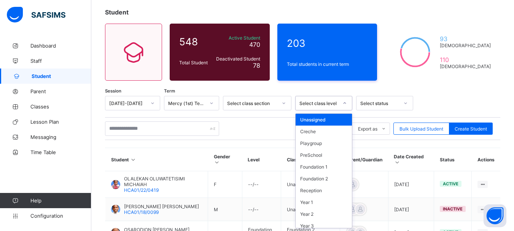
scroll to position [41, 0]
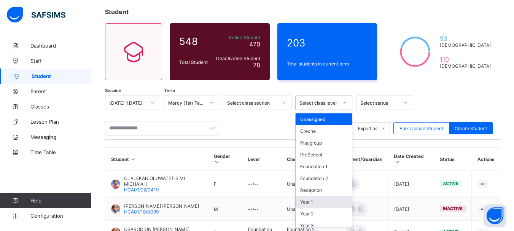
click at [321, 197] on div "Year 1" at bounding box center [324, 202] width 56 height 12
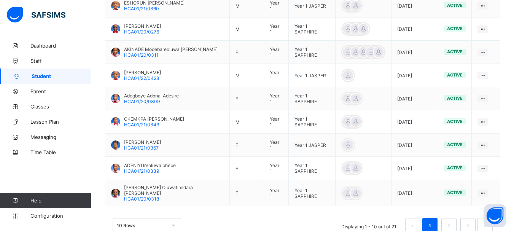
scroll to position [270, 0]
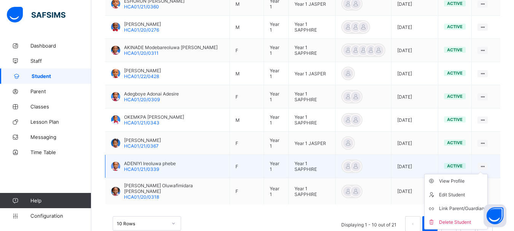
click at [488, 174] on ul "View Profile Edit Student Link Parent/Guardian Delete Student" at bounding box center [456, 202] width 64 height 56
click at [463, 179] on li "View Profile" at bounding box center [456, 181] width 63 height 14
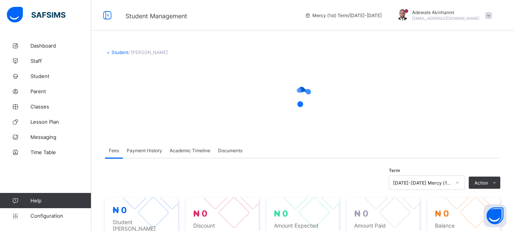
click at [346, 121] on div at bounding box center [302, 97] width 395 height 68
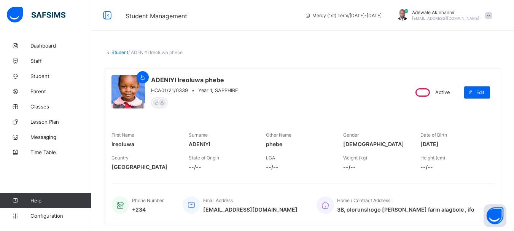
drag, startPoint x: 425, startPoint y: 144, endPoint x: 461, endPoint y: 142, distance: 35.4
click at [461, 142] on span "2019-12-20" at bounding box center [453, 144] width 66 height 6
click at [120, 52] on link "Student" at bounding box center [119, 52] width 17 height 6
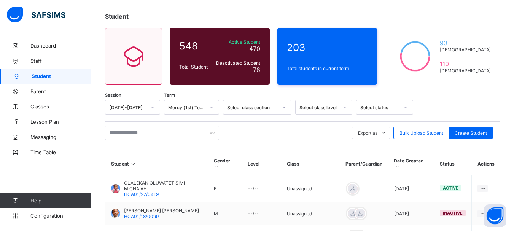
click at [343, 115] on div "Select class level" at bounding box center [323, 107] width 57 height 14
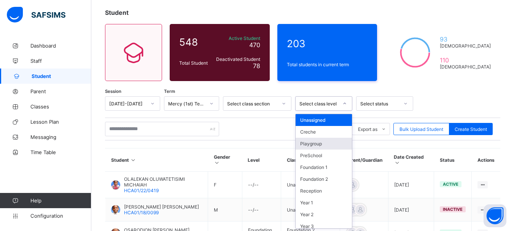
scroll to position [41, 0]
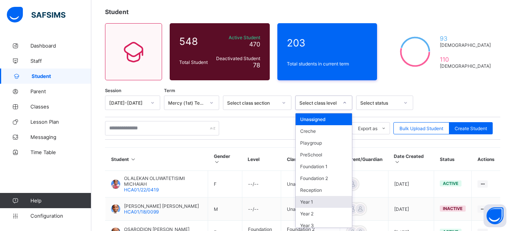
click at [321, 200] on div "Year 1" at bounding box center [324, 202] width 56 height 12
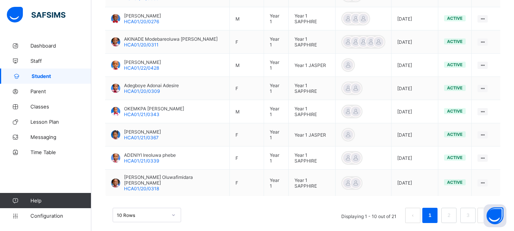
scroll to position [280, 0]
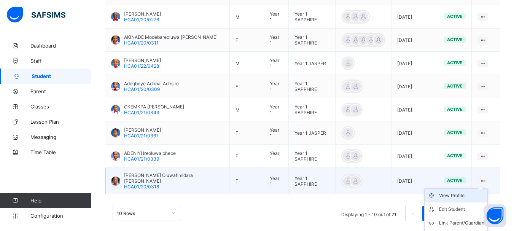
click at [458, 192] on div "View Profile" at bounding box center [461, 196] width 45 height 8
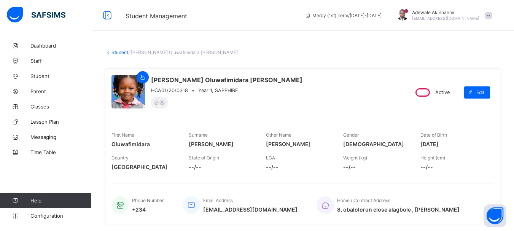
drag, startPoint x: 426, startPoint y: 144, endPoint x: 460, endPoint y: 141, distance: 34.0
click at [460, 141] on span "2019-04-02" at bounding box center [453, 144] width 66 height 6
click at [119, 53] on link "Student" at bounding box center [119, 52] width 17 height 6
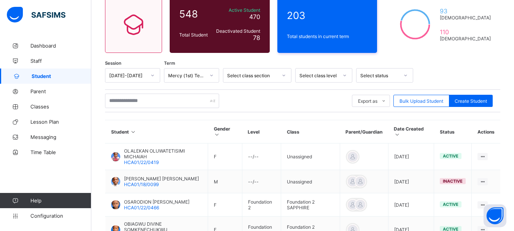
scroll to position [86, 0]
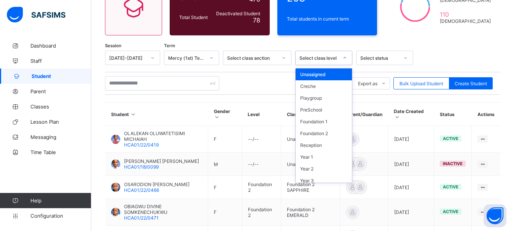
click at [347, 57] on icon at bounding box center [344, 58] width 5 height 8
click at [321, 159] on div "Year 1" at bounding box center [324, 157] width 56 height 12
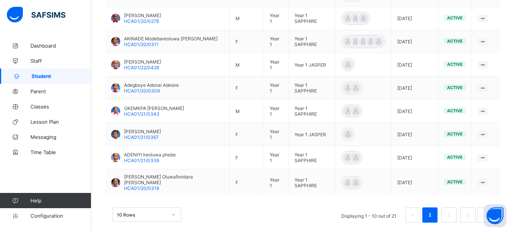
scroll to position [280, 0]
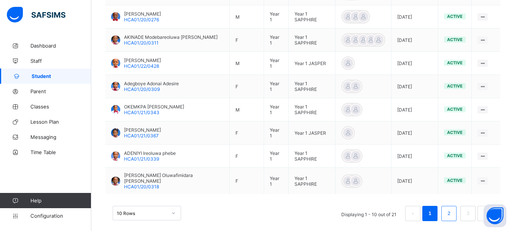
click at [452, 208] on link "2" at bounding box center [448, 213] width 7 height 10
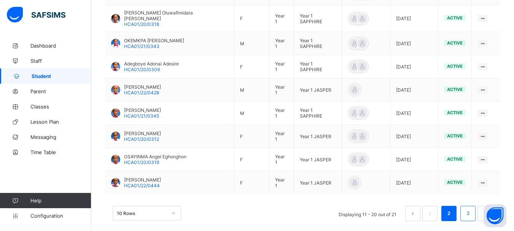
click at [471, 208] on link "3" at bounding box center [467, 213] width 7 height 10
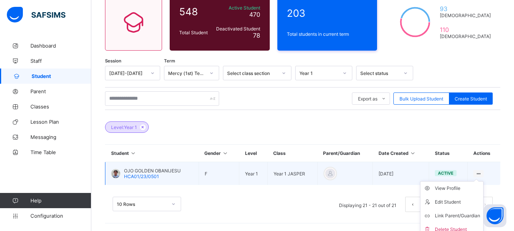
scroll to position [77, 0]
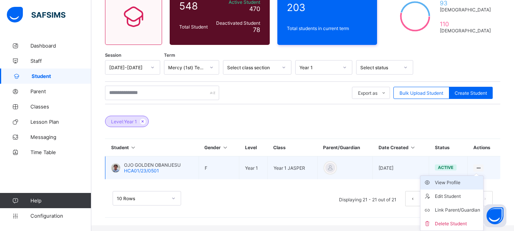
click at [456, 184] on div "View Profile" at bounding box center [457, 183] width 45 height 8
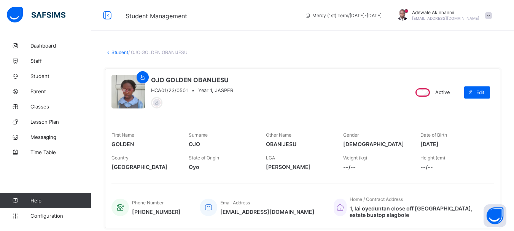
drag, startPoint x: 426, startPoint y: 144, endPoint x: 466, endPoint y: 142, distance: 40.4
click at [466, 142] on span "2019-04-05" at bounding box center [453, 144] width 66 height 6
click at [115, 52] on link "Student" at bounding box center [119, 52] width 17 height 6
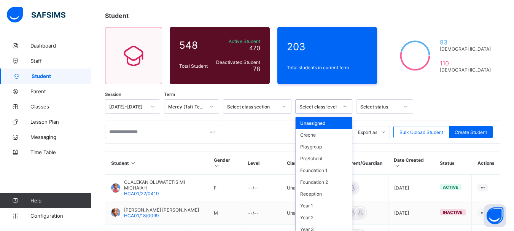
click at [342, 114] on div "option Unassigned focused, 1 of 13. 13 results available. Use Up and Down to ch…" at bounding box center [323, 106] width 57 height 14
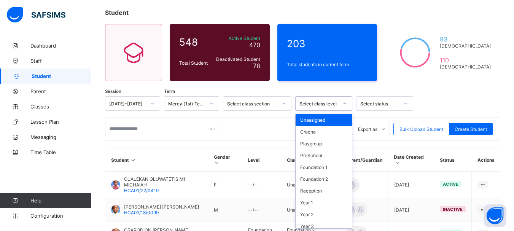
scroll to position [41, 0]
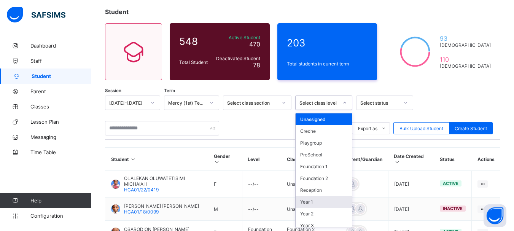
click at [325, 200] on div "Year 1" at bounding box center [324, 202] width 56 height 12
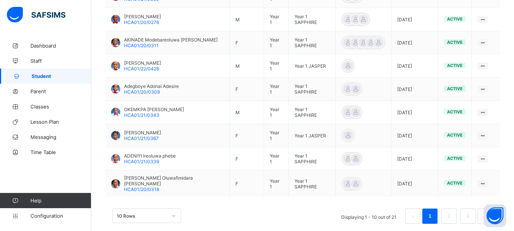
scroll to position [280, 0]
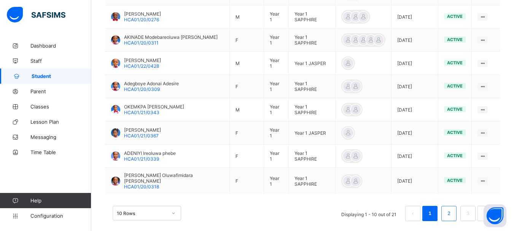
click at [452, 208] on link "2" at bounding box center [448, 213] width 7 height 10
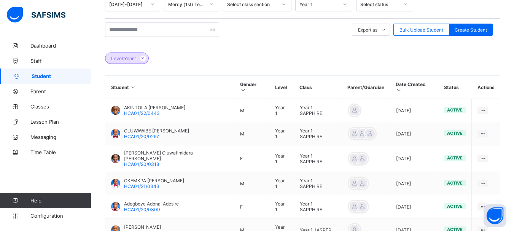
scroll to position [139, 0]
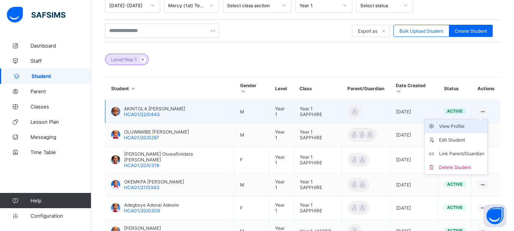
click at [460, 123] on div "View Profile" at bounding box center [461, 127] width 45 height 8
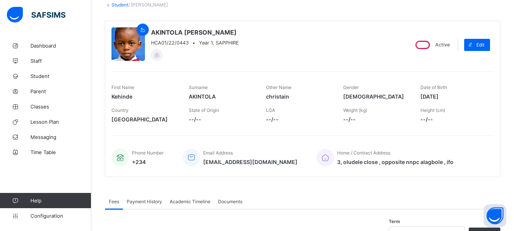
scroll to position [46, 0]
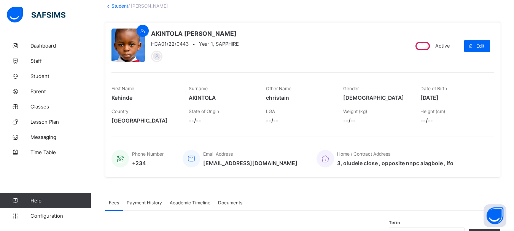
drag, startPoint x: 425, startPoint y: 97, endPoint x: 458, endPoint y: 98, distance: 33.5
click at [458, 98] on div "First Name Kehinde Surname AKINTOLA Other Name christain Gender MALE Date of Bi…" at bounding box center [302, 93] width 382 height 23
click at [123, 7] on link "Student" at bounding box center [119, 6] width 17 height 6
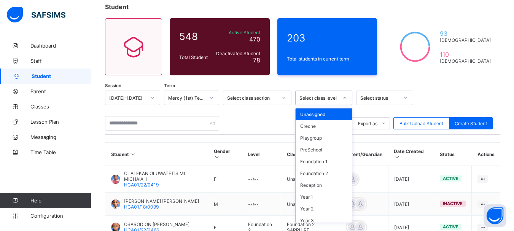
click at [345, 98] on icon at bounding box center [344, 98] width 5 height 8
click at [325, 196] on div "Year 1" at bounding box center [324, 197] width 56 height 12
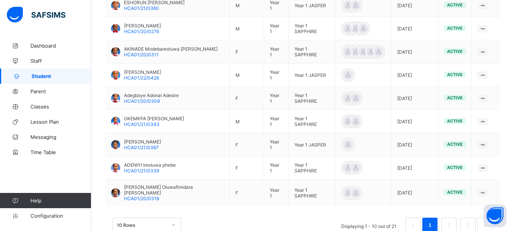
scroll to position [280, 0]
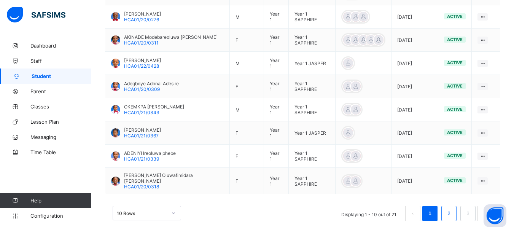
click at [452, 208] on link "2" at bounding box center [448, 213] width 7 height 10
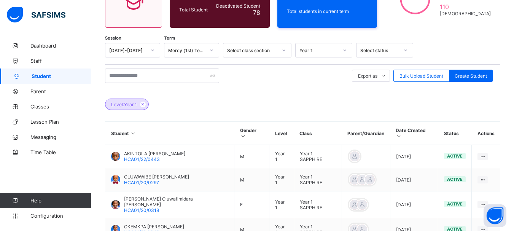
scroll to position [95, 0]
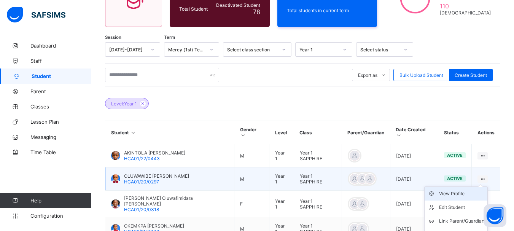
click at [467, 190] on div "View Profile" at bounding box center [461, 194] width 45 height 8
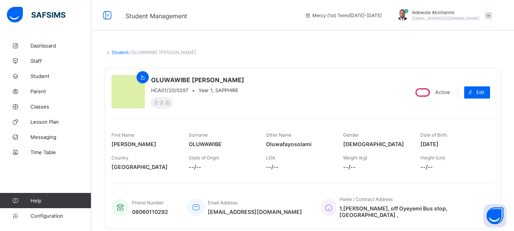
drag, startPoint x: 426, startPoint y: 144, endPoint x: 458, endPoint y: 143, distance: 32.4
click at [458, 143] on span "2019-05-22" at bounding box center [453, 144] width 66 height 6
click at [122, 53] on link "Student" at bounding box center [119, 52] width 17 height 6
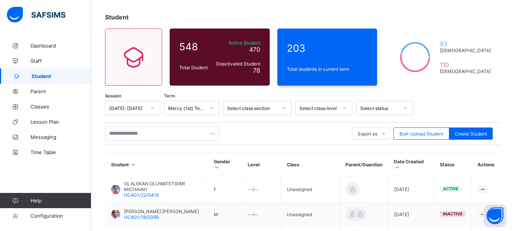
click at [345, 115] on div "Select class level" at bounding box center [323, 108] width 57 height 14
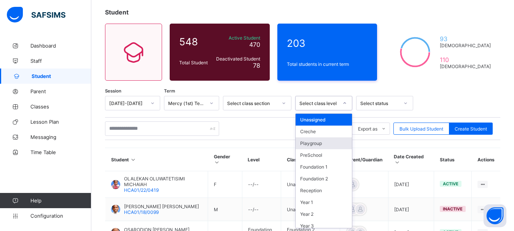
scroll to position [41, 0]
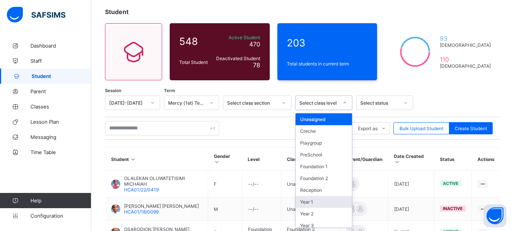
click at [333, 201] on div "Year 1" at bounding box center [324, 202] width 56 height 12
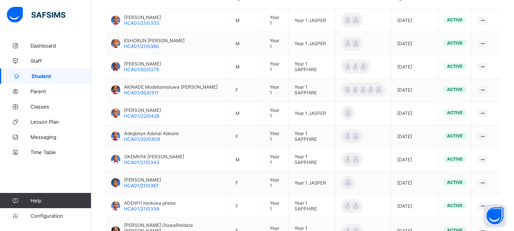
scroll to position [272, 0]
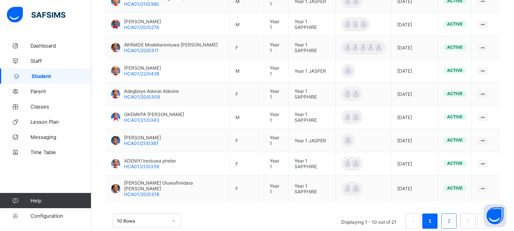
click at [452, 216] on link "2" at bounding box center [448, 221] width 7 height 10
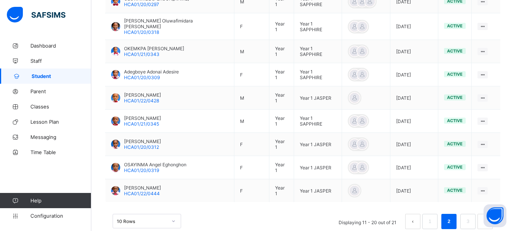
scroll to position [280, 0]
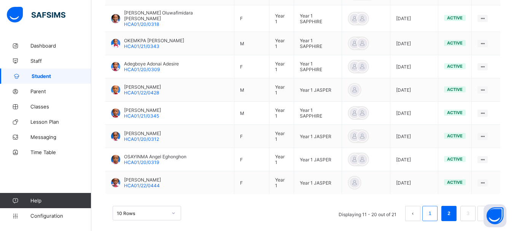
click at [433, 208] on link "1" at bounding box center [429, 213] width 7 height 10
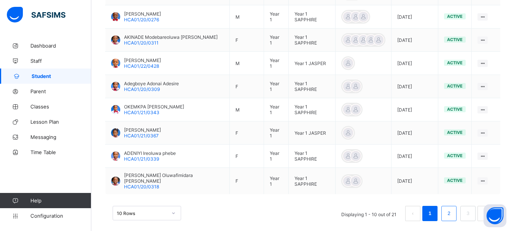
click at [452, 208] on link "2" at bounding box center [448, 213] width 7 height 10
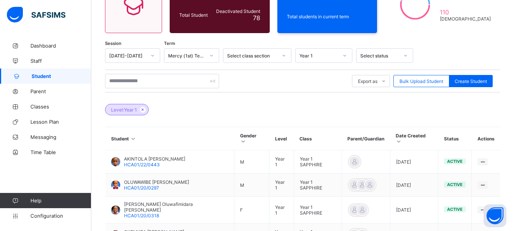
scroll to position [86, 0]
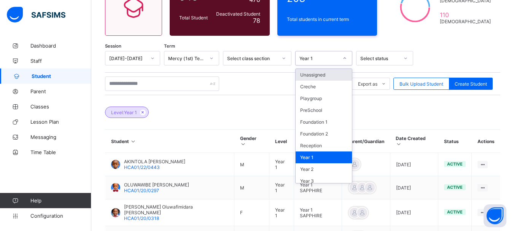
click at [345, 57] on icon at bounding box center [344, 58] width 5 height 8
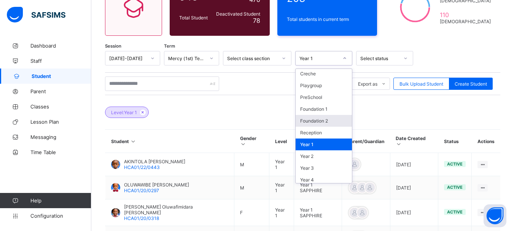
scroll to position [14, 0]
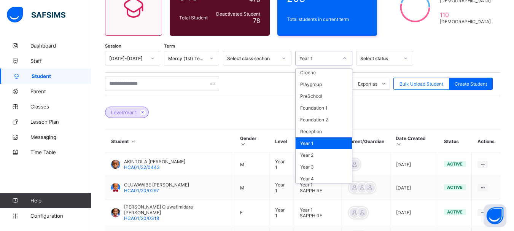
click at [314, 143] on div "Year 1" at bounding box center [324, 143] width 56 height 12
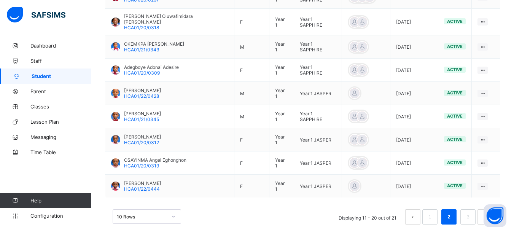
scroll to position [280, 0]
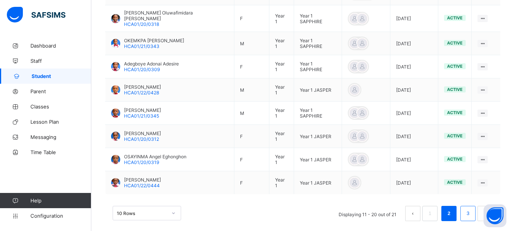
click at [471, 208] on link "3" at bounding box center [467, 213] width 7 height 10
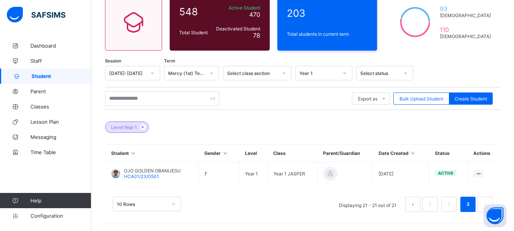
scroll to position [71, 0]
click at [433, 204] on link "1" at bounding box center [429, 204] width 7 height 10
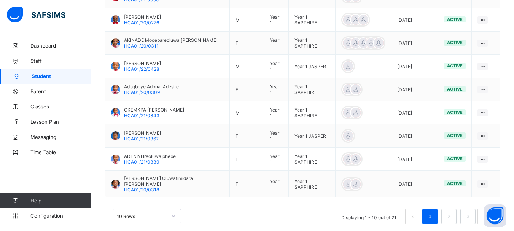
scroll to position [280, 0]
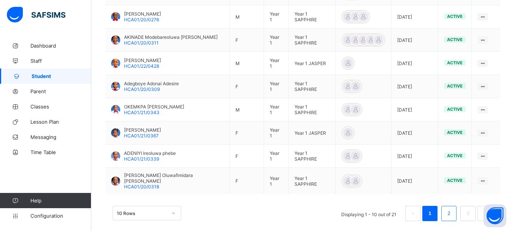
click at [452, 208] on link "2" at bounding box center [448, 213] width 7 height 10
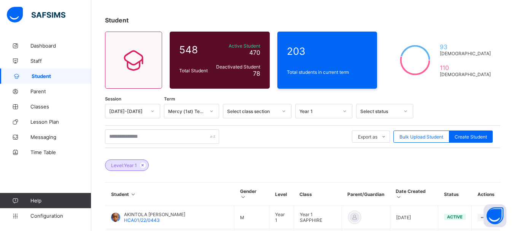
scroll to position [0, 0]
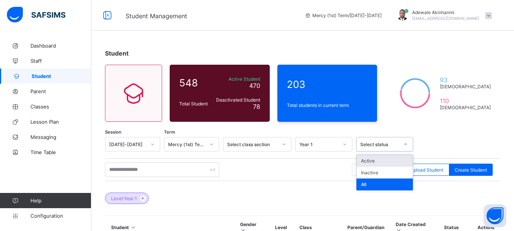
click at [407, 142] on div at bounding box center [405, 144] width 13 height 12
click at [393, 184] on div "All" at bounding box center [384, 184] width 56 height 12
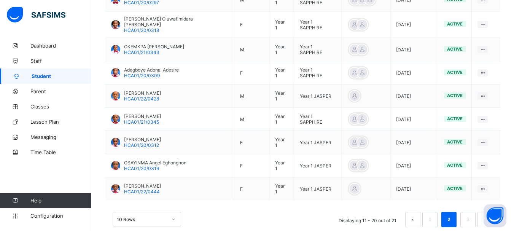
scroll to position [280, 0]
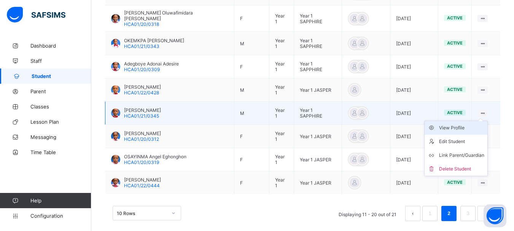
click at [460, 124] on div "View Profile" at bounding box center [461, 128] width 45 height 8
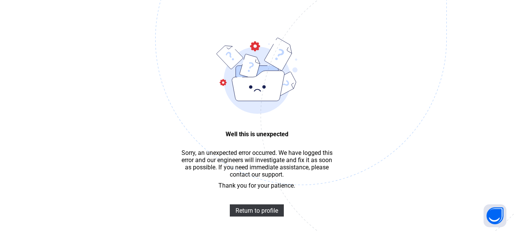
scroll to position [23, 0]
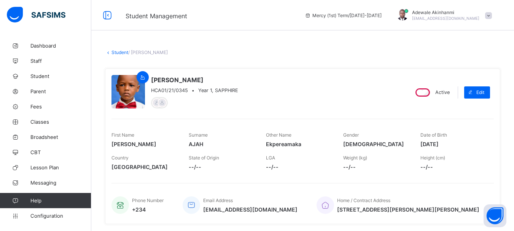
scroll to position [54, 0]
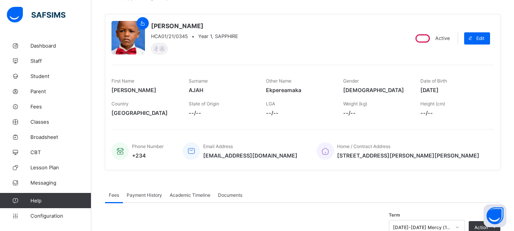
drag, startPoint x: 425, startPoint y: 90, endPoint x: 459, endPoint y: 90, distance: 33.9
click at [459, 90] on span "[DATE]" at bounding box center [453, 90] width 66 height 6
copy span "[DATE]"
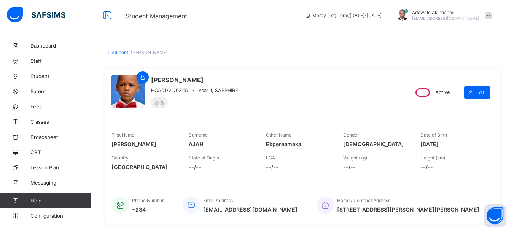
click at [118, 53] on link "Student" at bounding box center [119, 52] width 17 height 6
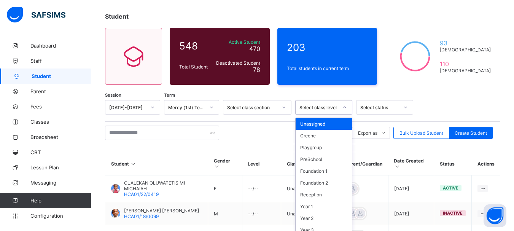
click at [344, 115] on div "option Unassigned focused, 1 of 13. 13 results available. Use Up and Down to ch…" at bounding box center [323, 107] width 57 height 14
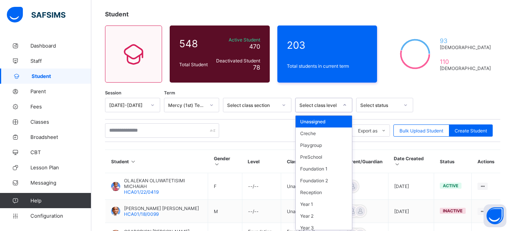
scroll to position [41, 0]
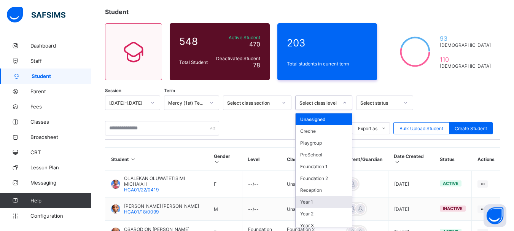
click at [328, 202] on div "Year 1" at bounding box center [324, 202] width 56 height 12
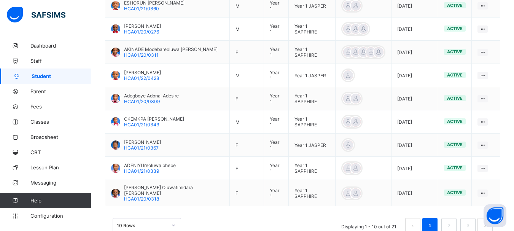
scroll to position [280, 0]
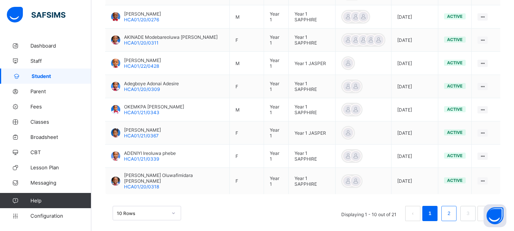
click at [457, 206] on li "2" at bounding box center [448, 213] width 15 height 15
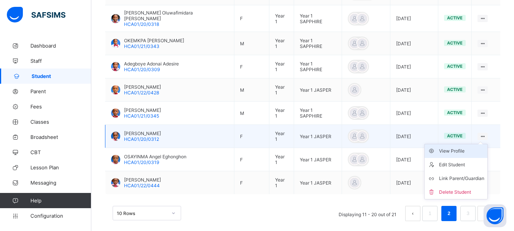
click at [463, 147] on div "View Profile" at bounding box center [461, 151] width 45 height 8
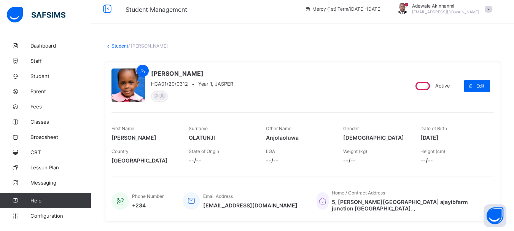
scroll to position [8, 0]
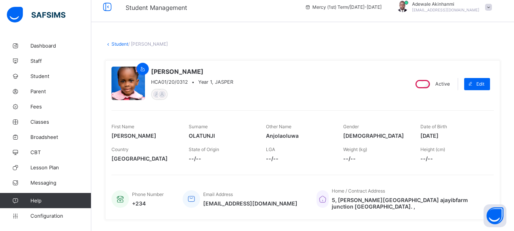
drag, startPoint x: 425, startPoint y: 136, endPoint x: 457, endPoint y: 135, distance: 31.6
click at [457, 135] on span "2019-05-21" at bounding box center [453, 135] width 66 height 6
copy span "2019-05-21"
click at [124, 45] on link "Student" at bounding box center [119, 44] width 17 height 6
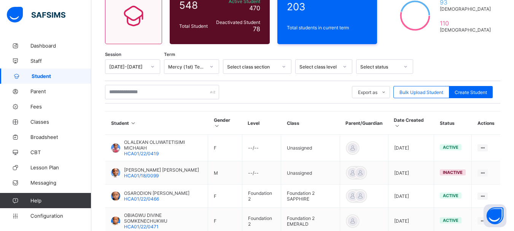
scroll to position [79, 0]
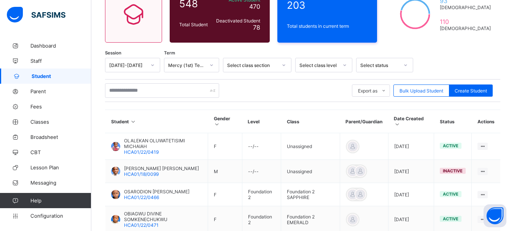
click at [346, 66] on icon at bounding box center [344, 65] width 5 height 8
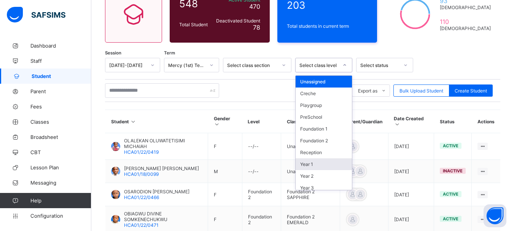
click at [326, 166] on div "Year 1" at bounding box center [324, 164] width 56 height 12
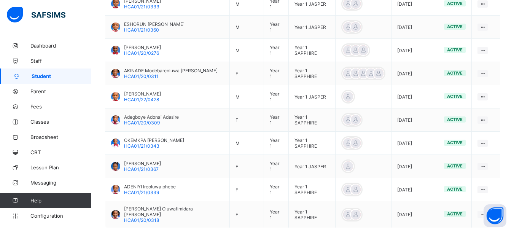
scroll to position [280, 0]
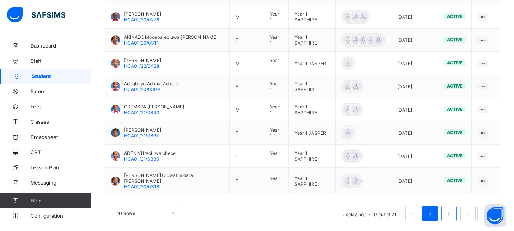
click at [452, 208] on link "2" at bounding box center [448, 213] width 7 height 10
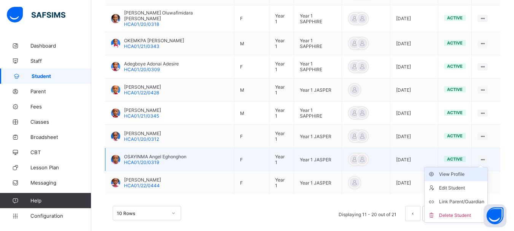
click at [458, 170] on div "View Profile" at bounding box center [461, 174] width 45 height 8
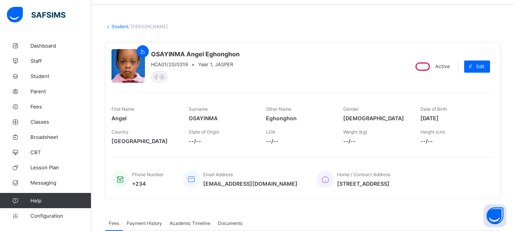
scroll to position [18, 0]
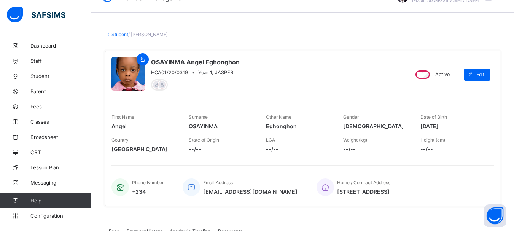
drag, startPoint x: 425, startPoint y: 126, endPoint x: 460, endPoint y: 124, distance: 35.0
click at [460, 124] on span "2019-05-24" at bounding box center [453, 126] width 66 height 6
copy span "2019-05-24"
click at [118, 35] on link "Student" at bounding box center [119, 35] width 17 height 6
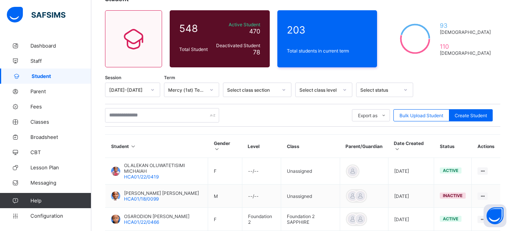
scroll to position [55, 0]
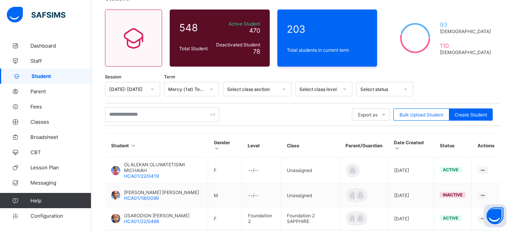
click at [347, 88] on div at bounding box center [344, 89] width 13 height 12
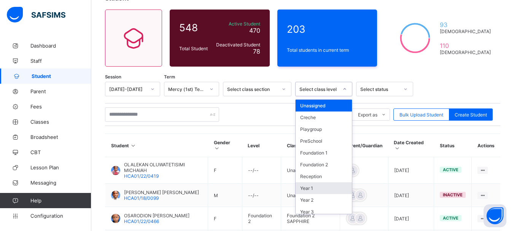
click at [318, 191] on div "Year 1" at bounding box center [324, 188] width 56 height 12
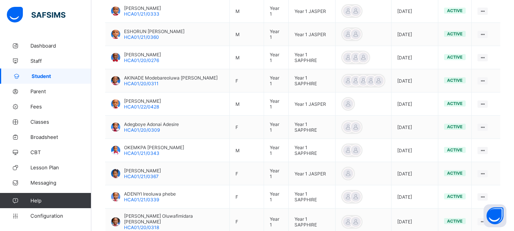
scroll to position [280, 0]
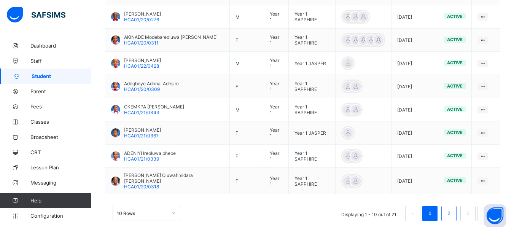
click at [452, 208] on link "2" at bounding box center [448, 213] width 7 height 10
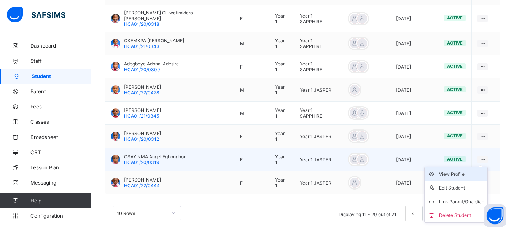
click at [458, 170] on div "View Profile" at bounding box center [461, 174] width 45 height 8
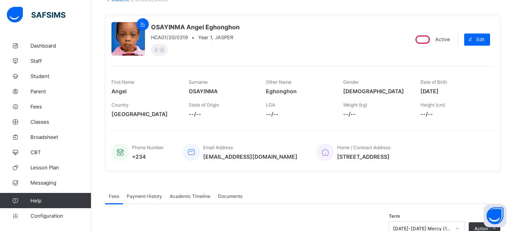
scroll to position [52, 0]
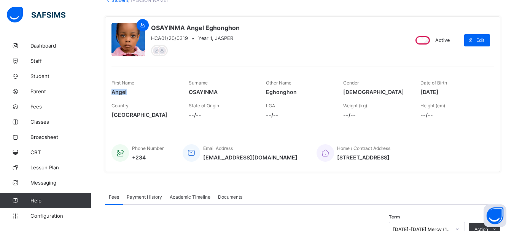
drag, startPoint x: 112, startPoint y: 92, endPoint x: 173, endPoint y: 93, distance: 61.3
click at [173, 93] on span "Angel" at bounding box center [144, 92] width 66 height 6
copy span "Angel"
drag, startPoint x: 190, startPoint y: 91, endPoint x: 220, endPoint y: 94, distance: 30.1
click at [220, 94] on span "OSAYINMA" at bounding box center [222, 92] width 66 height 6
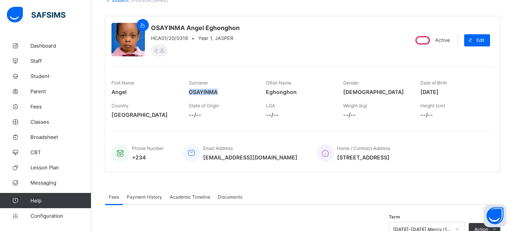
copy span "OSAYINMA"
drag, startPoint x: 269, startPoint y: 92, endPoint x: 299, endPoint y: 92, distance: 29.7
click at [299, 92] on span "Eghonghon" at bounding box center [299, 92] width 66 height 6
copy span "Eghonghon"
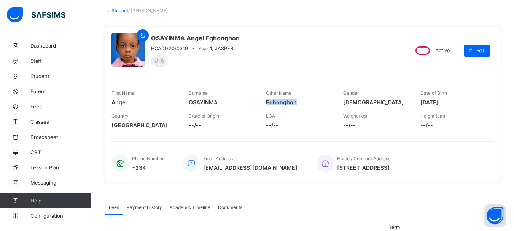
scroll to position [40, 0]
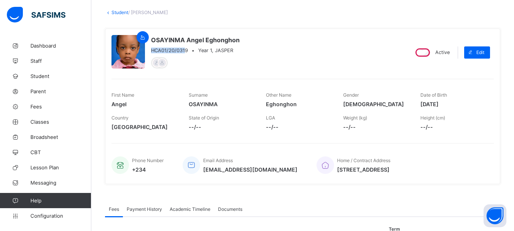
drag, startPoint x: 186, startPoint y: 49, endPoint x: 150, endPoint y: 51, distance: 35.8
click at [150, 51] on div "OSAYINMA Angel Eghonghon HCA01/20/0319 • Year 1, JASPER" at bounding box center [256, 52] width 291 height 35
click at [153, 51] on span "HCA01/20/0319" at bounding box center [169, 51] width 37 height 6
drag, startPoint x: 152, startPoint y: 49, endPoint x: 188, endPoint y: 50, distance: 35.8
click at [188, 50] on span "HCA01/20/0319" at bounding box center [169, 51] width 37 height 6
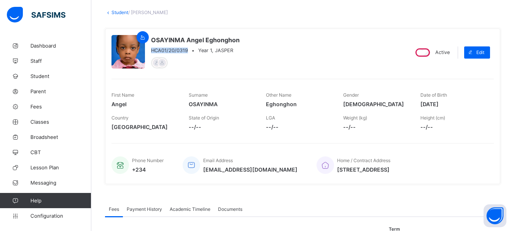
copy span "HCA01/20/0319"
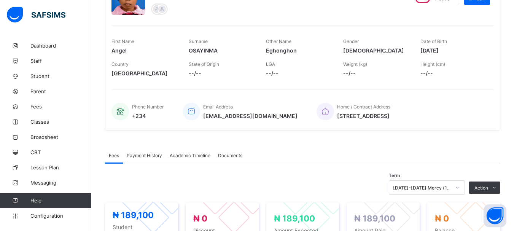
scroll to position [94, 0]
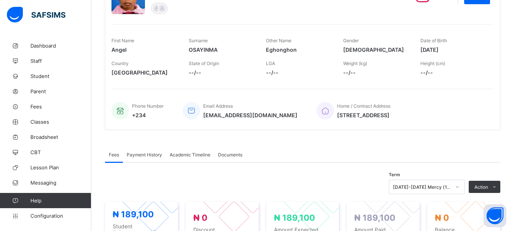
click at [144, 108] on span "Phone Number" at bounding box center [148, 106] width 32 height 6
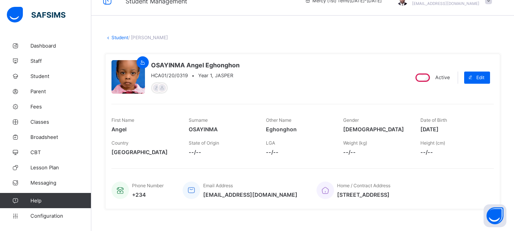
scroll to position [0, 0]
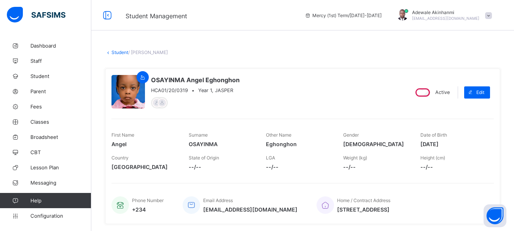
click at [116, 51] on link "Student" at bounding box center [119, 52] width 17 height 6
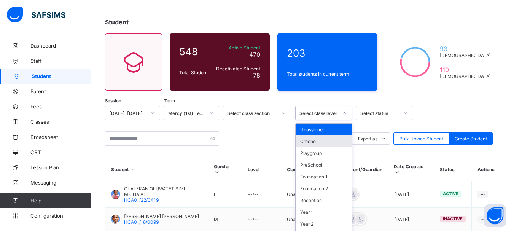
click at [344, 120] on div "option Creche focused, 2 of 13. 13 results available. Use Up and Down to choose…" at bounding box center [323, 113] width 57 height 14
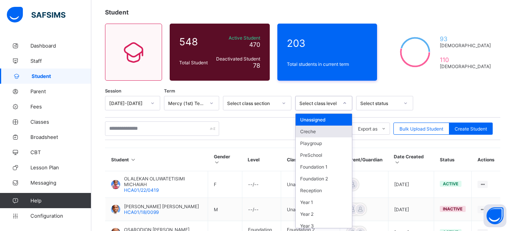
scroll to position [41, 0]
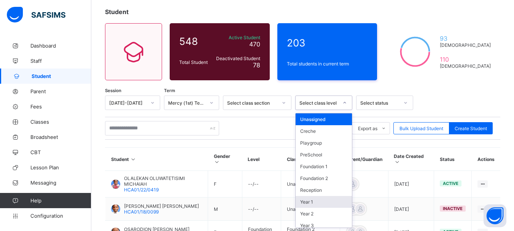
click at [328, 200] on div "Year 1" at bounding box center [324, 202] width 56 height 12
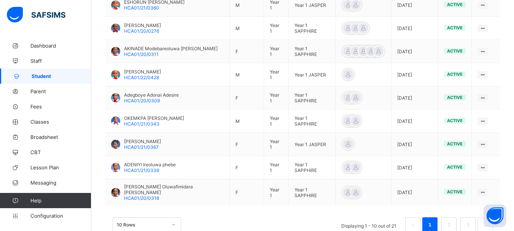
scroll to position [278, 0]
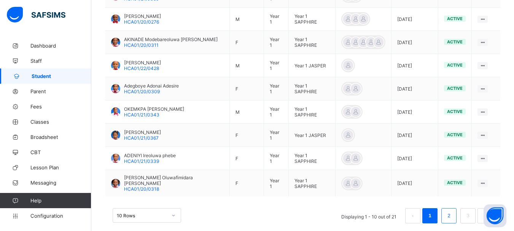
click at [452, 211] on link "2" at bounding box center [448, 216] width 7 height 10
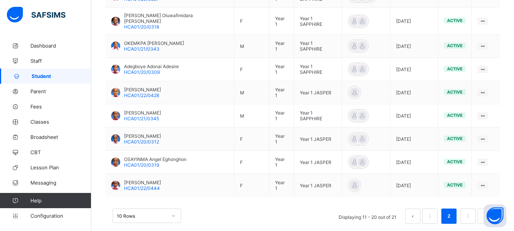
scroll to position [280, 0]
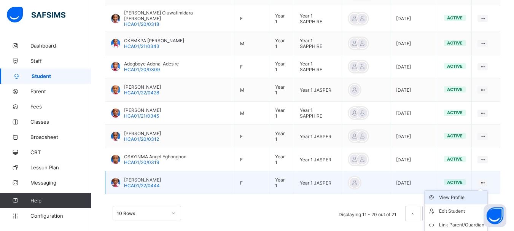
click at [452, 194] on div "View Profile" at bounding box center [461, 198] width 45 height 8
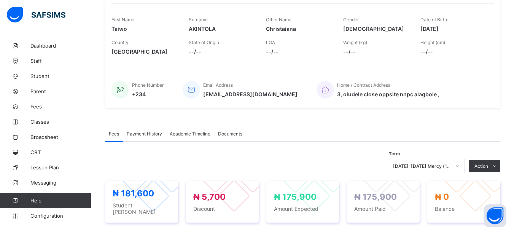
scroll to position [94, 0]
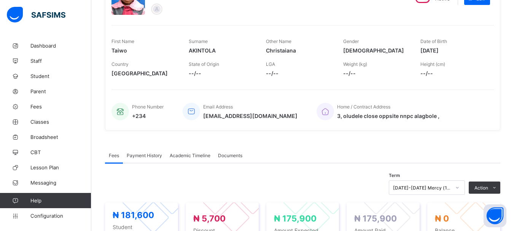
drag, startPoint x: 426, startPoint y: 49, endPoint x: 460, endPoint y: 49, distance: 34.2
click at [460, 49] on span "2019-08-31" at bounding box center [453, 50] width 66 height 6
copy span "2019-08-31"
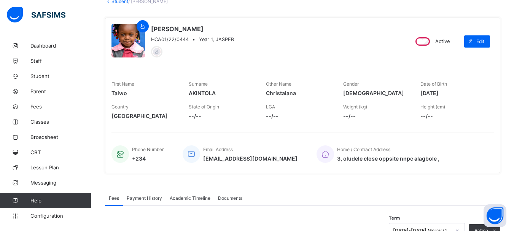
scroll to position [0, 0]
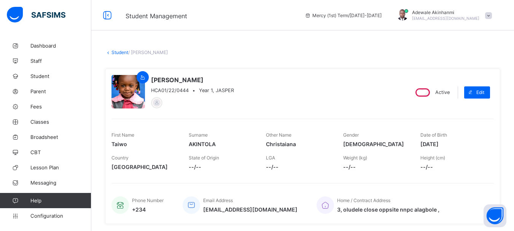
click at [121, 53] on link "Student" at bounding box center [119, 52] width 17 height 6
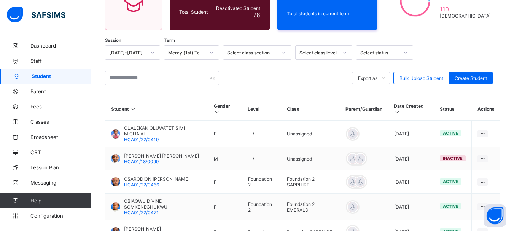
scroll to position [86, 0]
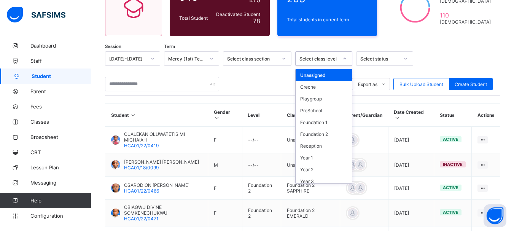
click at [345, 58] on icon at bounding box center [344, 59] width 5 height 8
click at [318, 155] on div "Year 1" at bounding box center [324, 158] width 56 height 12
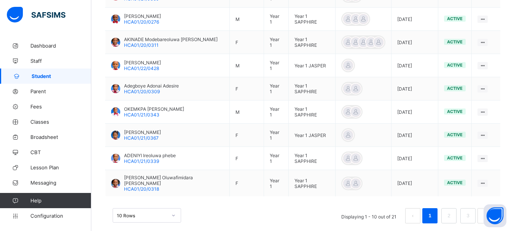
scroll to position [280, 0]
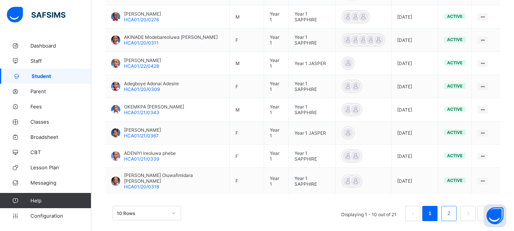
click at [452, 208] on link "2" at bounding box center [448, 213] width 7 height 10
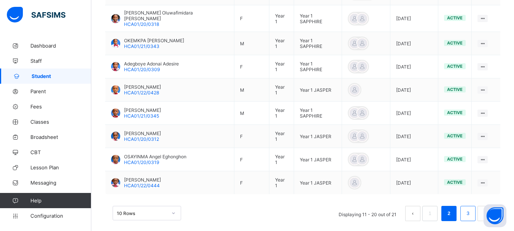
click at [471, 208] on link "3" at bounding box center [467, 213] width 7 height 10
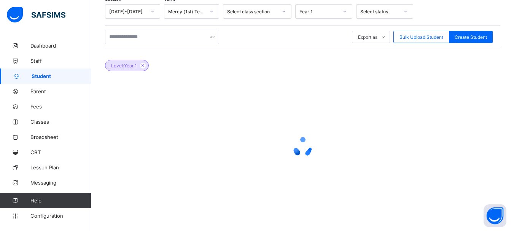
scroll to position [71, 0]
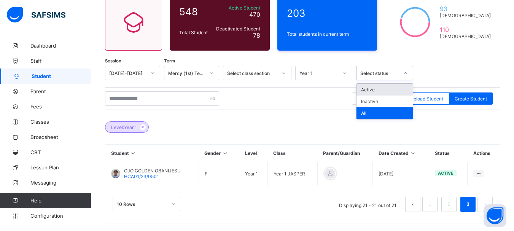
click at [403, 72] on icon at bounding box center [405, 73] width 5 height 8
click at [387, 103] on div "Inactive" at bounding box center [384, 101] width 56 height 12
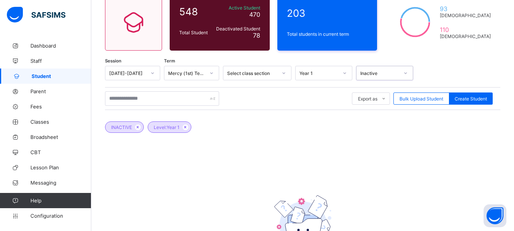
scroll to position [84, 0]
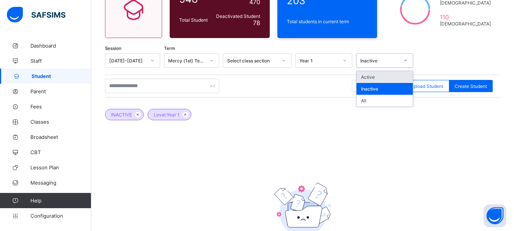
click at [405, 60] on icon at bounding box center [405, 61] width 5 height 8
click at [377, 78] on div "Active" at bounding box center [384, 77] width 56 height 12
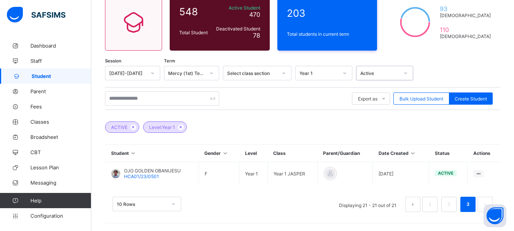
scroll to position [71, 0]
drag, startPoint x: 514, startPoint y: 123, endPoint x: 514, endPoint y: 185, distance: 62.4
click at [514, 185] on html "Student Management Mercy (1st) Term / 2024-2025 Adewale Akinhanmi christsaveswa…" at bounding box center [257, 80] width 514 height 302
click at [433, 203] on link "1" at bounding box center [429, 204] width 7 height 10
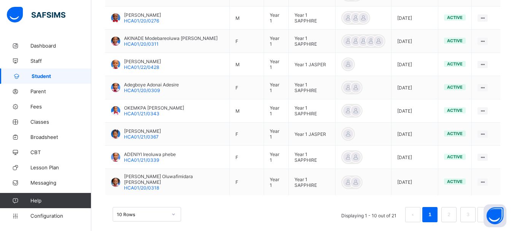
scroll to position [280, 0]
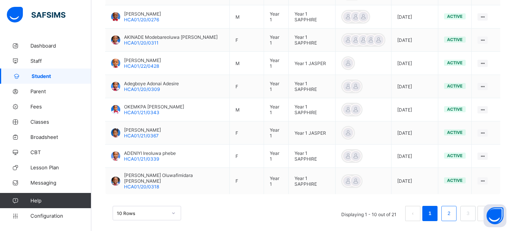
click at [452, 208] on link "2" at bounding box center [448, 213] width 7 height 10
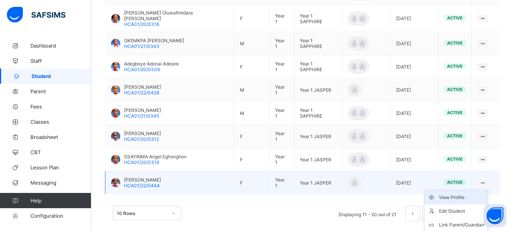
click at [459, 194] on div "View Profile" at bounding box center [461, 198] width 45 height 8
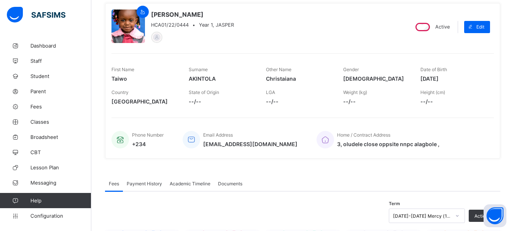
scroll to position [57, 0]
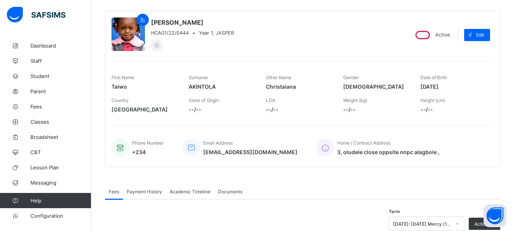
drag, startPoint x: 426, startPoint y: 86, endPoint x: 461, endPoint y: 86, distance: 35.4
click at [461, 86] on span "2019-08-31" at bounding box center [453, 86] width 66 height 6
copy span "2019-08-31"
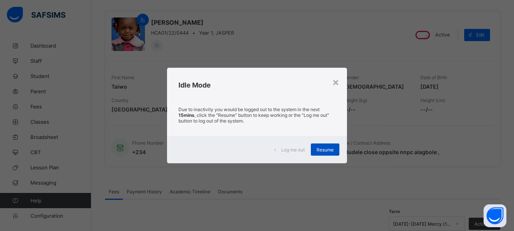
click at [327, 148] on span "Resume" at bounding box center [325, 150] width 17 height 6
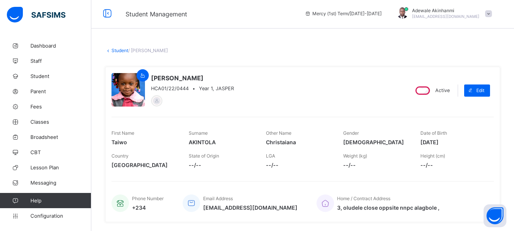
scroll to position [0, 0]
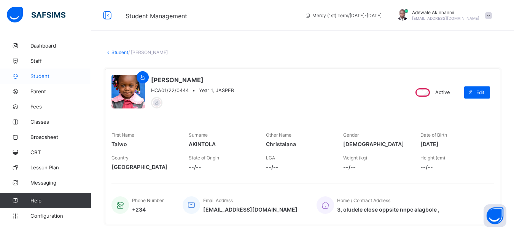
click at [38, 74] on span "Student" at bounding box center [60, 76] width 61 height 6
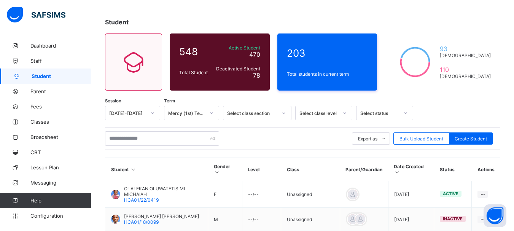
click at [344, 120] on div "Select class level" at bounding box center [323, 113] width 57 height 14
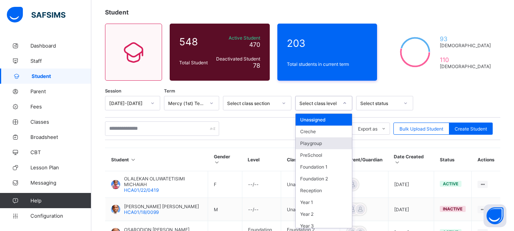
scroll to position [41, 0]
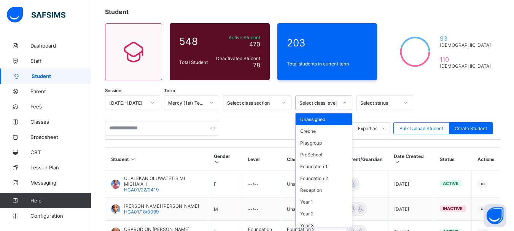
click at [344, 103] on icon at bounding box center [344, 103] width 5 height 8
click at [313, 214] on div "Year 2" at bounding box center [324, 214] width 56 height 12
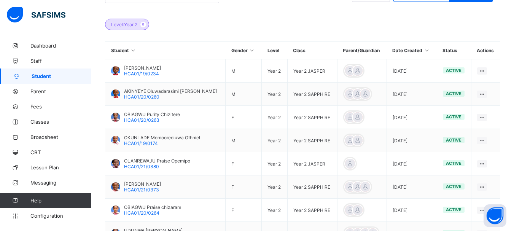
scroll to position [280, 0]
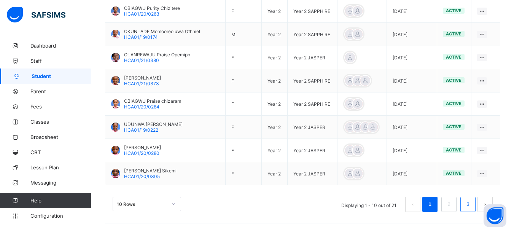
click at [471, 202] on link "3" at bounding box center [467, 204] width 7 height 10
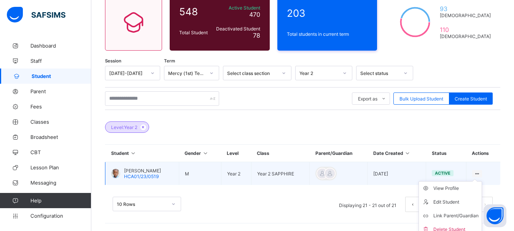
scroll to position [77, 0]
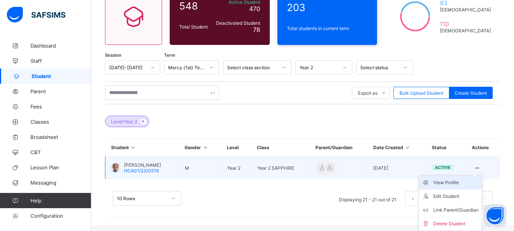
click at [450, 183] on div "View Profile" at bounding box center [455, 183] width 45 height 8
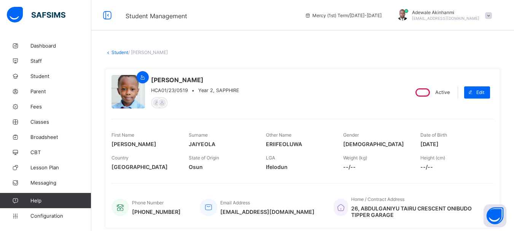
drag, startPoint x: 425, startPoint y: 144, endPoint x: 457, endPoint y: 143, distance: 31.6
click at [457, 143] on span "2018-06-03" at bounding box center [453, 144] width 66 height 6
copy span "2018-06-03"
click at [120, 51] on link "Student" at bounding box center [119, 52] width 17 height 6
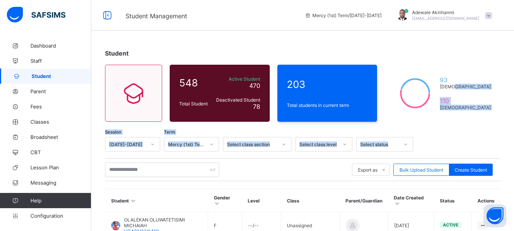
drag, startPoint x: 514, startPoint y: 88, endPoint x: 519, endPoint y: 134, distance: 46.3
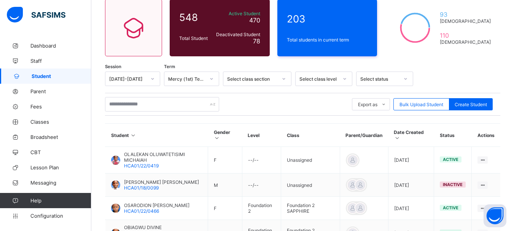
scroll to position [66, 0]
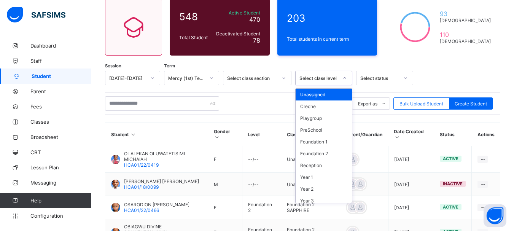
click at [346, 80] on icon at bounding box center [344, 78] width 5 height 8
click at [324, 191] on div "Year 2" at bounding box center [324, 189] width 56 height 12
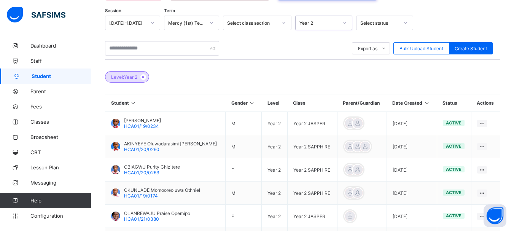
scroll to position [122, 0]
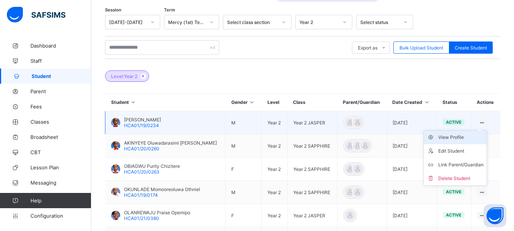
click at [456, 139] on div "View Profile" at bounding box center [460, 138] width 45 height 8
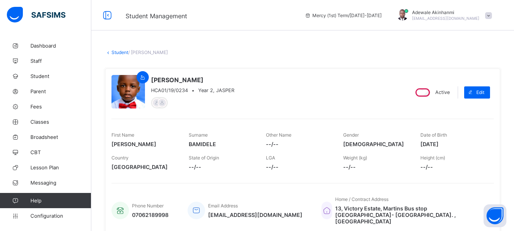
drag, startPoint x: 426, startPoint y: 143, endPoint x: 457, endPoint y: 142, distance: 30.8
click at [457, 142] on span "2018-02-16" at bounding box center [453, 144] width 66 height 6
click at [121, 53] on link "Student" at bounding box center [119, 52] width 17 height 6
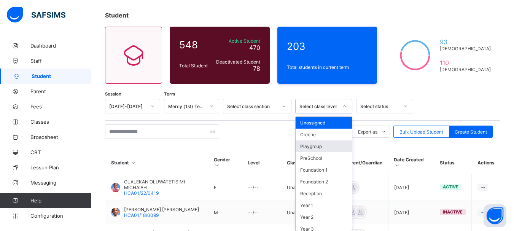
click at [343, 113] on div "option Playgroup focused, 3 of 13. 13 results available. Use Up and Down to cho…" at bounding box center [323, 106] width 57 height 14
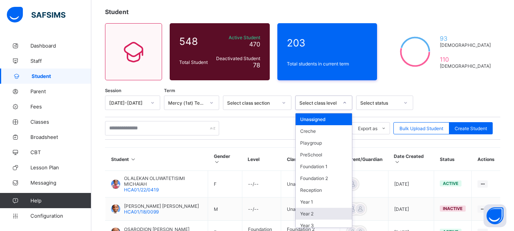
click at [327, 211] on div "Year 2" at bounding box center [324, 214] width 56 height 12
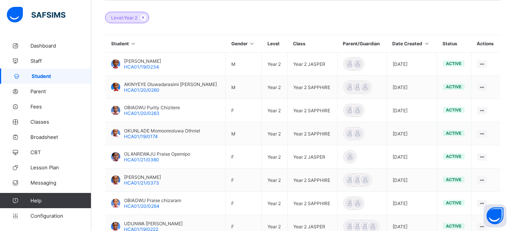
scroll to position [183, 0]
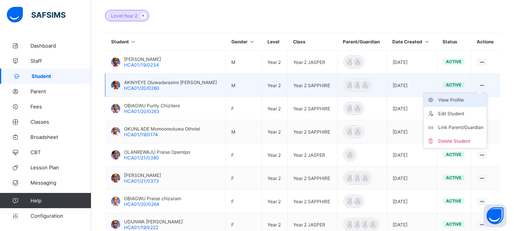
click at [455, 100] on div "View Profile" at bounding box center [460, 100] width 45 height 8
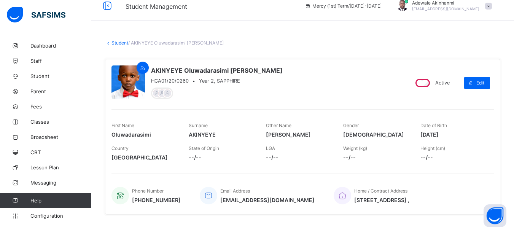
scroll to position [11, 0]
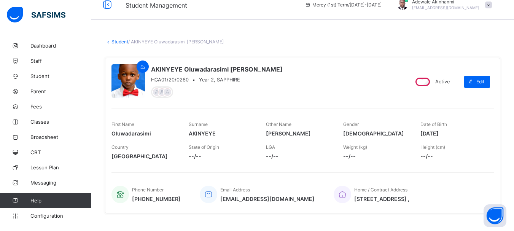
drag, startPoint x: 425, startPoint y: 133, endPoint x: 459, endPoint y: 132, distance: 33.9
click at [459, 132] on span "2018-04-09" at bounding box center [453, 133] width 66 height 6
click at [121, 40] on link "Student" at bounding box center [119, 42] width 17 height 6
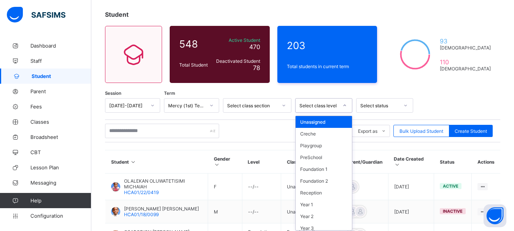
click at [345, 113] on div "option Unassigned focused, 1 of 13. 13 results available. Use Up and Down to ch…" at bounding box center [323, 105] width 57 height 14
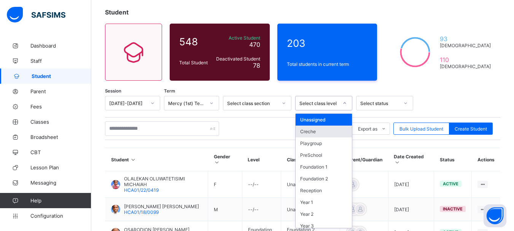
scroll to position [41, 0]
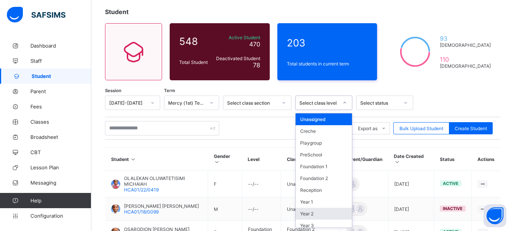
click at [329, 212] on div "Year 2" at bounding box center [324, 214] width 56 height 12
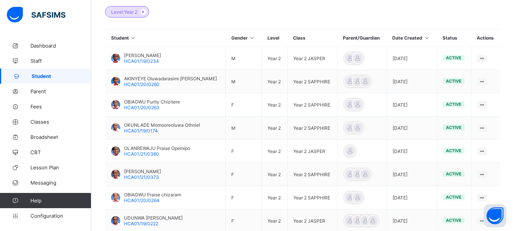
scroll to position [187, 0]
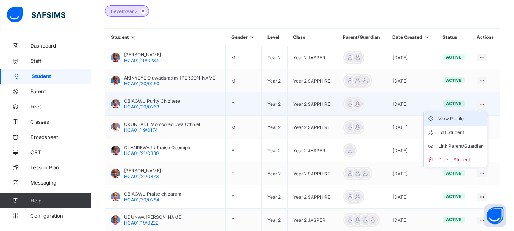
click at [457, 119] on div "View Profile" at bounding box center [460, 119] width 45 height 8
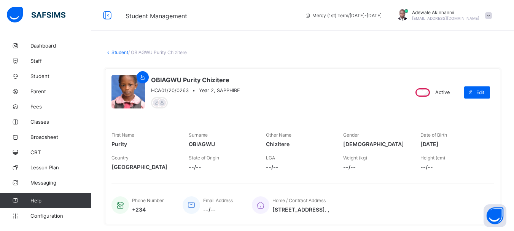
drag, startPoint x: 426, startPoint y: 144, endPoint x: 460, endPoint y: 145, distance: 33.5
click at [460, 145] on span "2018-02-07" at bounding box center [453, 144] width 66 height 6
click at [121, 53] on link "Student" at bounding box center [119, 52] width 17 height 6
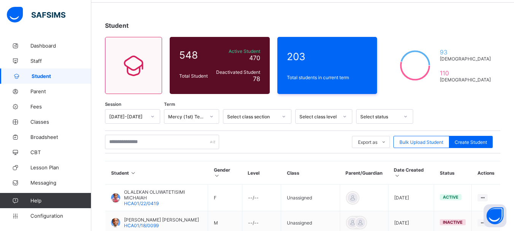
scroll to position [36, 0]
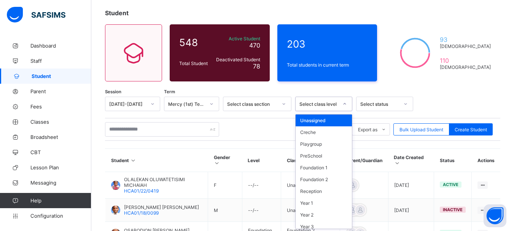
click at [344, 108] on div at bounding box center [344, 104] width 13 height 12
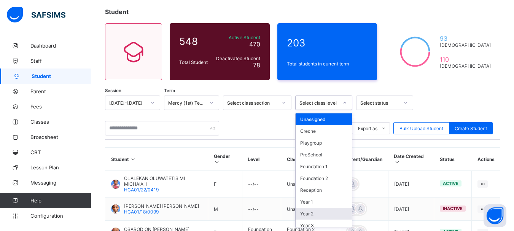
click at [326, 210] on div "Year 2" at bounding box center [324, 214] width 56 height 12
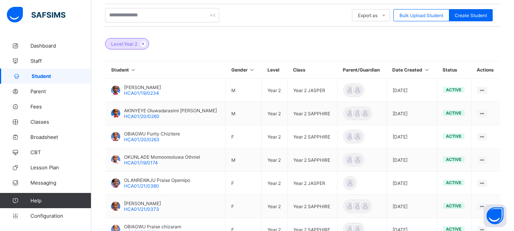
scroll to position [159, 0]
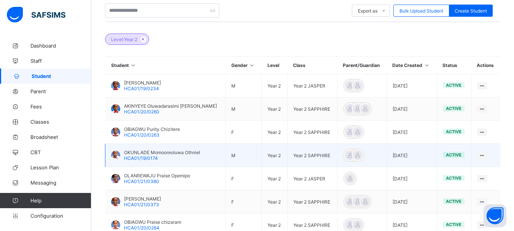
click at [493, 155] on td "View Profile Edit Student Link Parent/Guardian Delete Student" at bounding box center [485, 155] width 29 height 23
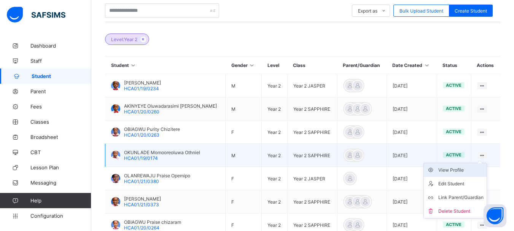
click at [460, 172] on div "View Profile" at bounding box center [460, 170] width 45 height 8
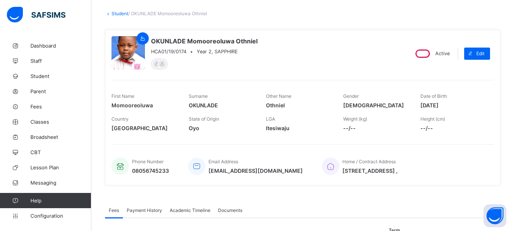
scroll to position [38, 0]
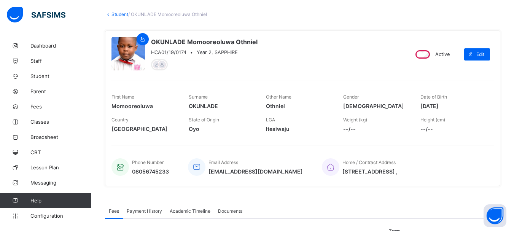
drag, startPoint x: 425, startPoint y: 107, endPoint x: 458, endPoint y: 106, distance: 33.1
click at [457, 106] on span "2018-06-20" at bounding box center [453, 106] width 66 height 6
click at [122, 15] on link "Student" at bounding box center [119, 14] width 17 height 6
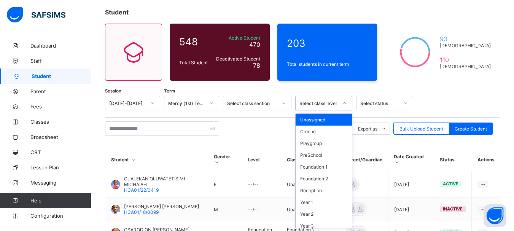
click at [347, 105] on icon at bounding box center [344, 103] width 5 height 8
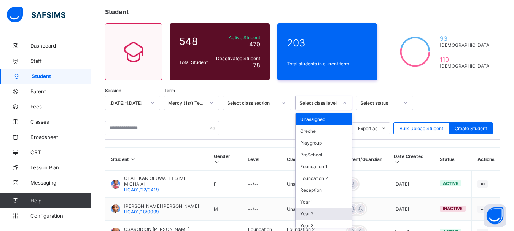
click at [325, 212] on div "Year 2" at bounding box center [324, 214] width 56 height 12
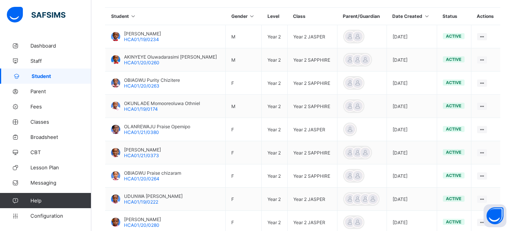
scroll to position [209, 0]
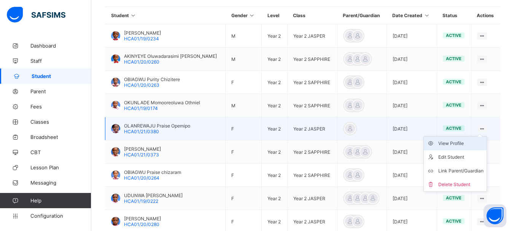
click at [453, 146] on div "View Profile" at bounding box center [460, 144] width 45 height 8
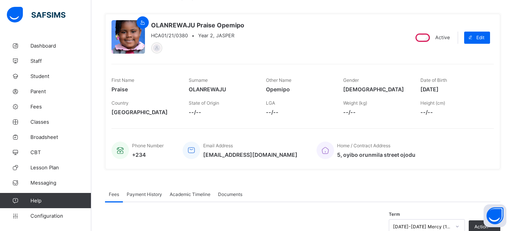
scroll to position [30, 0]
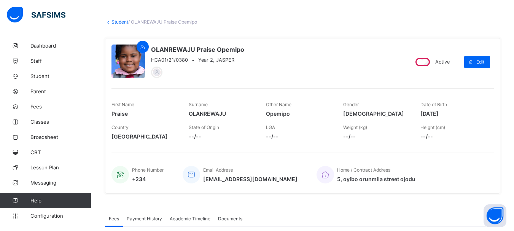
drag, startPoint x: 425, startPoint y: 114, endPoint x: 459, endPoint y: 111, distance: 34.0
click at [459, 111] on span "2018-05-16" at bounding box center [453, 113] width 66 height 6
click at [115, 20] on link "Student" at bounding box center [119, 22] width 17 height 6
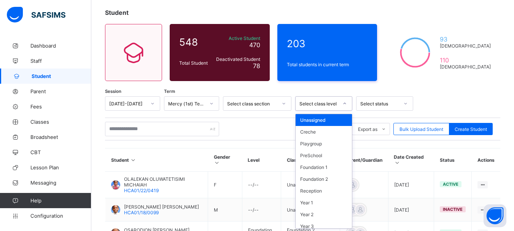
click at [346, 111] on div "option Unassigned focused, 1 of 13. 13 results available. Use Up and Down to ch…" at bounding box center [323, 103] width 57 height 14
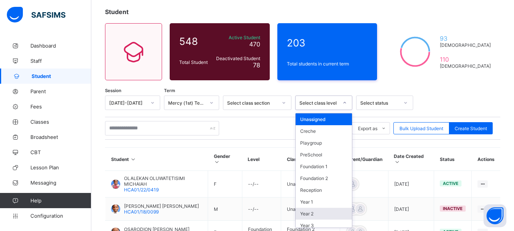
click at [327, 213] on div "Year 2" at bounding box center [324, 214] width 56 height 12
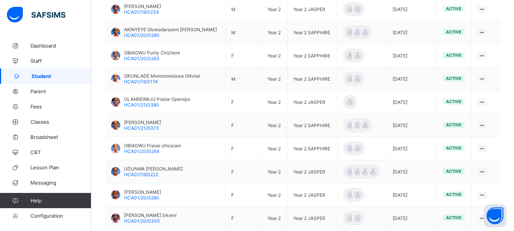
scroll to position [237, 0]
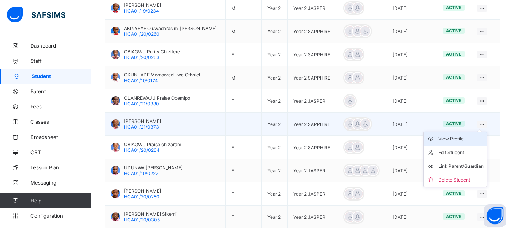
click at [466, 136] on div "View Profile" at bounding box center [460, 139] width 45 height 8
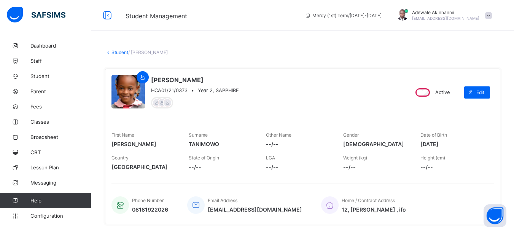
drag, startPoint x: 425, startPoint y: 143, endPoint x: 461, endPoint y: 143, distance: 35.8
click at [461, 143] on span "2020-06-01" at bounding box center [453, 144] width 66 height 6
click at [122, 53] on link "Student" at bounding box center [119, 52] width 17 height 6
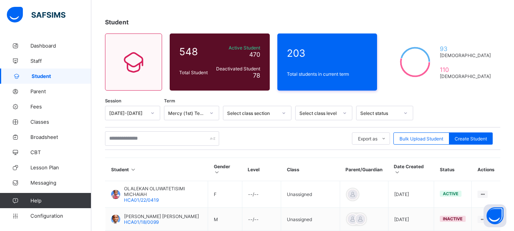
click at [348, 120] on div "Select class level" at bounding box center [323, 113] width 57 height 14
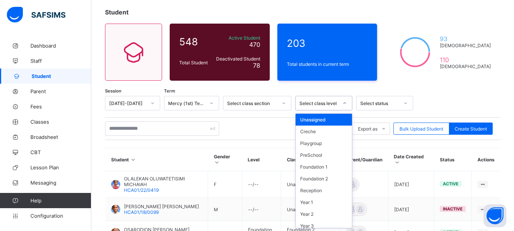
scroll to position [41, 0]
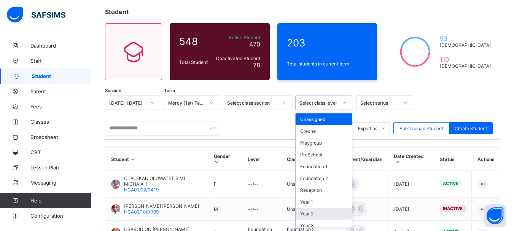
click at [323, 210] on div "Year 2" at bounding box center [324, 214] width 56 height 12
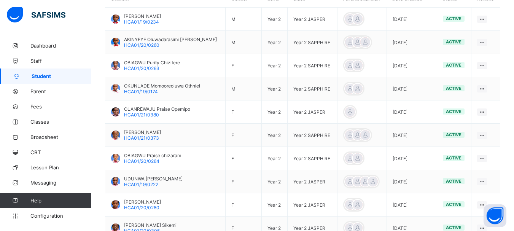
scroll to position [229, 0]
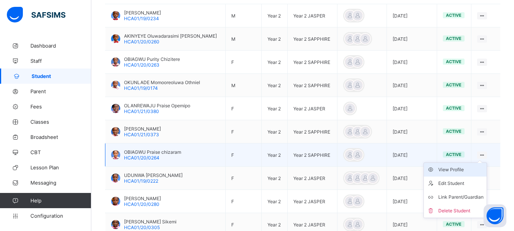
click at [457, 170] on div "View Profile" at bounding box center [460, 170] width 45 height 8
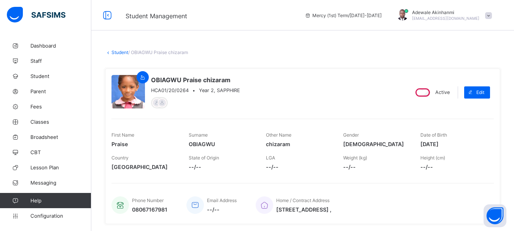
drag, startPoint x: 426, startPoint y: 144, endPoint x: 460, endPoint y: 143, distance: 33.5
click at [460, 143] on span "2018-02-07" at bounding box center [453, 144] width 66 height 6
click at [123, 54] on link "Student" at bounding box center [119, 52] width 17 height 6
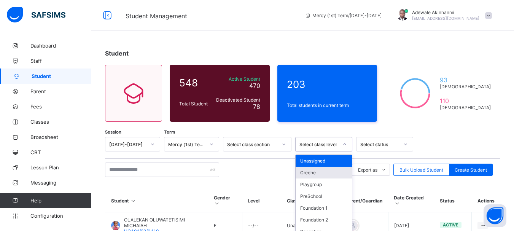
scroll to position [41, 0]
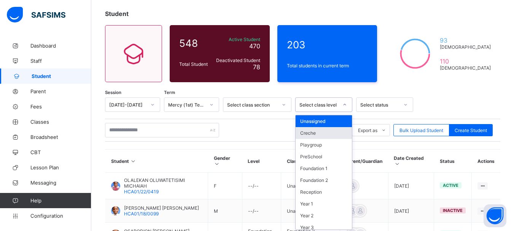
click at [345, 112] on div "option Creche focused, 2 of 13. 13 results available. Use Up and Down to choose…" at bounding box center [323, 104] width 57 height 14
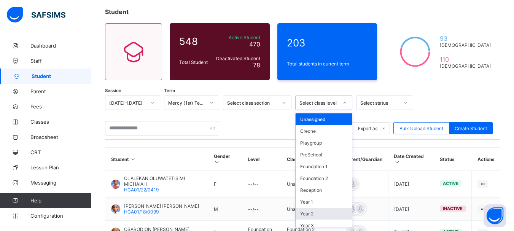
click at [322, 211] on div "Year 2" at bounding box center [324, 214] width 56 height 12
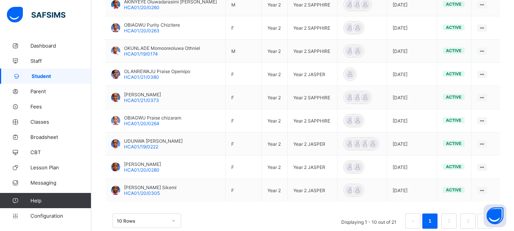
scroll to position [280, 0]
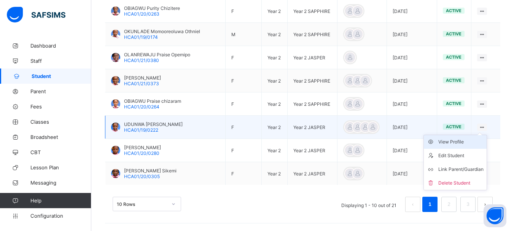
click at [452, 143] on div "View Profile" at bounding box center [460, 142] width 45 height 8
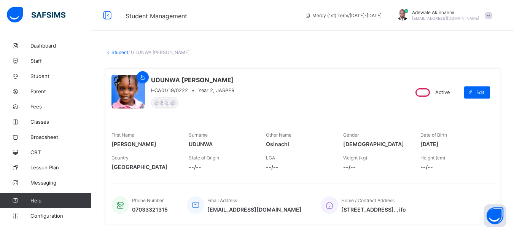
drag, startPoint x: 425, startPoint y: 142, endPoint x: 459, endPoint y: 142, distance: 33.5
click at [459, 142] on span "2018-06-03" at bounding box center [453, 144] width 66 height 6
click at [121, 53] on link "Student" at bounding box center [119, 52] width 17 height 6
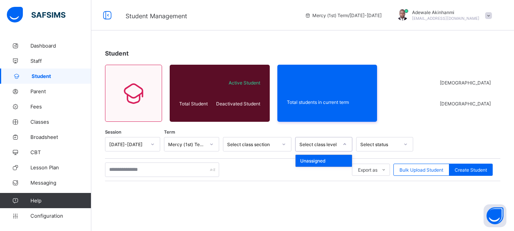
click at [336, 143] on div "Select class level" at bounding box center [318, 145] width 39 height 6
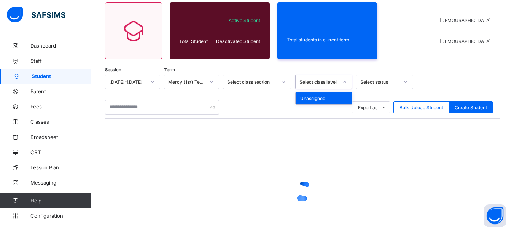
scroll to position [64, 0]
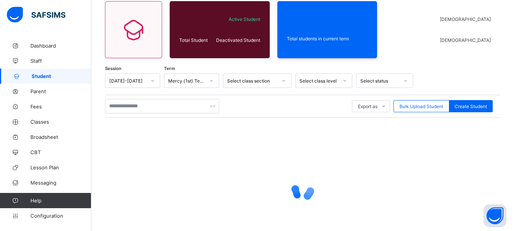
click at [348, 154] on div at bounding box center [302, 190] width 395 height 145
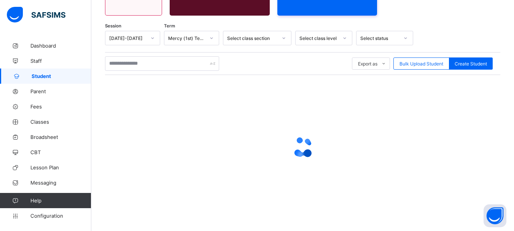
scroll to position [99, 0]
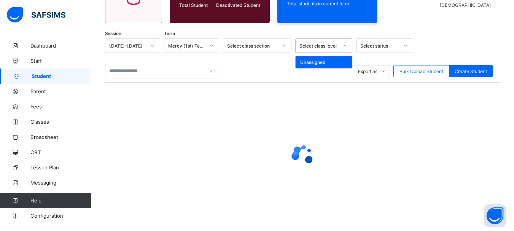
click at [345, 47] on icon at bounding box center [344, 46] width 5 height 8
click at [463, 159] on div at bounding box center [302, 155] width 395 height 30
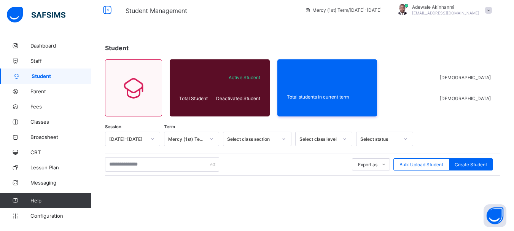
scroll to position [0, 0]
